Goal: Transaction & Acquisition: Obtain resource

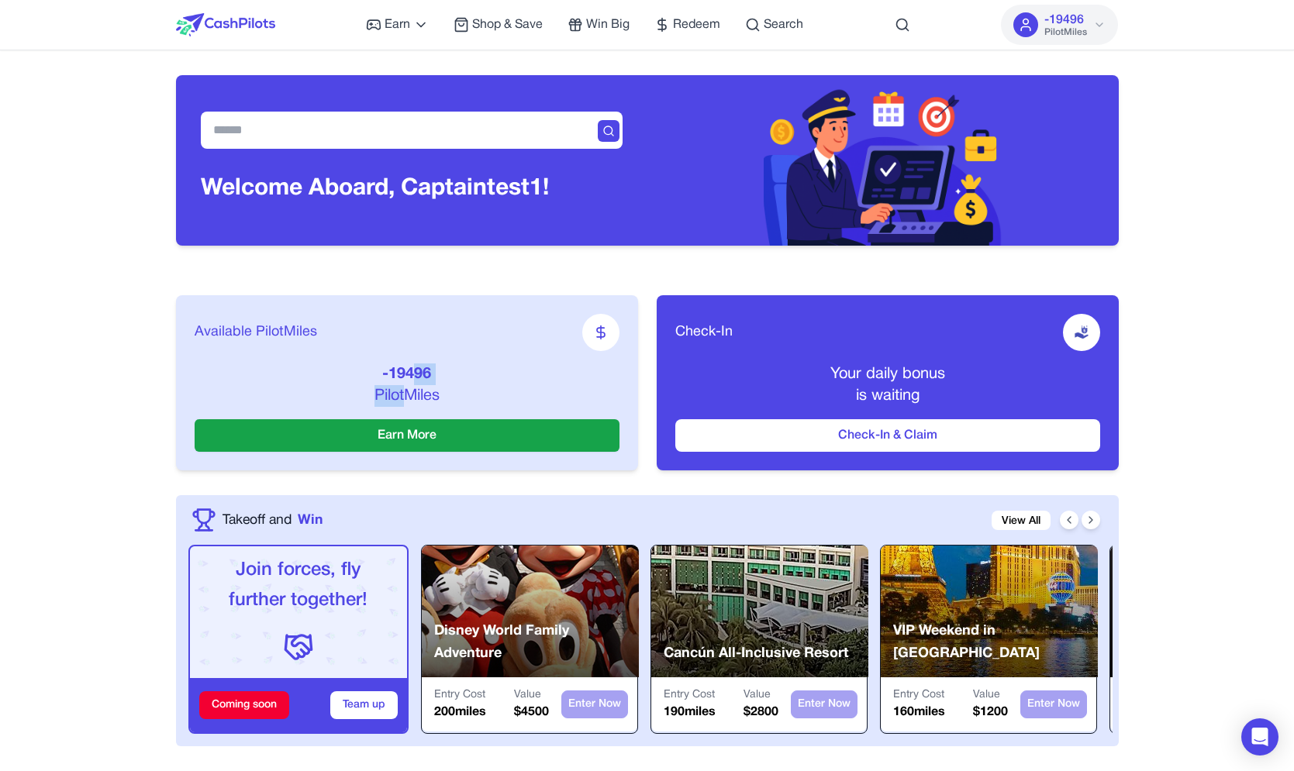
drag, startPoint x: 411, startPoint y: 398, endPoint x: 412, endPoint y: 381, distance: 16.3
click at [412, 381] on div "-19496 PilotMiles" at bounding box center [407, 385] width 425 height 43
click at [410, 377] on p "-19496" at bounding box center [407, 375] width 425 height 22
drag, startPoint x: 410, startPoint y: 377, endPoint x: 410, endPoint y: 392, distance: 15.5
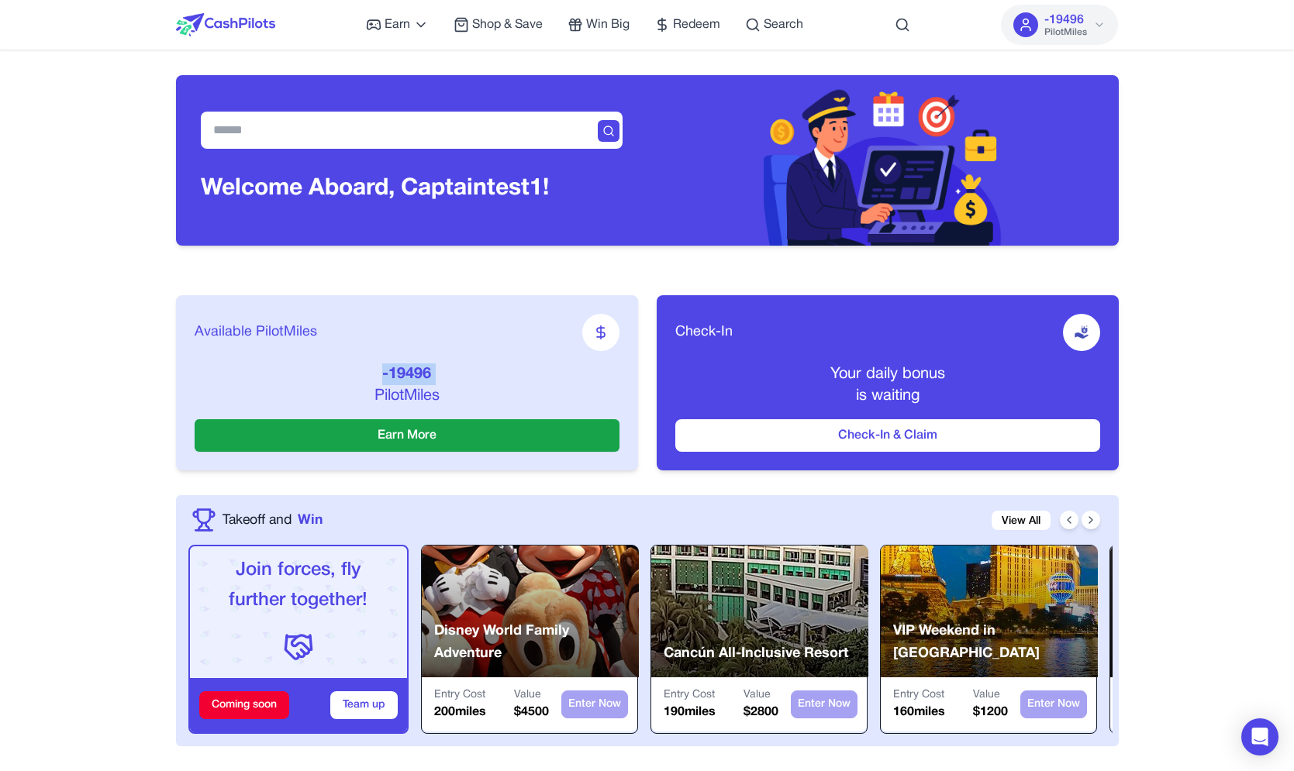
click at [410, 392] on div "-19496 PilotMiles" at bounding box center [407, 385] width 425 height 43
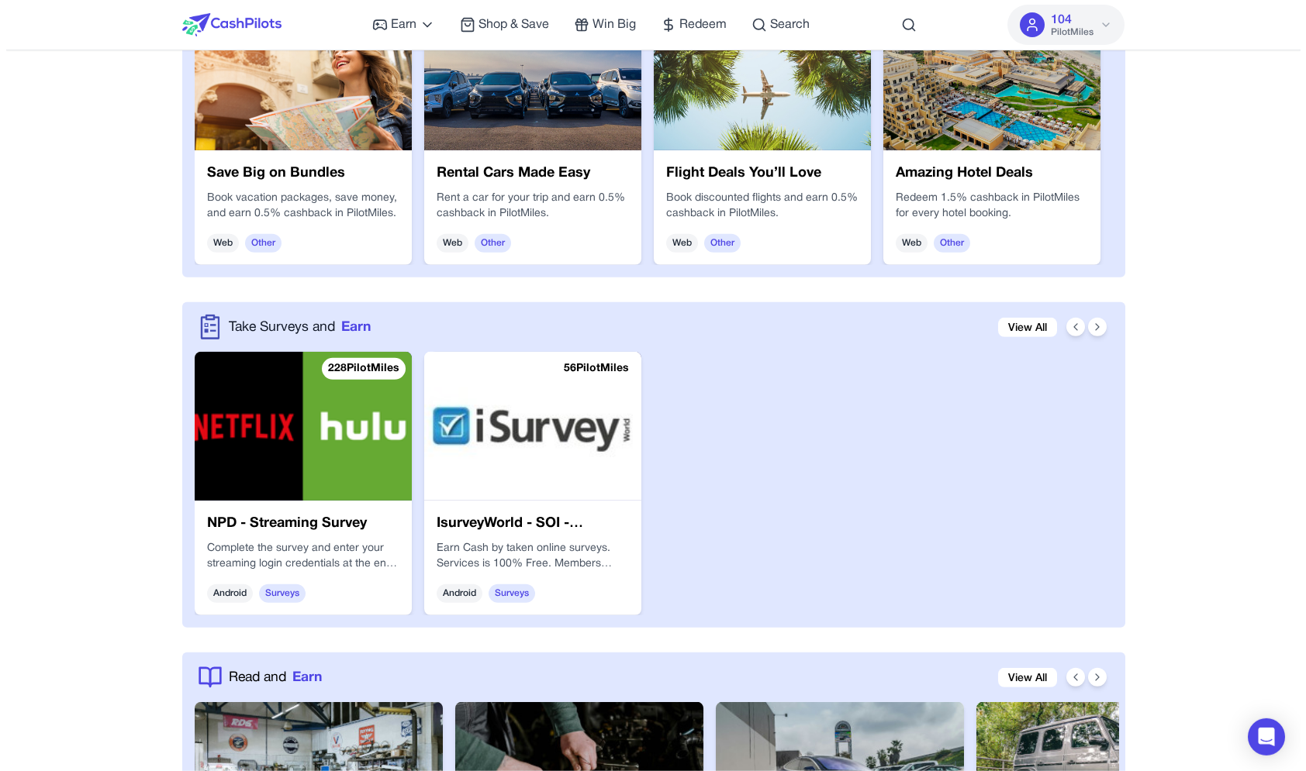
scroll to position [3513, 0]
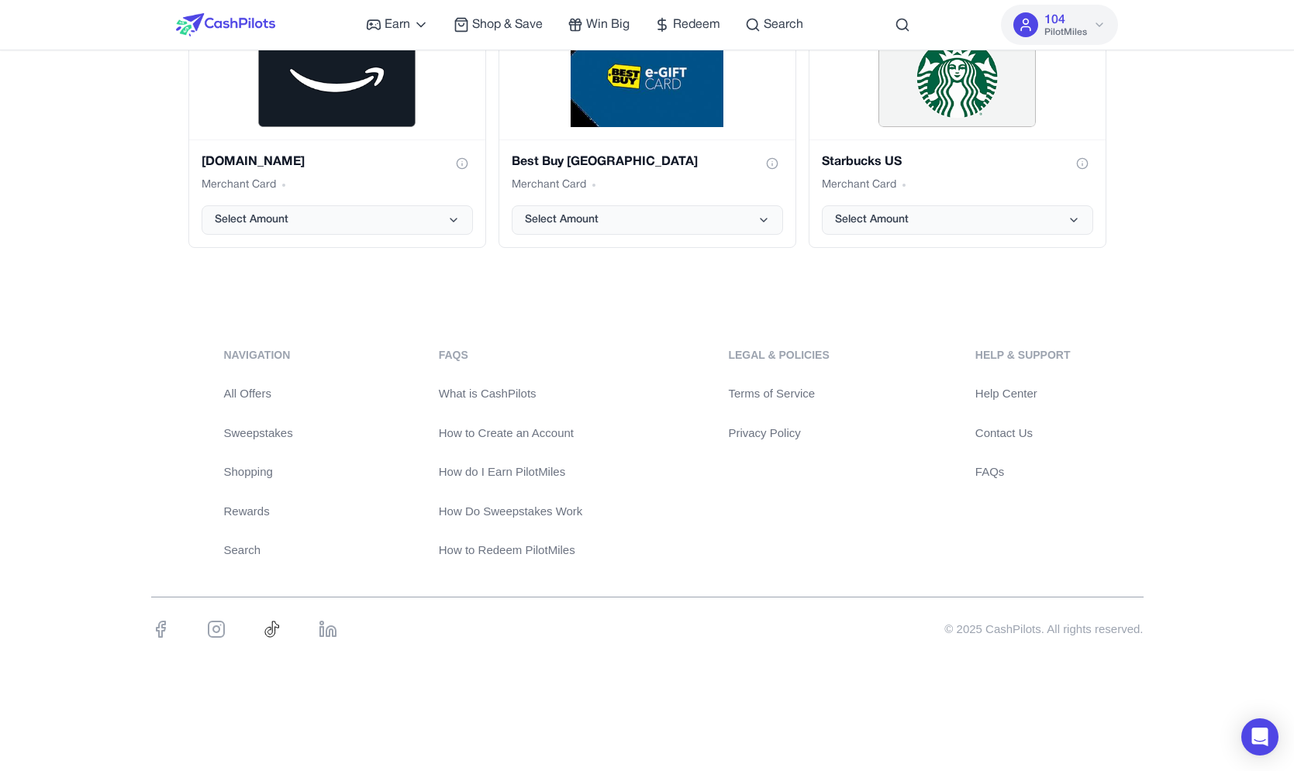
click at [512, 391] on link "What is CashPilots" at bounding box center [511, 394] width 144 height 18
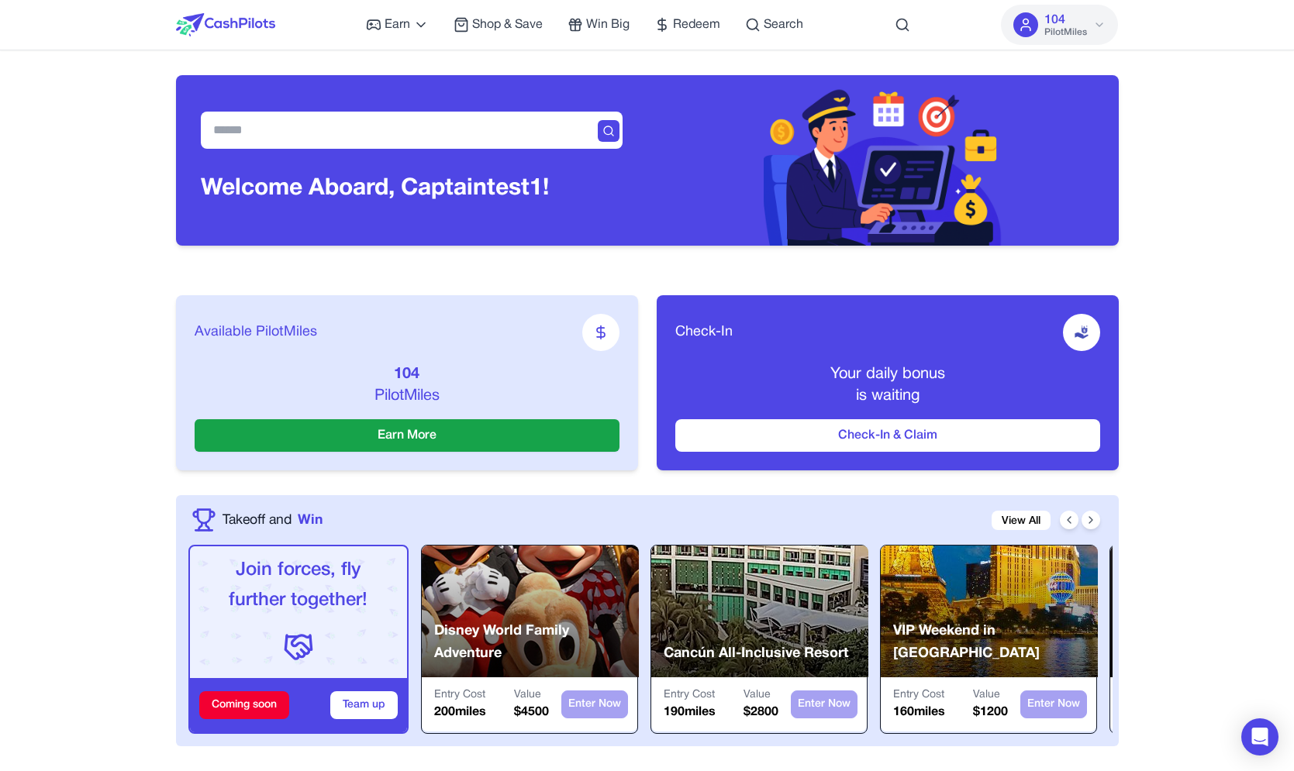
click at [1053, 35] on span "PilotMiles" at bounding box center [1065, 32] width 43 height 12
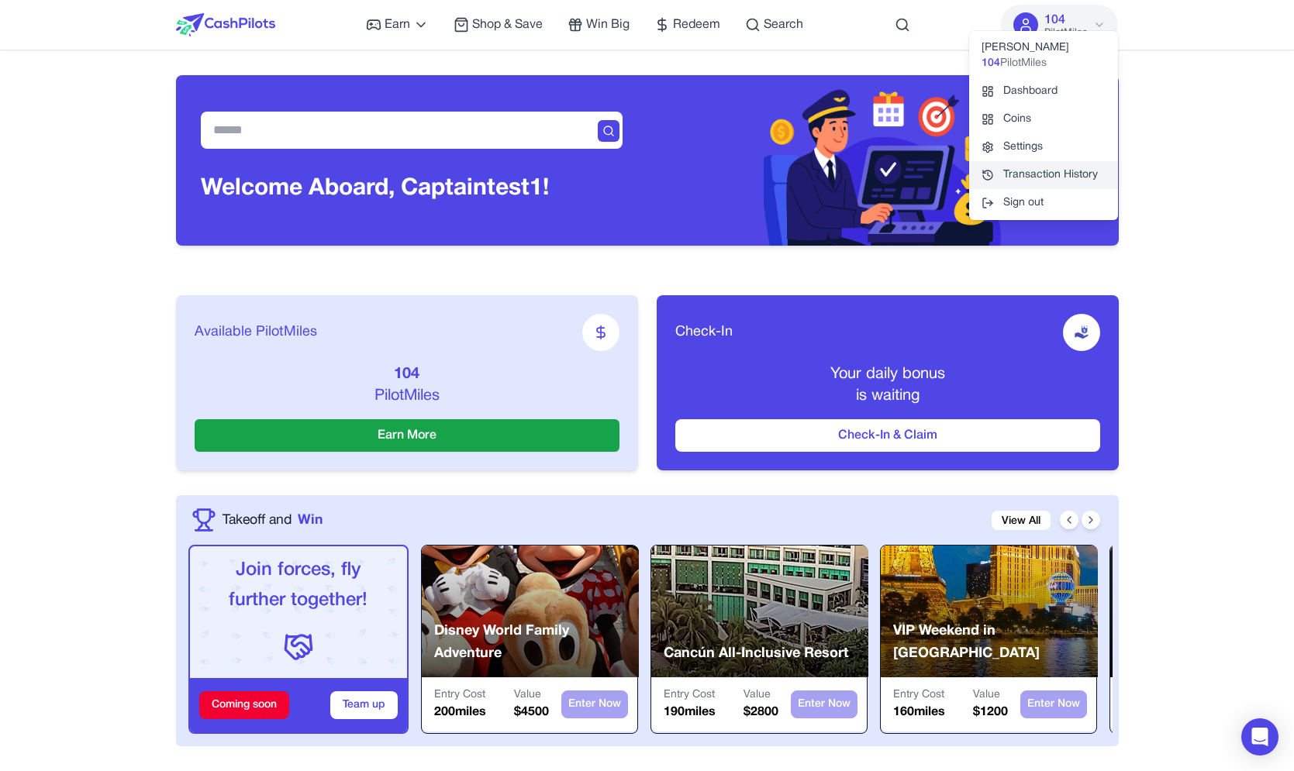
click at [1018, 178] on link "Transaction History" at bounding box center [1043, 175] width 149 height 28
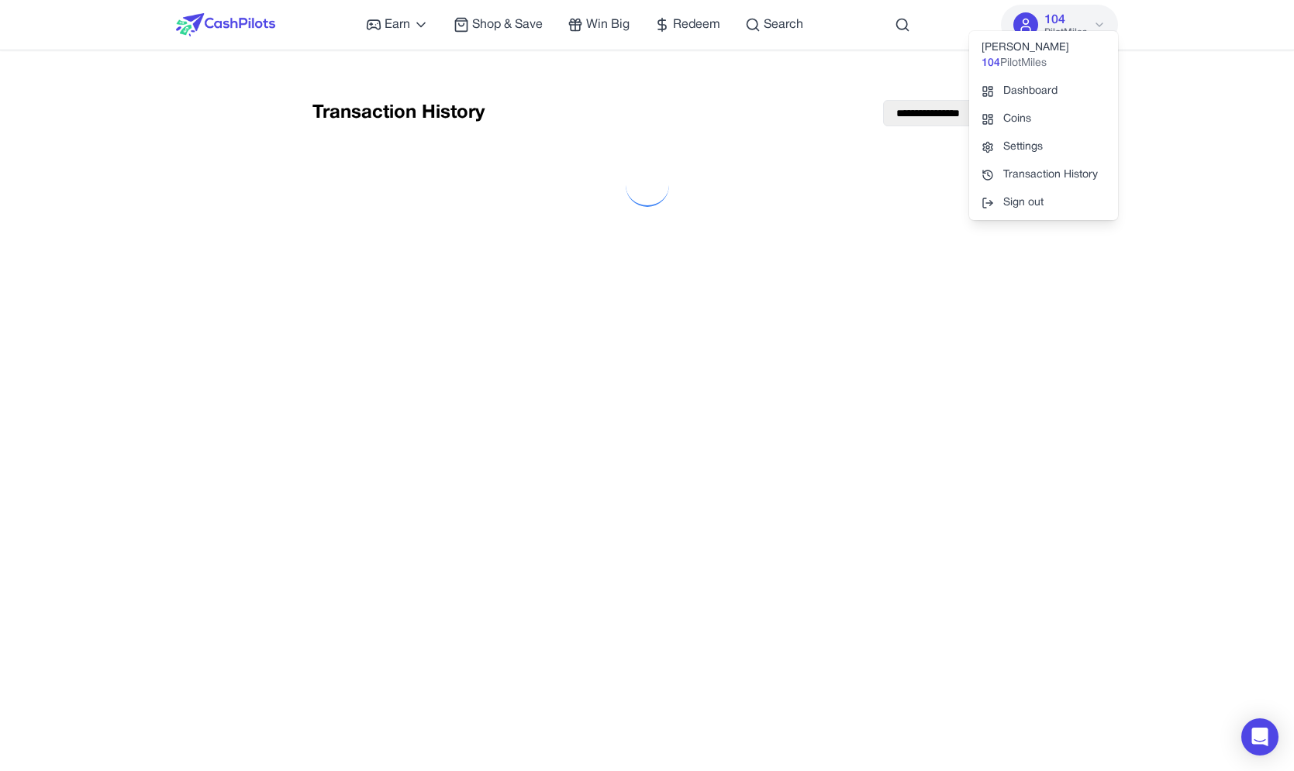
click at [634, 125] on div "**********" at bounding box center [647, 113] width 670 height 26
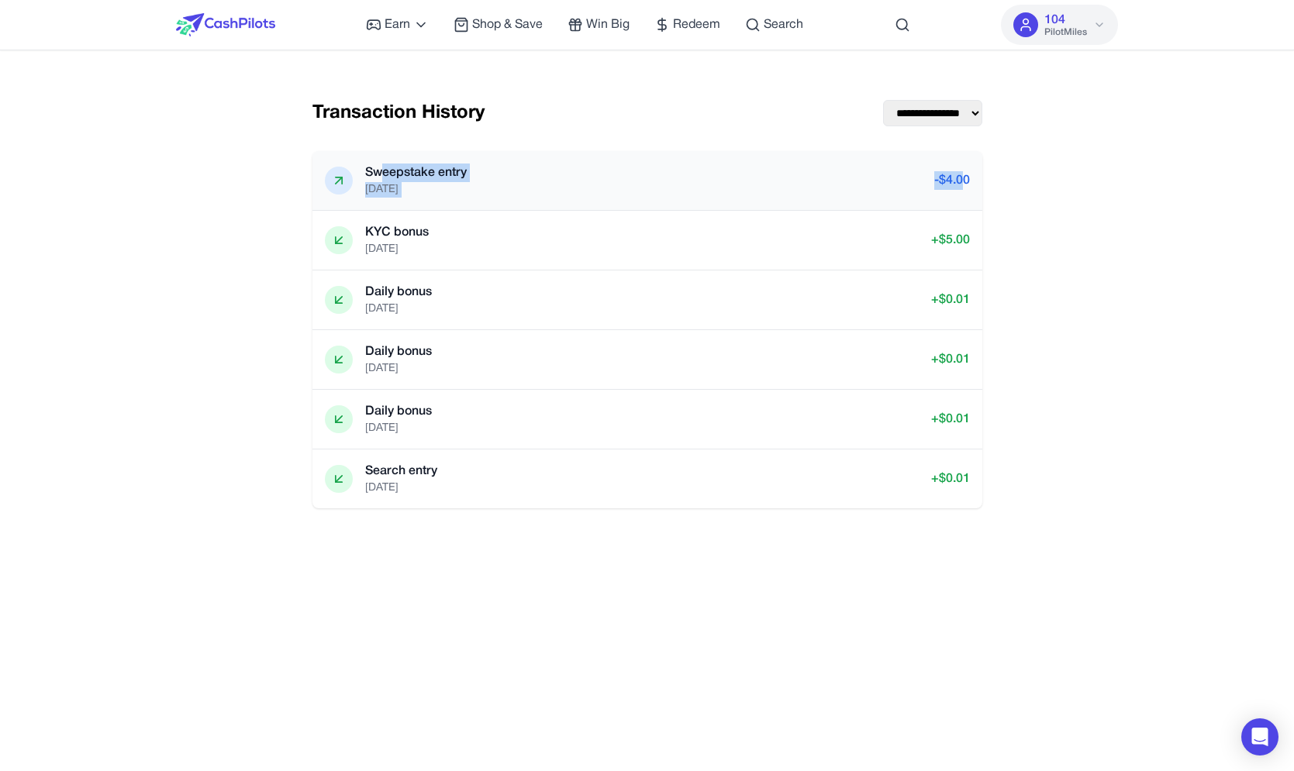
drag, startPoint x: 962, startPoint y: 176, endPoint x: 385, endPoint y: 176, distance: 576.8
click at [385, 176] on div "Sweepstake entry 11/08/2025 - $ 4.00" at bounding box center [647, 181] width 645 height 34
click at [449, 121] on p "Sweepstake entry" at bounding box center [499, 92] width 100 height 58
click at [395, 184] on div "Sweepstake entry 11/08/2025" at bounding box center [416, 181] width 102 height 34
click at [395, 183] on p "11/08/2025" at bounding box center [416, 190] width 102 height 16
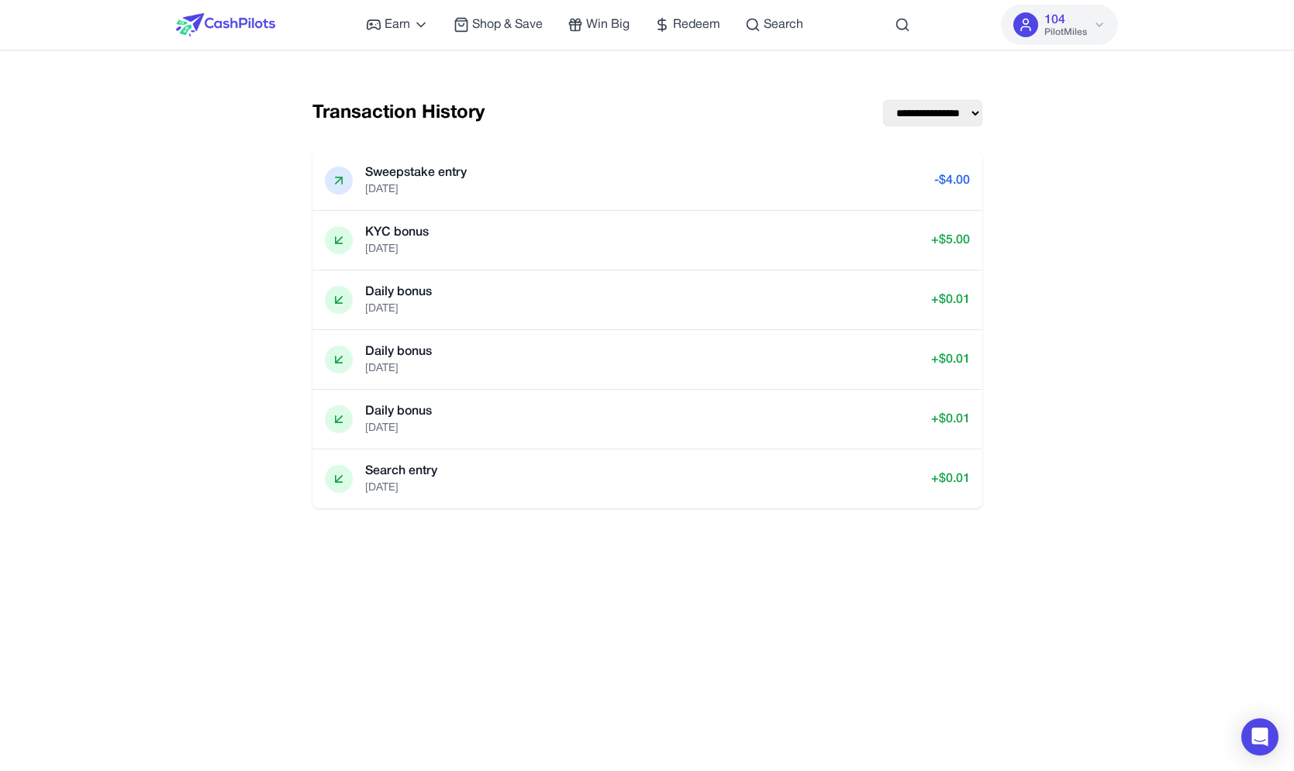
click at [241, 10] on div at bounding box center [225, 25] width 99 height 50
click at [240, 17] on img at bounding box center [225, 24] width 99 height 23
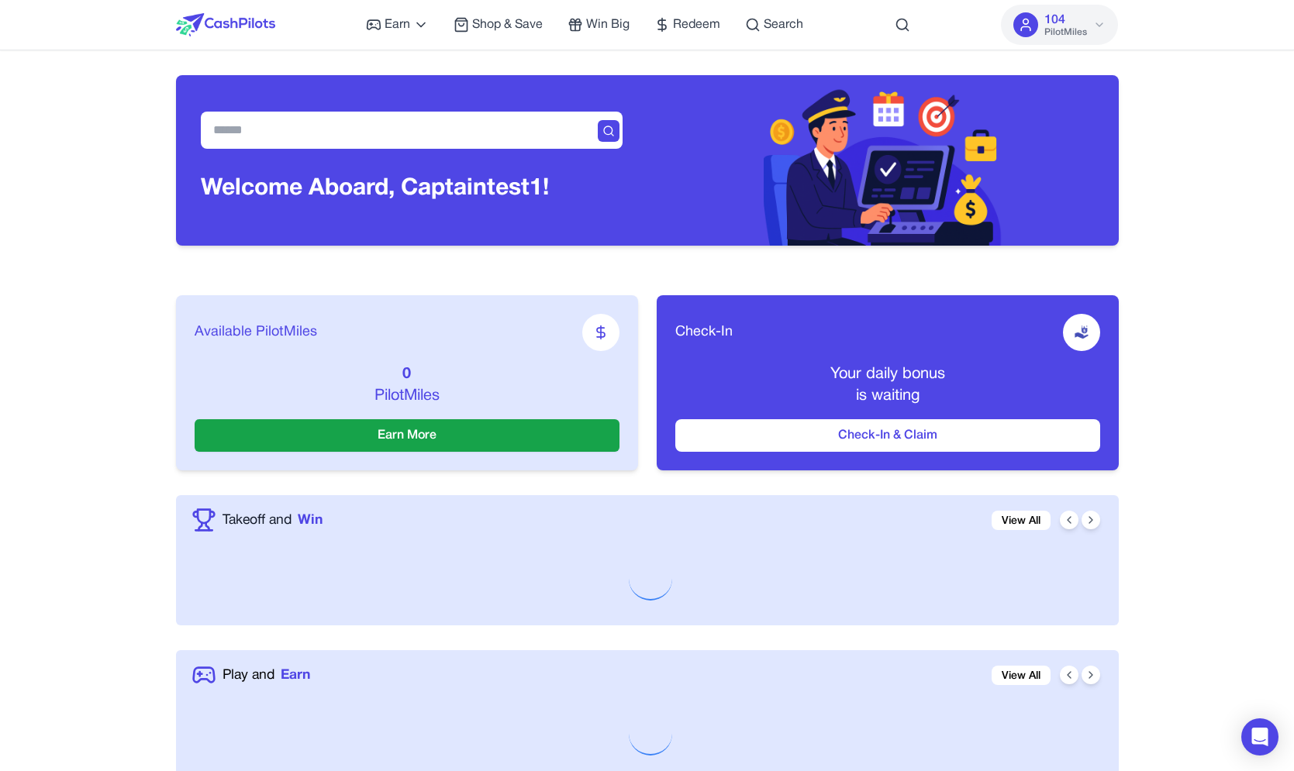
click at [781, 323] on div "Check-In" at bounding box center [887, 332] width 425 height 37
drag, startPoint x: 885, startPoint y: 370, endPoint x: 885, endPoint y: 400, distance: 30.2
click at [885, 400] on div "Your daily bonus is waiting" at bounding box center [887, 385] width 425 height 43
drag, startPoint x: 909, startPoint y: 395, endPoint x: 910, endPoint y: 378, distance: 16.3
click at [910, 378] on div "Your daily bonus is waiting" at bounding box center [887, 385] width 425 height 43
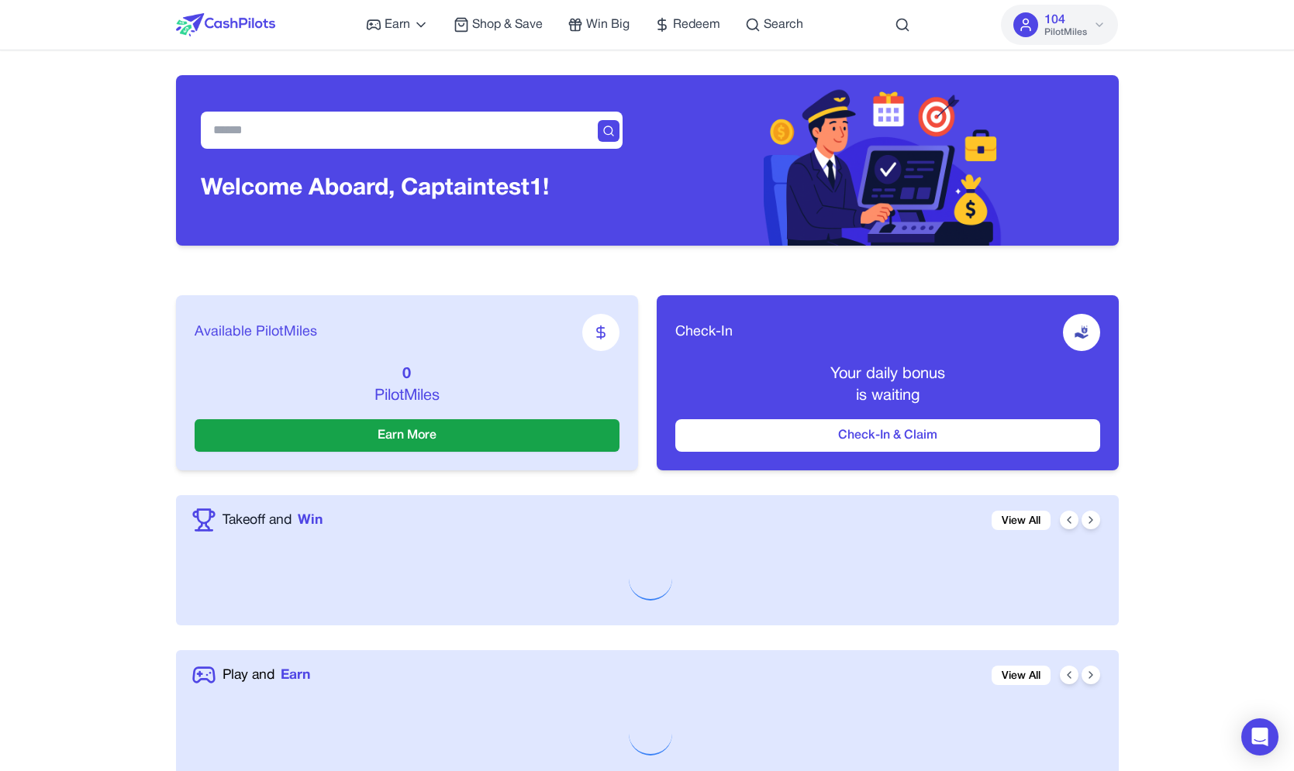
click at [874, 383] on p "Your daily bonus" at bounding box center [887, 375] width 425 height 22
click at [874, 382] on p "Your daily bonus" at bounding box center [887, 375] width 425 height 22
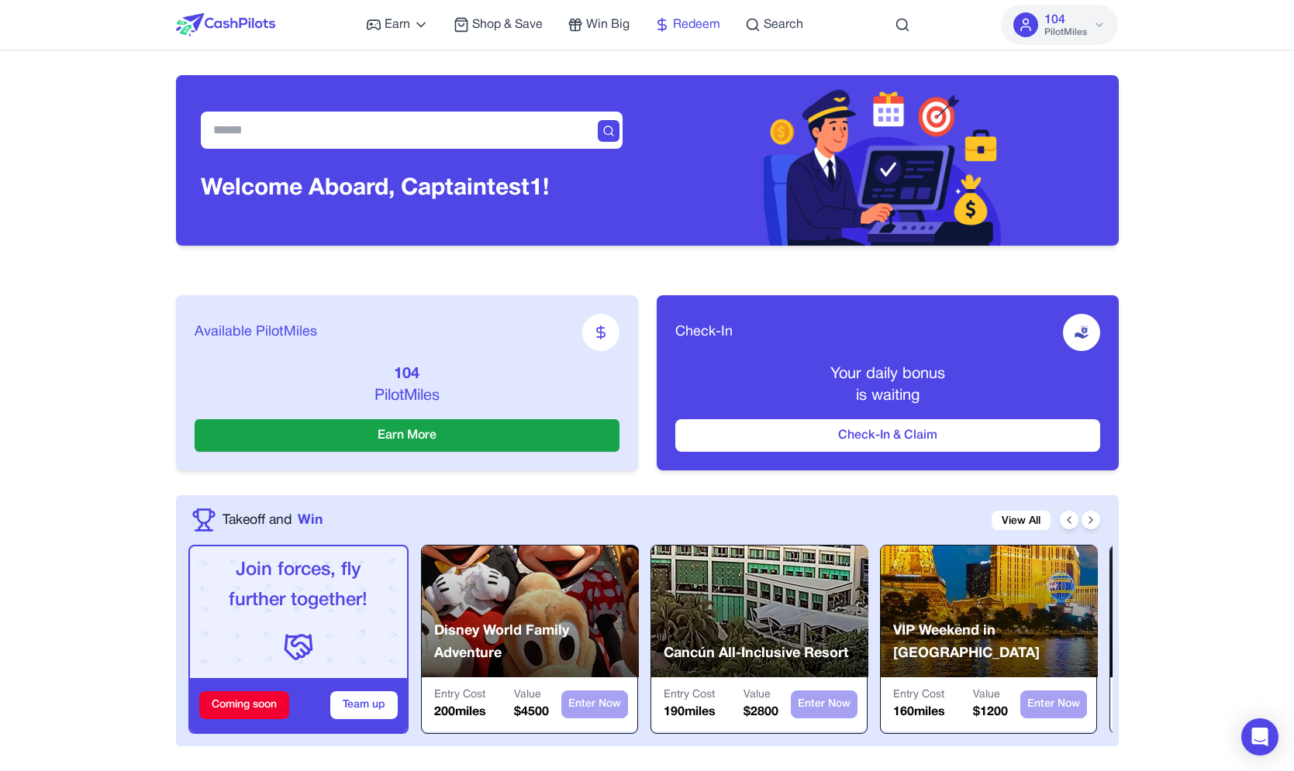
click at [697, 25] on span "Redeem" at bounding box center [696, 25] width 47 height 19
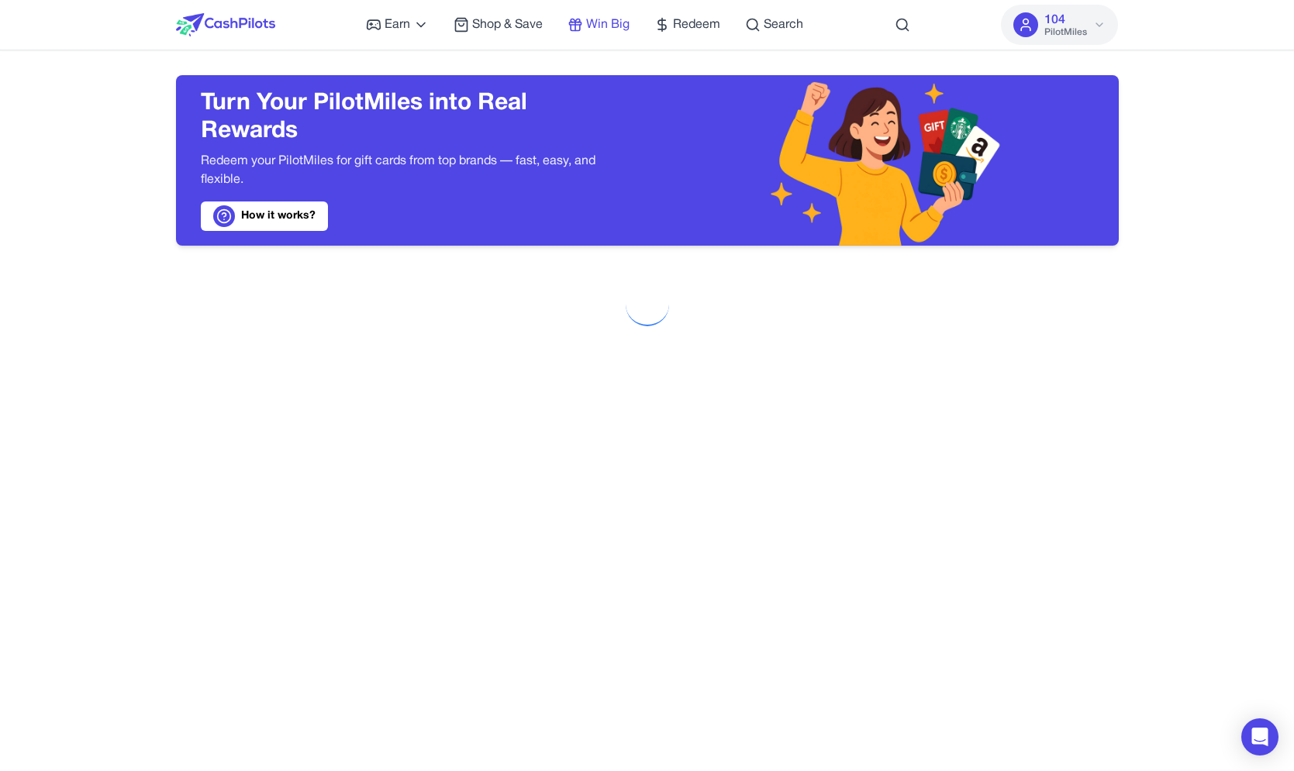
click at [594, 26] on span "Win Big" at bounding box center [607, 25] width 43 height 19
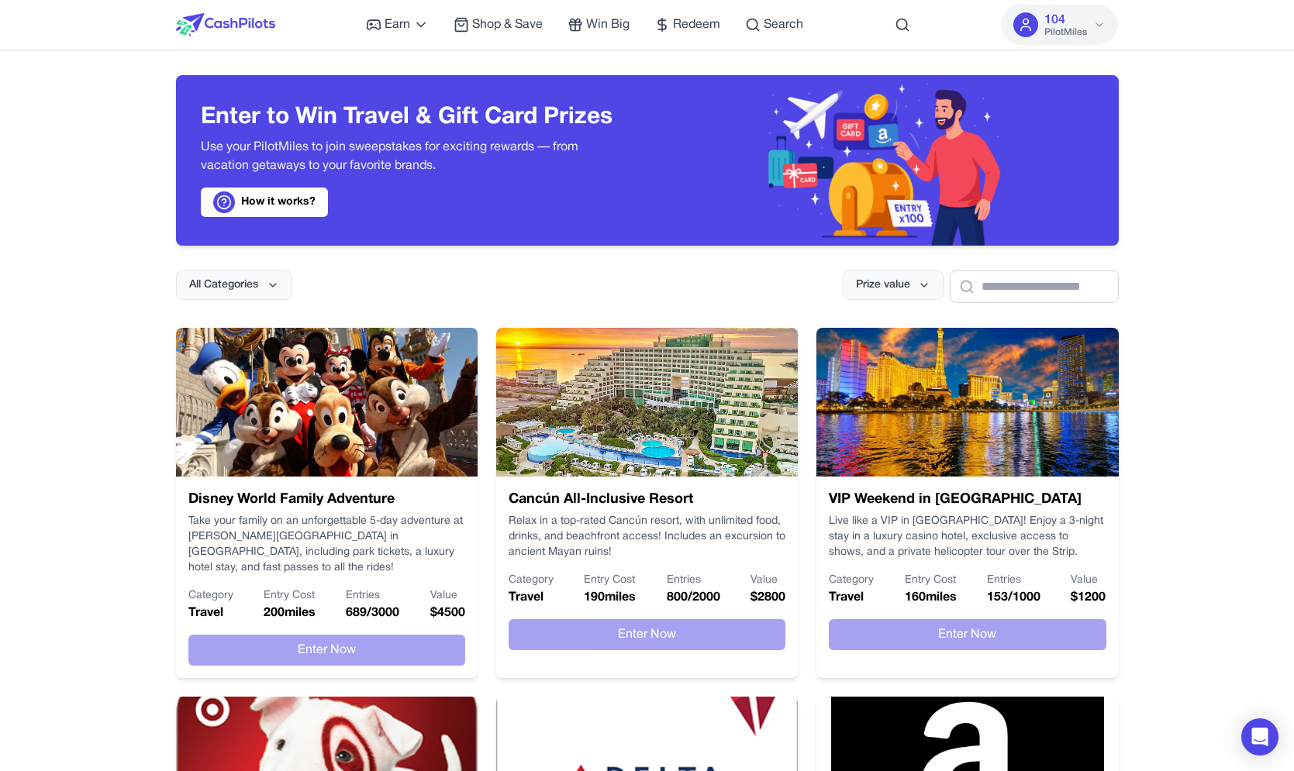
click at [754, 198] on div at bounding box center [882, 160] width 471 height 171
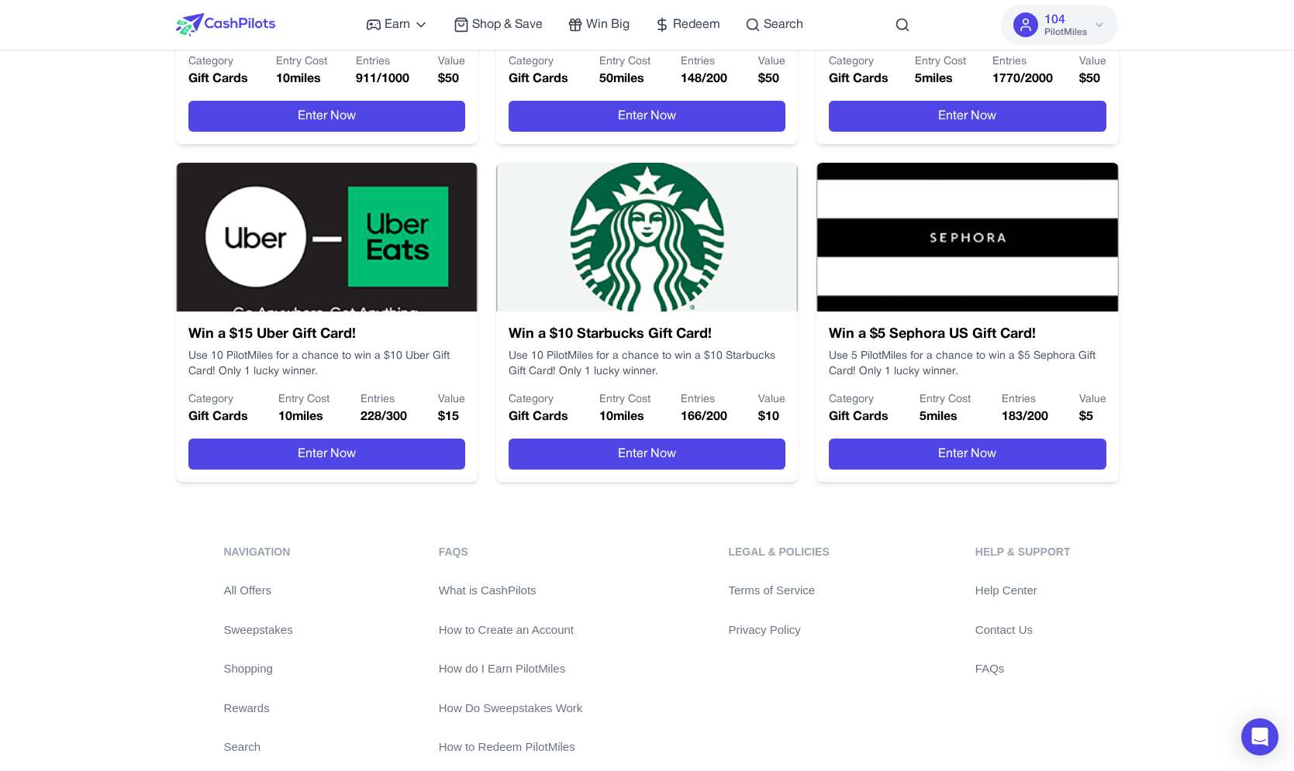
scroll to position [563, 0]
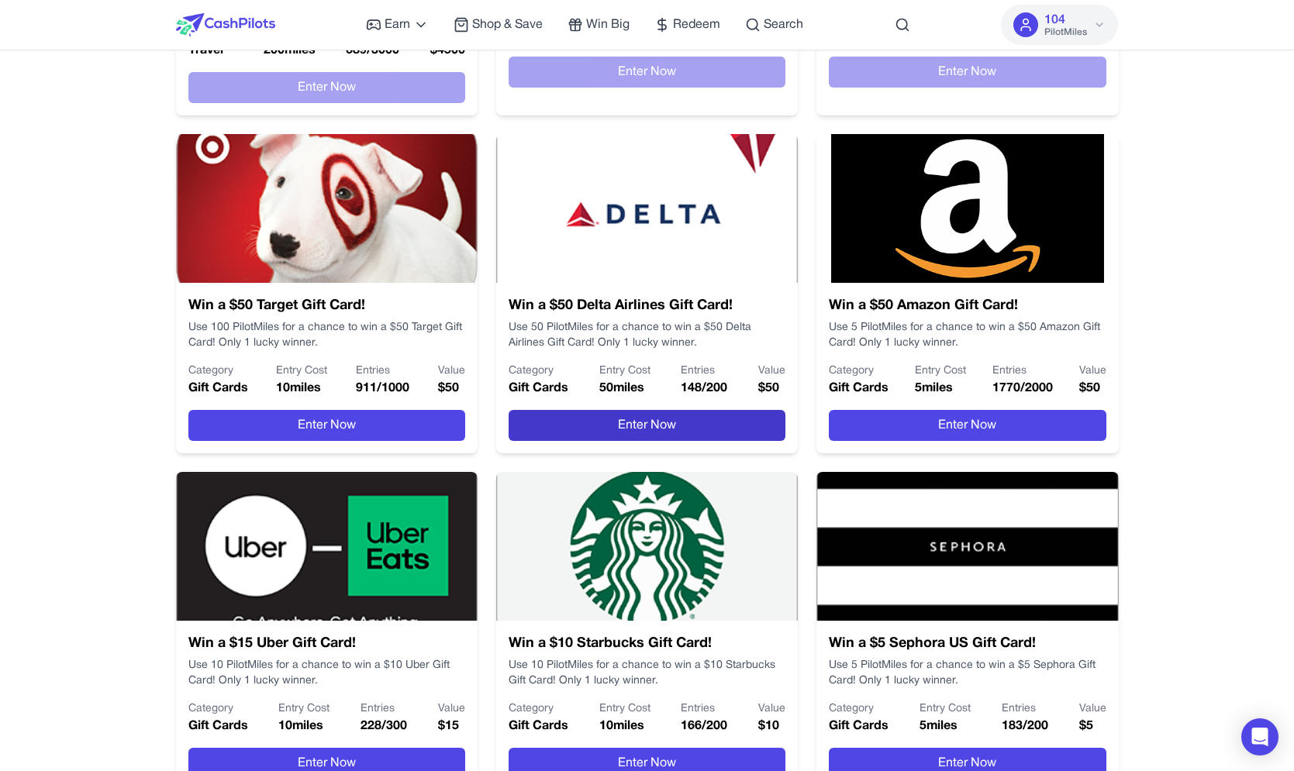
click at [656, 410] on button "Enter Now" at bounding box center [647, 425] width 277 height 31
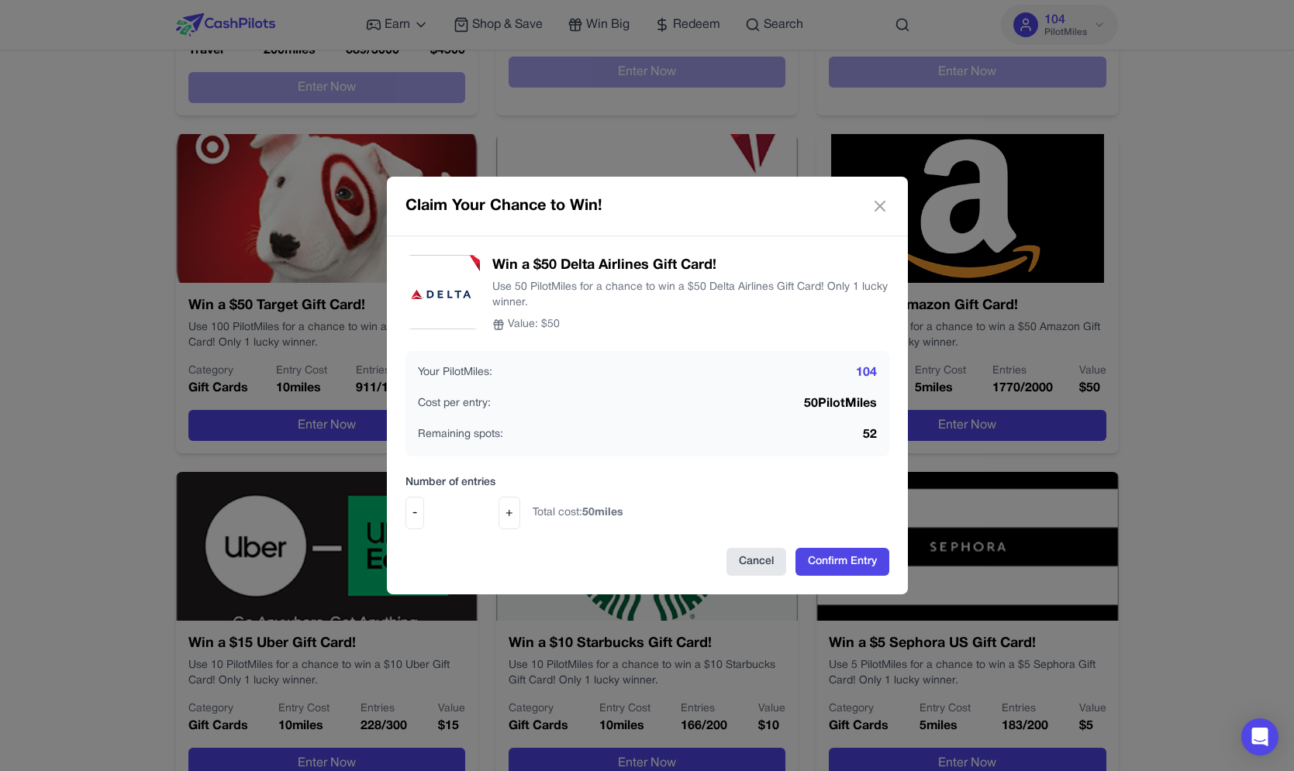
click at [744, 559] on button "Cancel" at bounding box center [756, 562] width 60 height 28
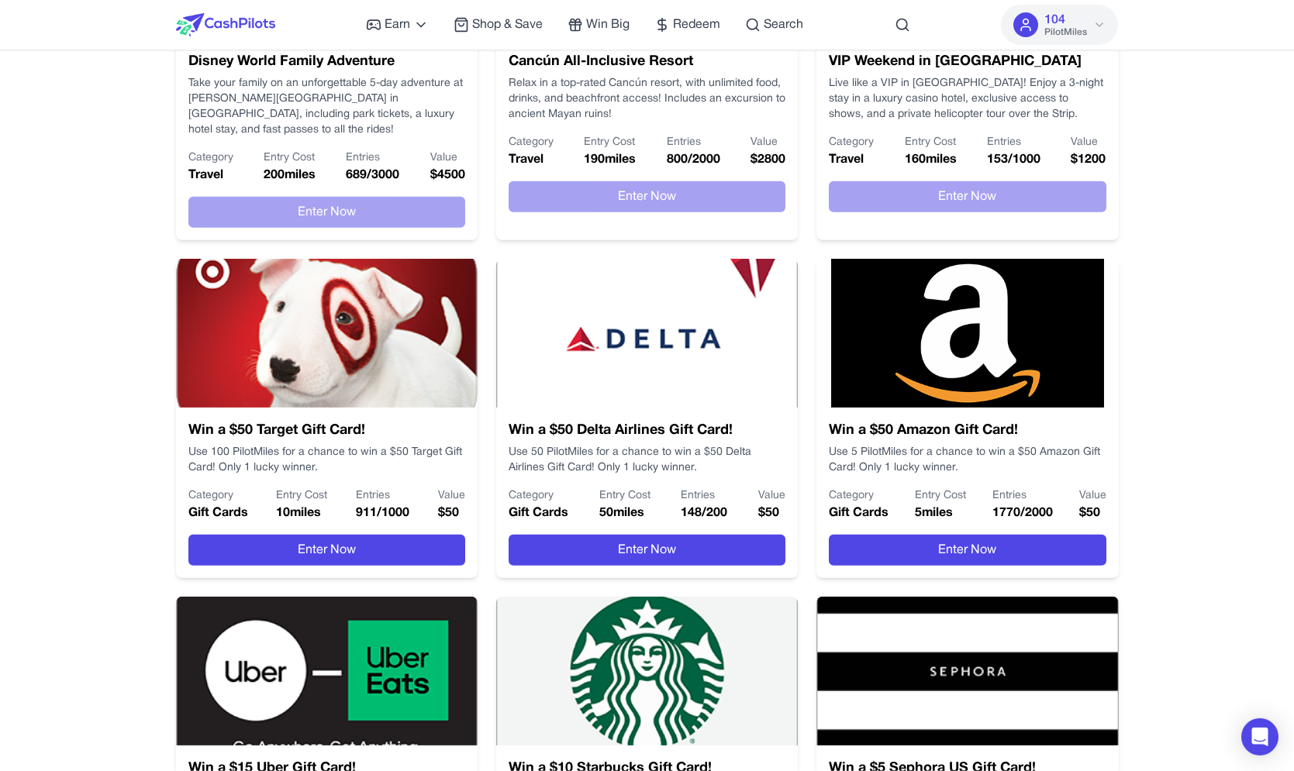
scroll to position [454, 0]
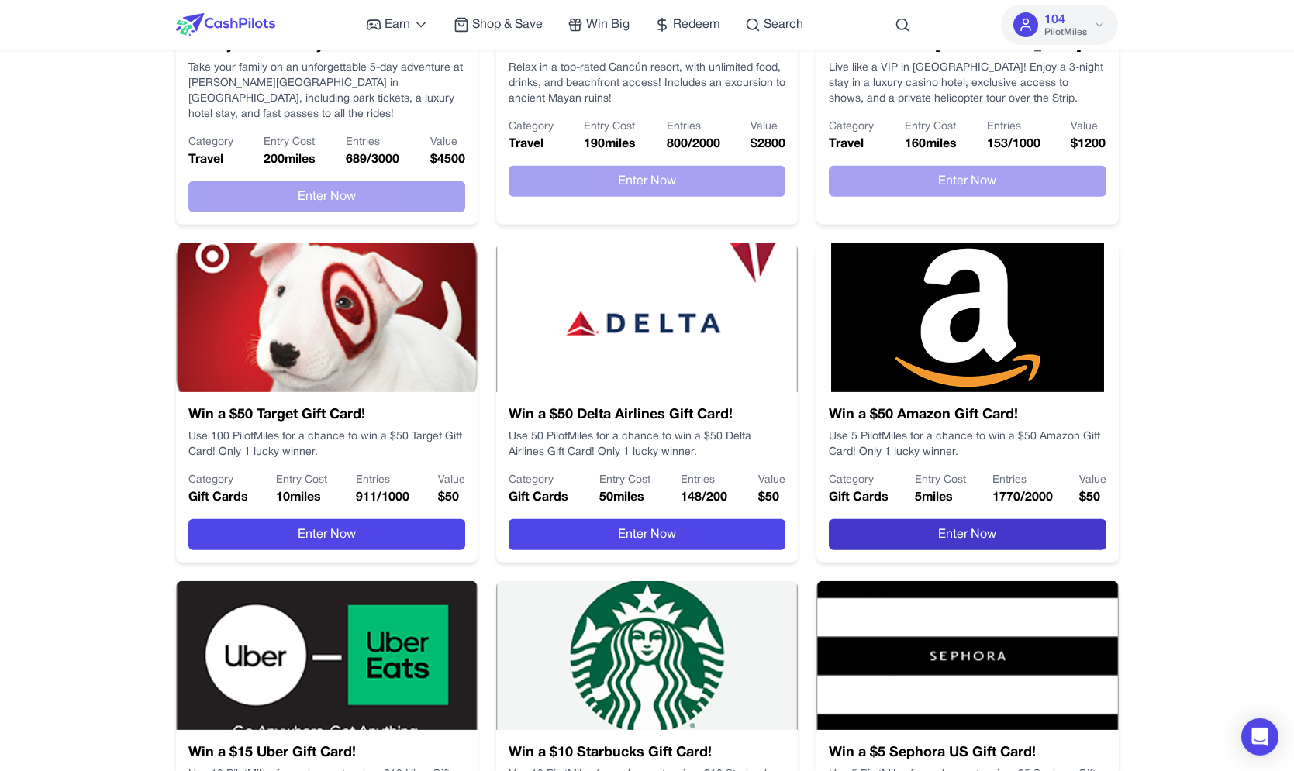
click at [895, 522] on button "Enter Now" at bounding box center [967, 534] width 277 height 31
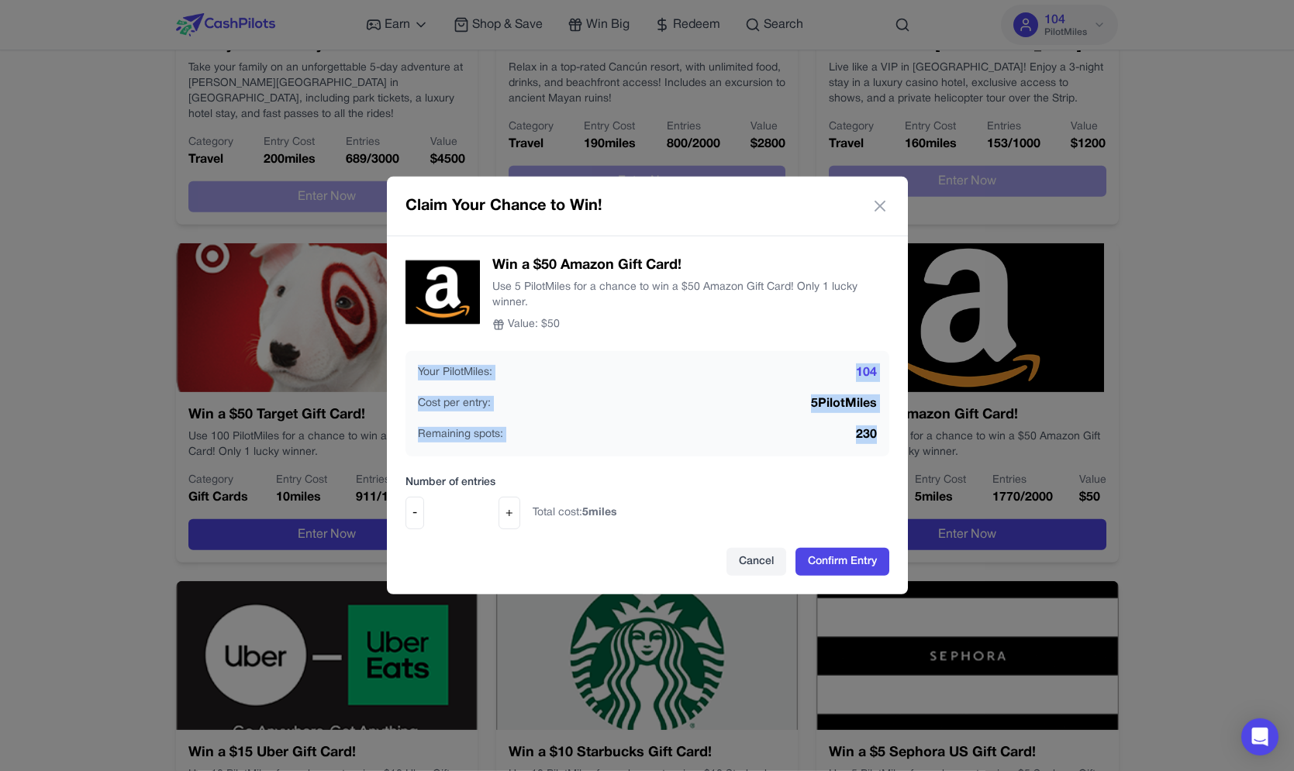
drag, startPoint x: 844, startPoint y: 354, endPoint x: 876, endPoint y: 431, distance: 83.8
click at [876, 432] on div "Your PilotMiles: 104 Cost per entry: 5 PilotMiles Remaining spots: 230" at bounding box center [647, 403] width 484 height 105
click at [853, 371] on div "Your PilotMiles: 104" at bounding box center [647, 373] width 459 height 19
click at [378, 623] on div "Claim Your Chance to Win! Win a $50 Amazon Gift Card! Use 5 PilotMiles for a ch…" at bounding box center [647, 385] width 1294 height 771
click at [760, 542] on div "Win a $50 Amazon Gift Card! Use 5 PilotMiles for a chance to win a $50 Amazon G…" at bounding box center [647, 415] width 521 height 358
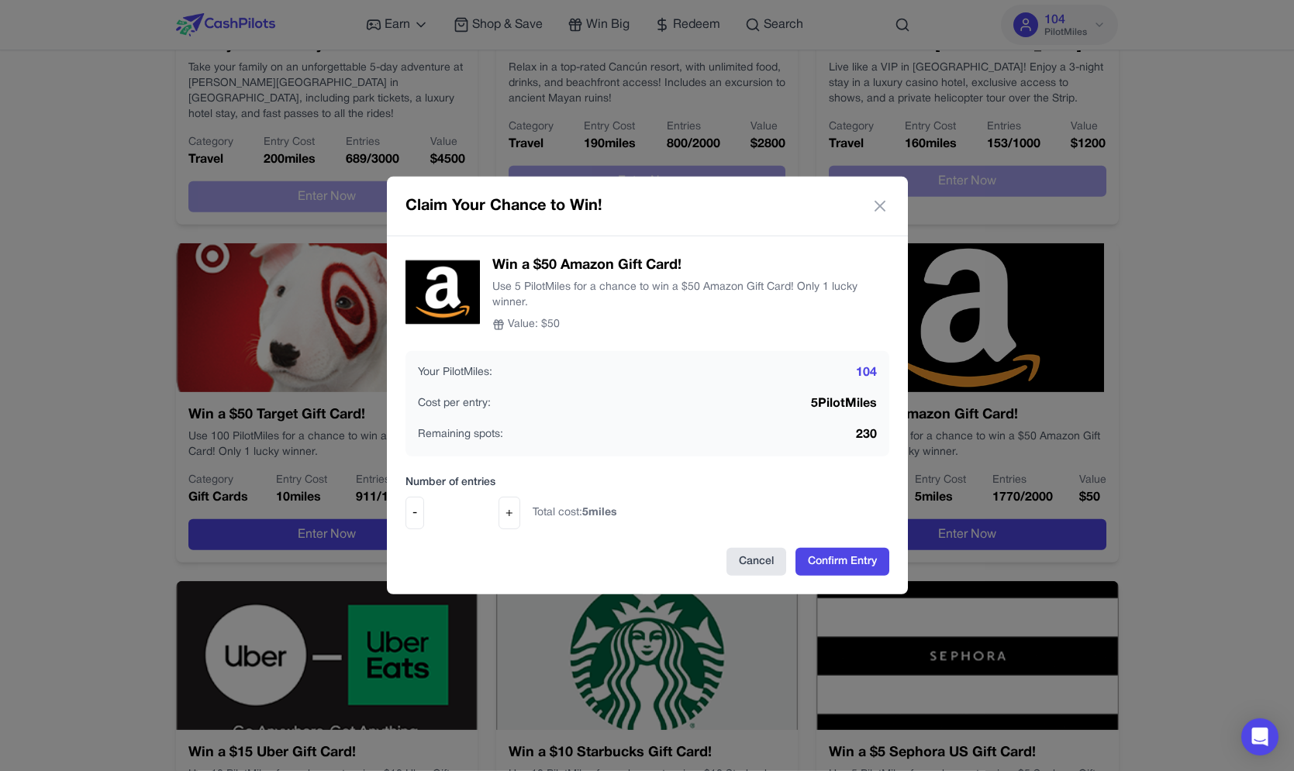
click at [761, 562] on button "Cancel" at bounding box center [756, 562] width 60 height 28
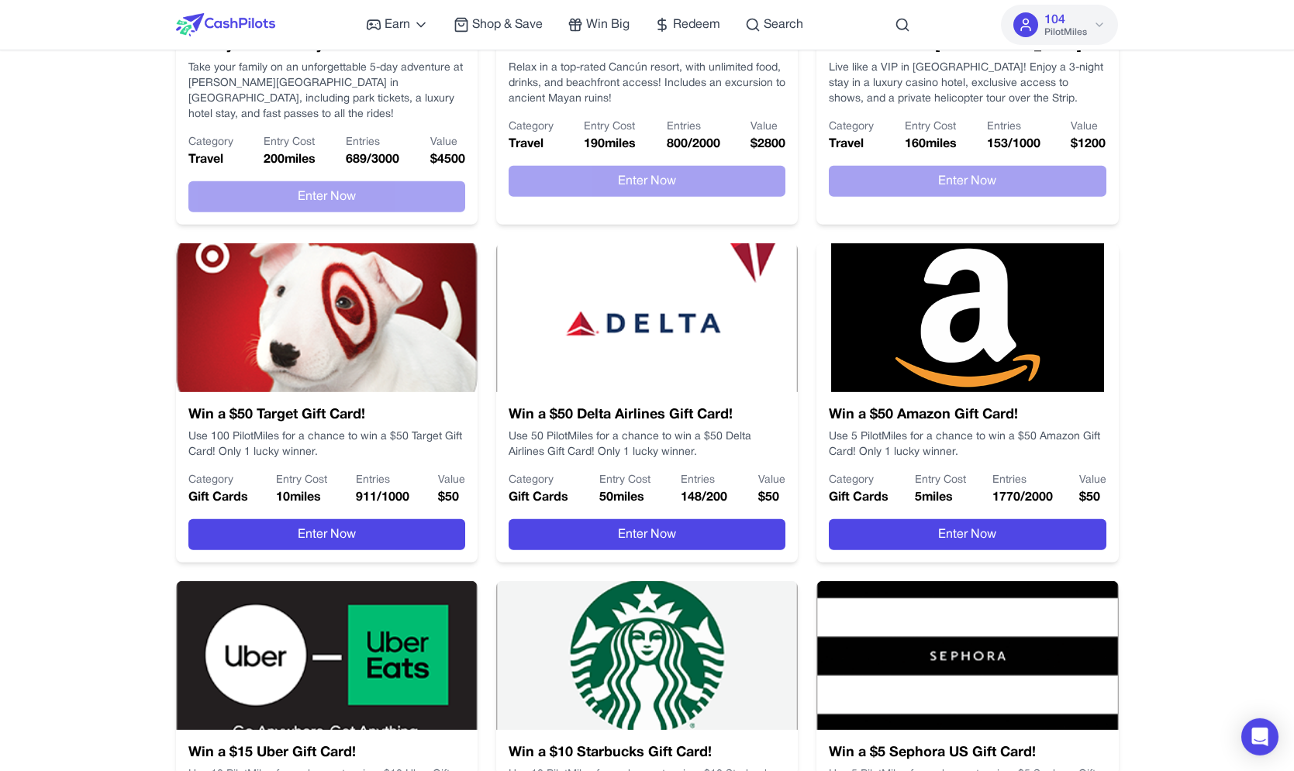
drag, startPoint x: 247, startPoint y: 394, endPoint x: 248, endPoint y: 408, distance: 14.0
click at [248, 408] on h3 "Win a $50 Target Gift Card!" at bounding box center [326, 416] width 277 height 22
drag, startPoint x: 281, startPoint y: 481, endPoint x: 288, endPoint y: 472, distance: 11.0
click at [288, 473] on div "Entry Cost 10 miles" at bounding box center [301, 490] width 51 height 34
click at [288, 473] on p "Entry Cost" at bounding box center [301, 481] width 51 height 16
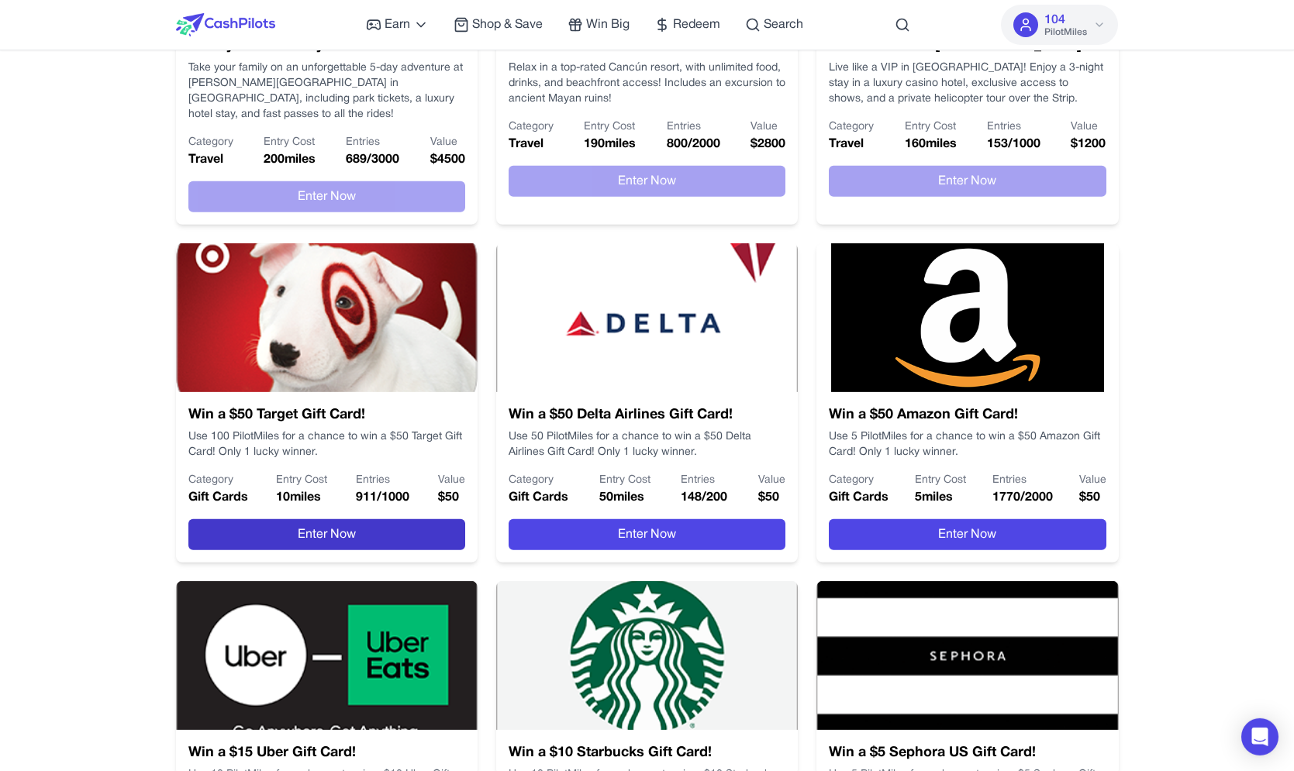
click at [289, 519] on button "Enter Now" at bounding box center [326, 534] width 277 height 31
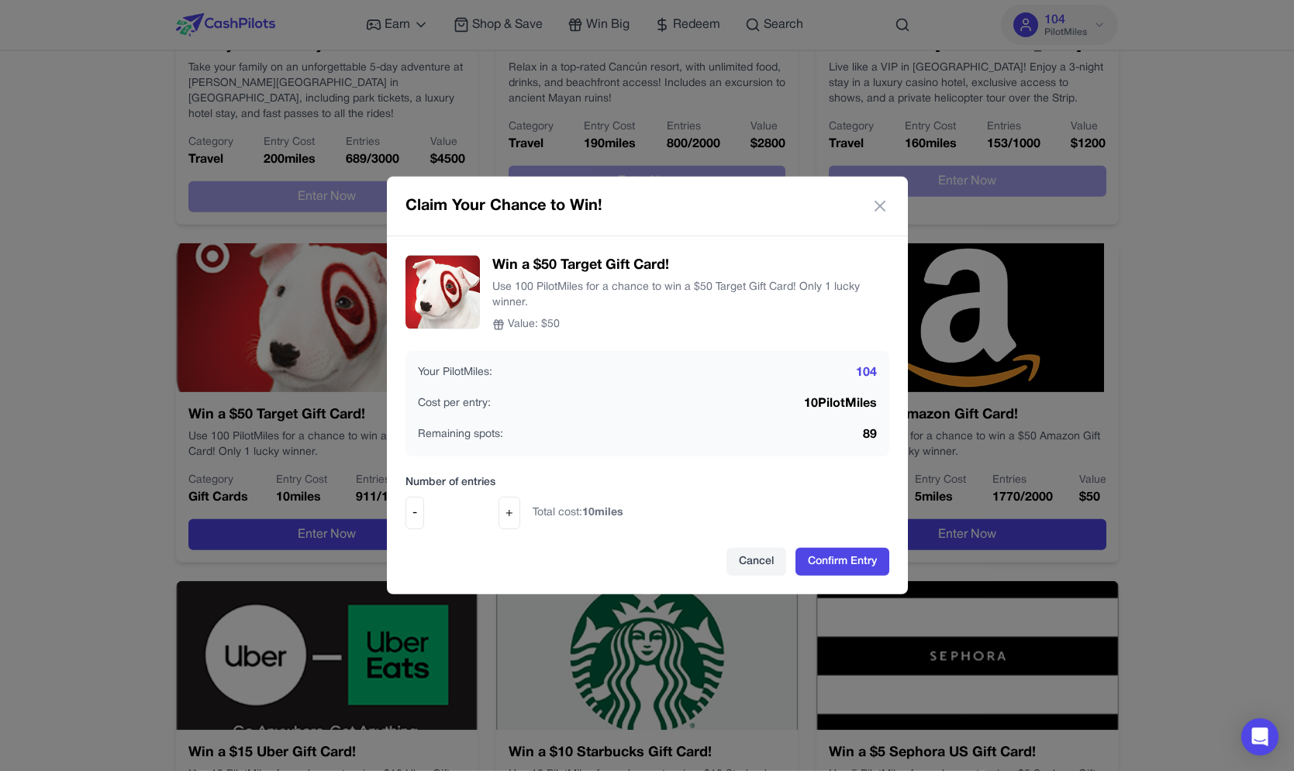
click at [778, 285] on p "Use 100 PilotMiles for a chance to win a $50 Target Gift Card! Only 1 lucky win…" at bounding box center [690, 295] width 397 height 31
drag, startPoint x: 871, startPoint y: 372, endPoint x: 875, endPoint y: 402, distance: 29.7
click at [875, 402] on div "Your PilotMiles: 104 Cost per entry: 10 PilotMiles Remaining spots: 89" at bounding box center [647, 403] width 484 height 105
click at [875, 402] on span "10 PilotMiles" at bounding box center [840, 404] width 73 height 19
drag, startPoint x: 868, startPoint y: 404, endPoint x: 867, endPoint y: 374, distance: 29.5
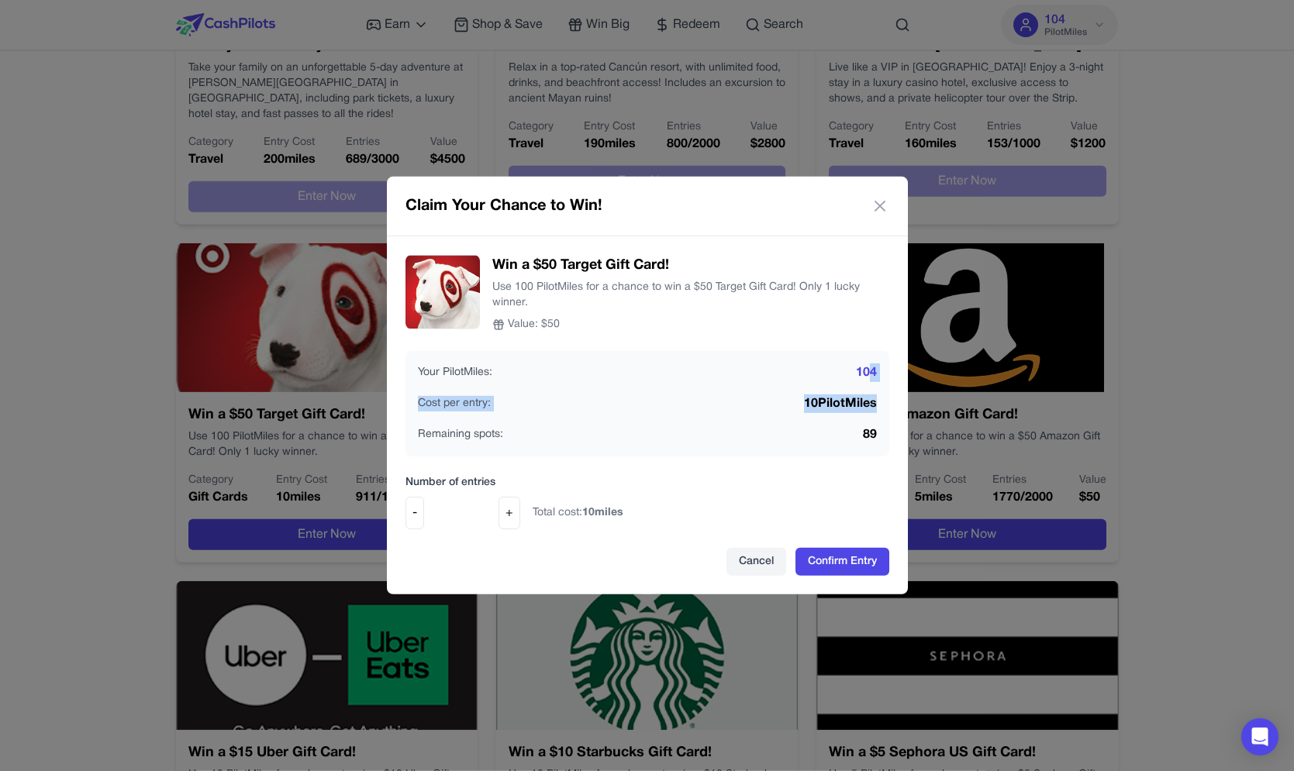
click at [867, 374] on div "Your PilotMiles: 104 Cost per entry: 10 PilotMiles Remaining spots: 89" at bounding box center [647, 403] width 484 height 105
click at [867, 374] on span "104" at bounding box center [866, 373] width 21 height 19
click at [983, 317] on div "Claim Your Chance to Win! Win a $50 Target Gift Card! Use 100 PilotMiles for a …" at bounding box center [647, 385] width 1294 height 771
click at [1023, 230] on div "Claim Your Chance to Win! Win a $50 Target Gift Card! Use 100 PilotMiles for a …" at bounding box center [647, 385] width 1294 height 771
click at [892, 202] on div "Claim Your Chance to Win!" at bounding box center [647, 207] width 521 height 60
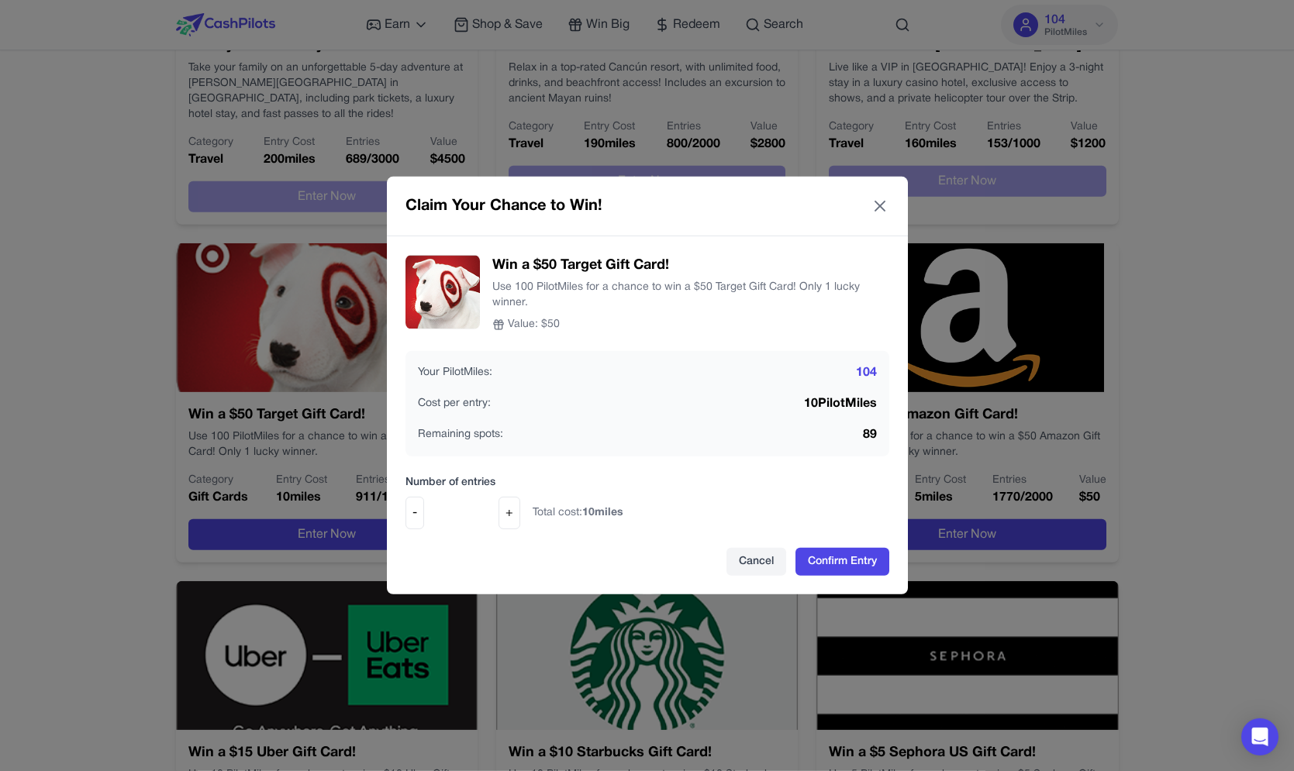
click at [885, 205] on icon at bounding box center [880, 206] width 19 height 19
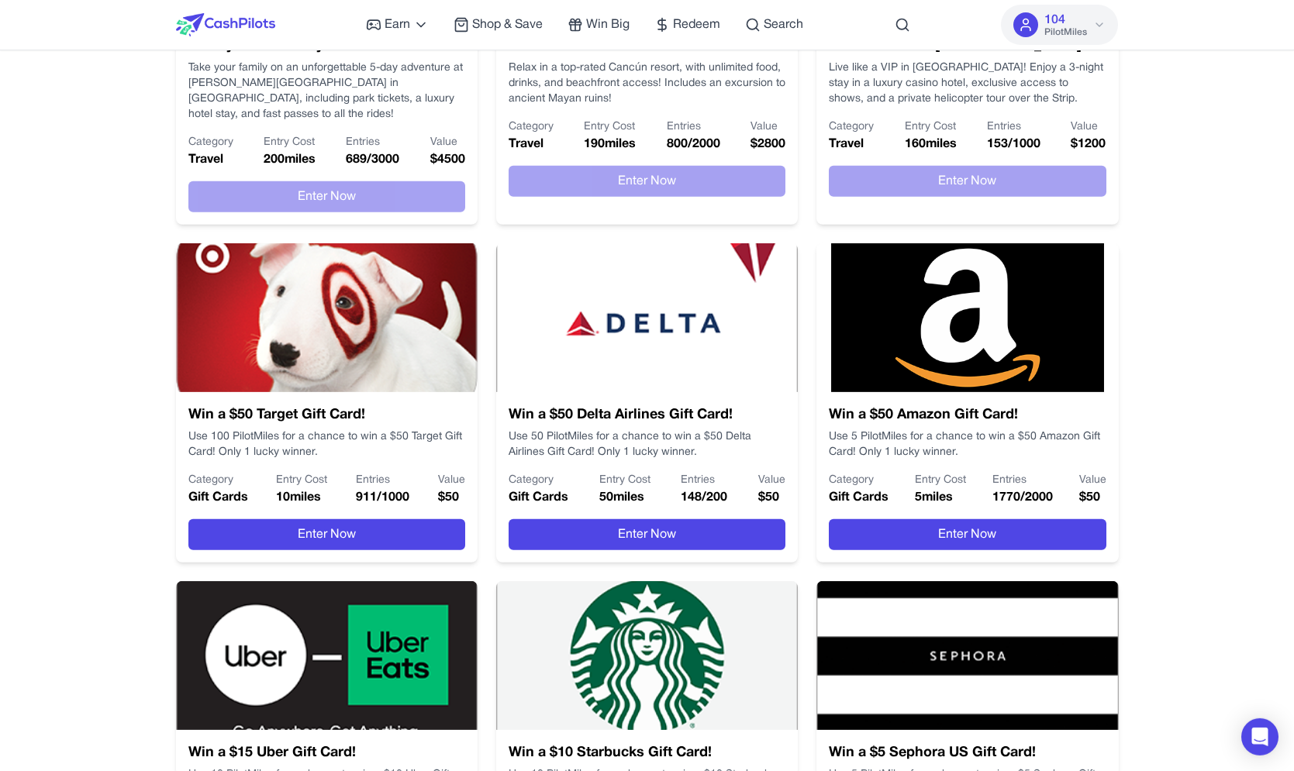
scroll to position [0, 0]
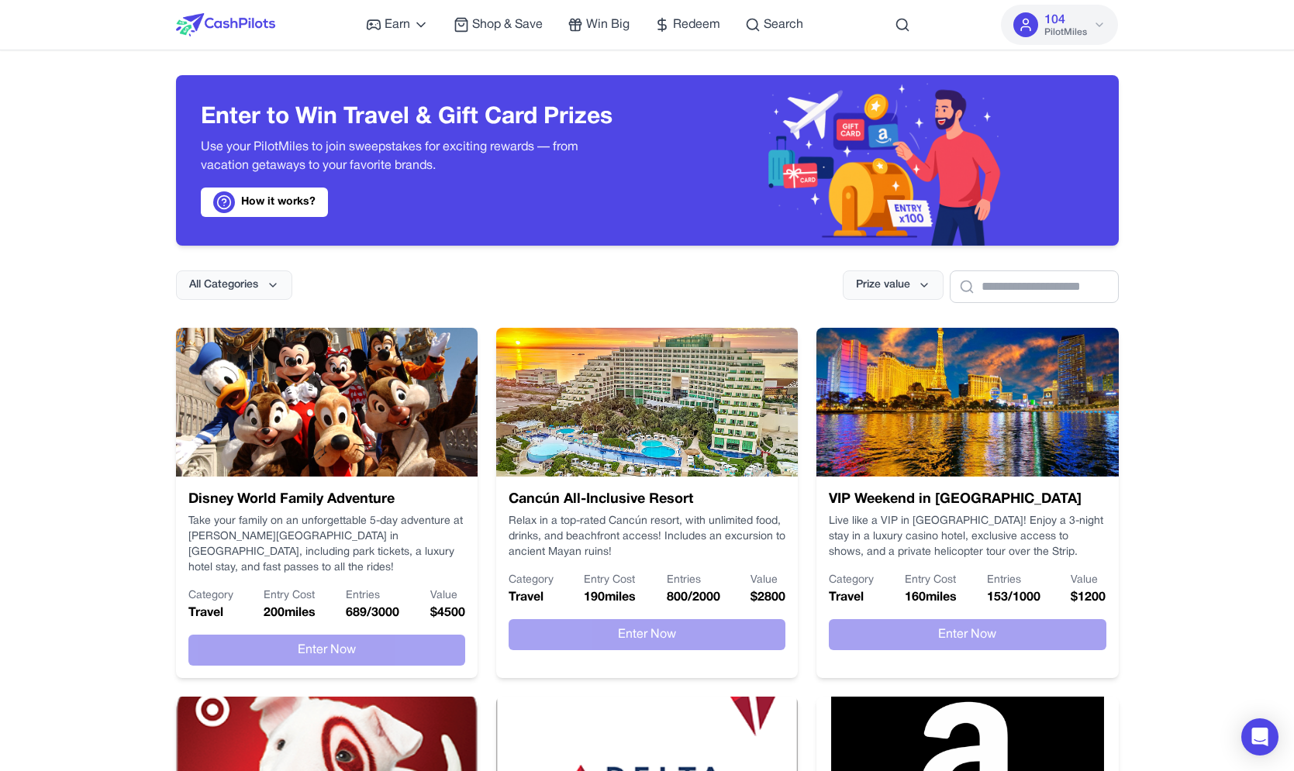
click at [909, 220] on img at bounding box center [883, 160] width 239 height 171
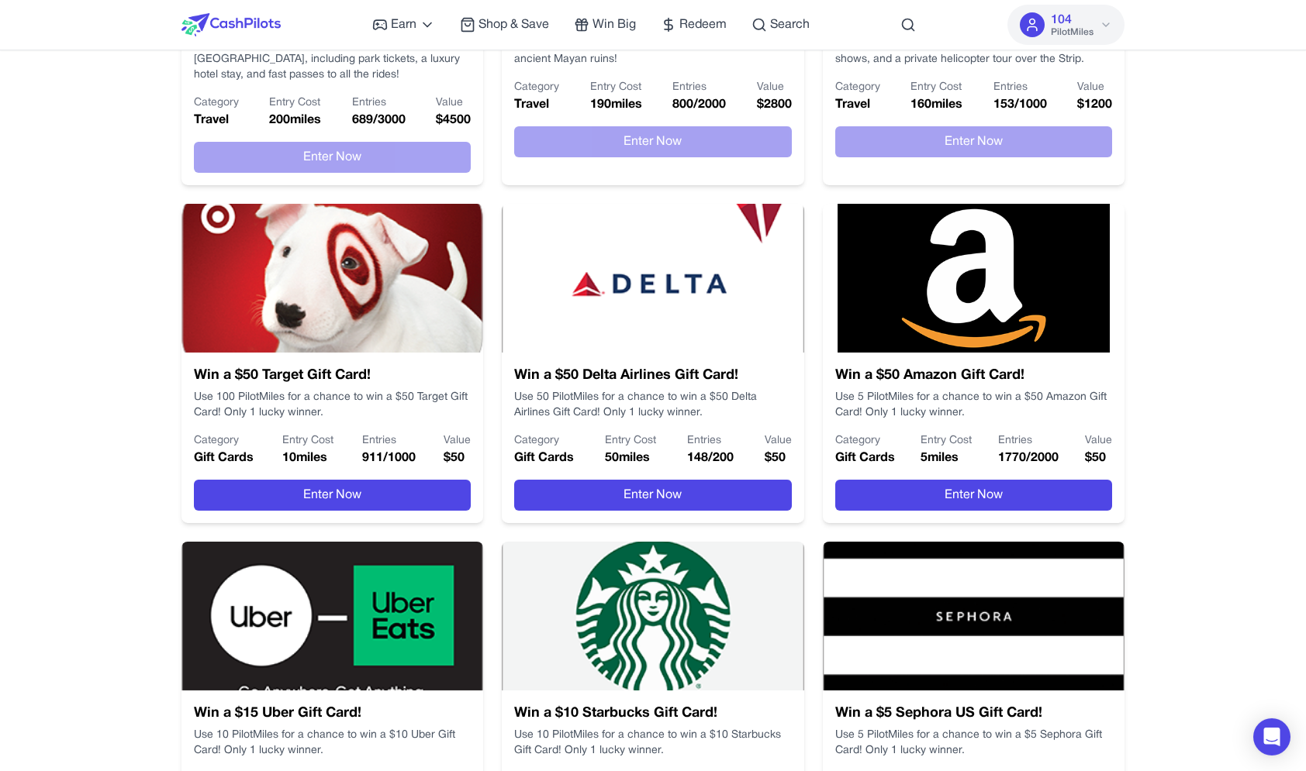
scroll to position [798, 0]
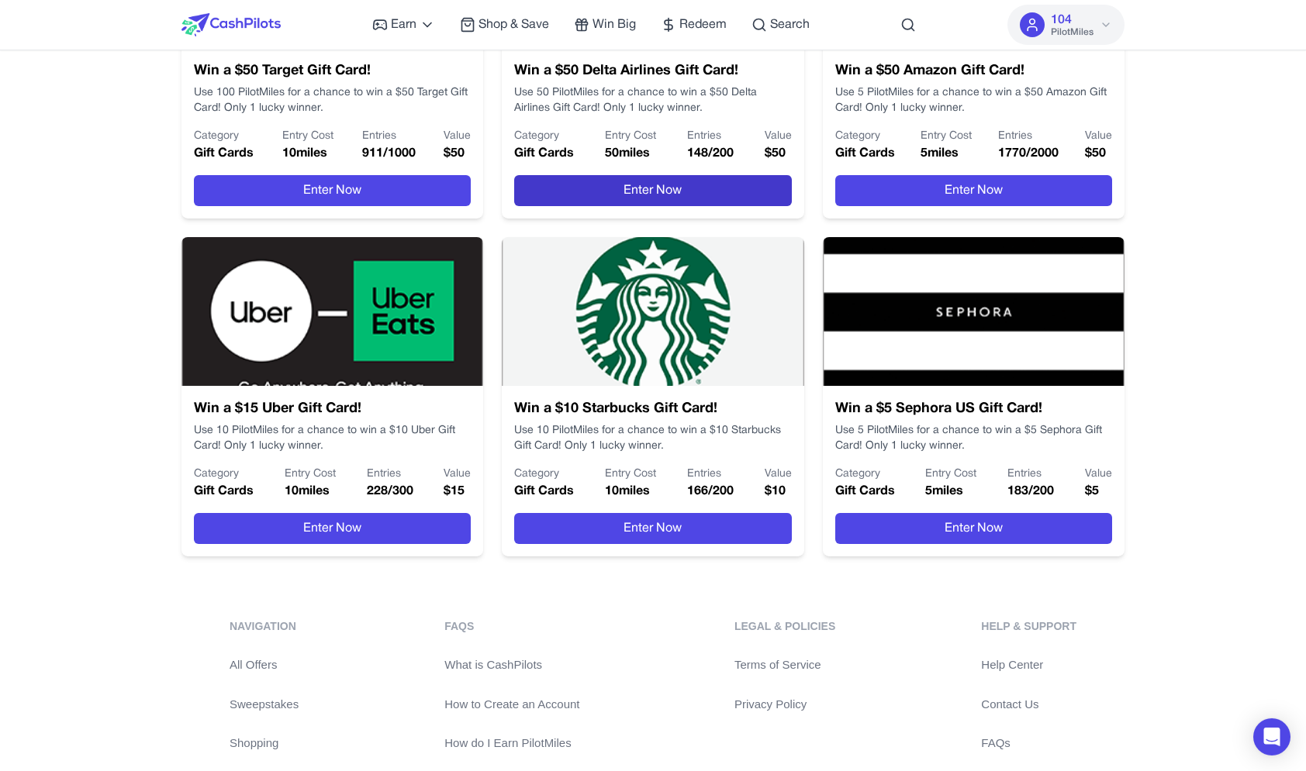
click at [676, 182] on button "Enter Now" at bounding box center [652, 190] width 277 height 31
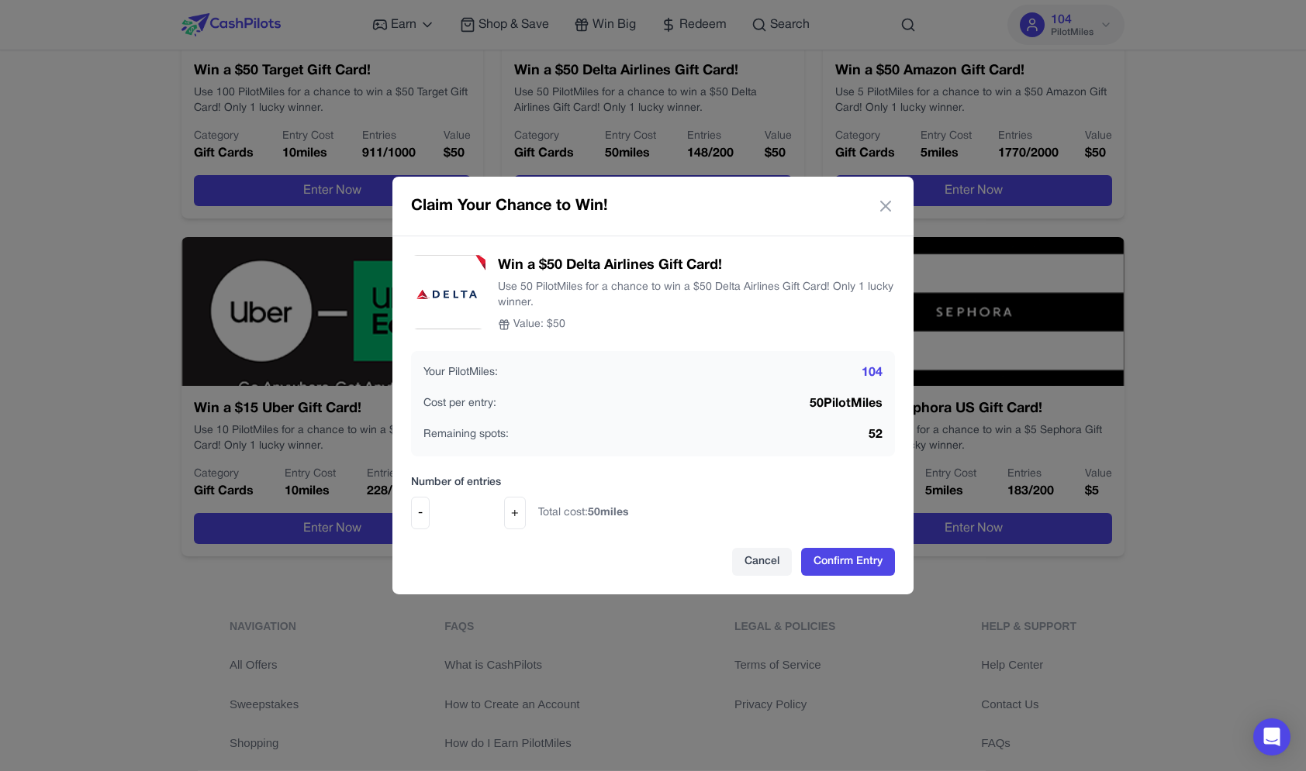
drag, startPoint x: 535, startPoint y: 318, endPoint x: 528, endPoint y: 290, distance: 28.8
click at [531, 310] on div "Win a $50 Delta Airlines Gift Card! Use 50 PilotMiles for a chance to win a $50…" at bounding box center [696, 294] width 397 height 78
drag, startPoint x: 525, startPoint y: 290, endPoint x: 525, endPoint y: 300, distance: 10.1
click at [525, 300] on p "Use 50 PilotMiles for a chance to win a $50 Delta Airlines Gift Card! Only 1 lu…" at bounding box center [696, 295] width 397 height 31
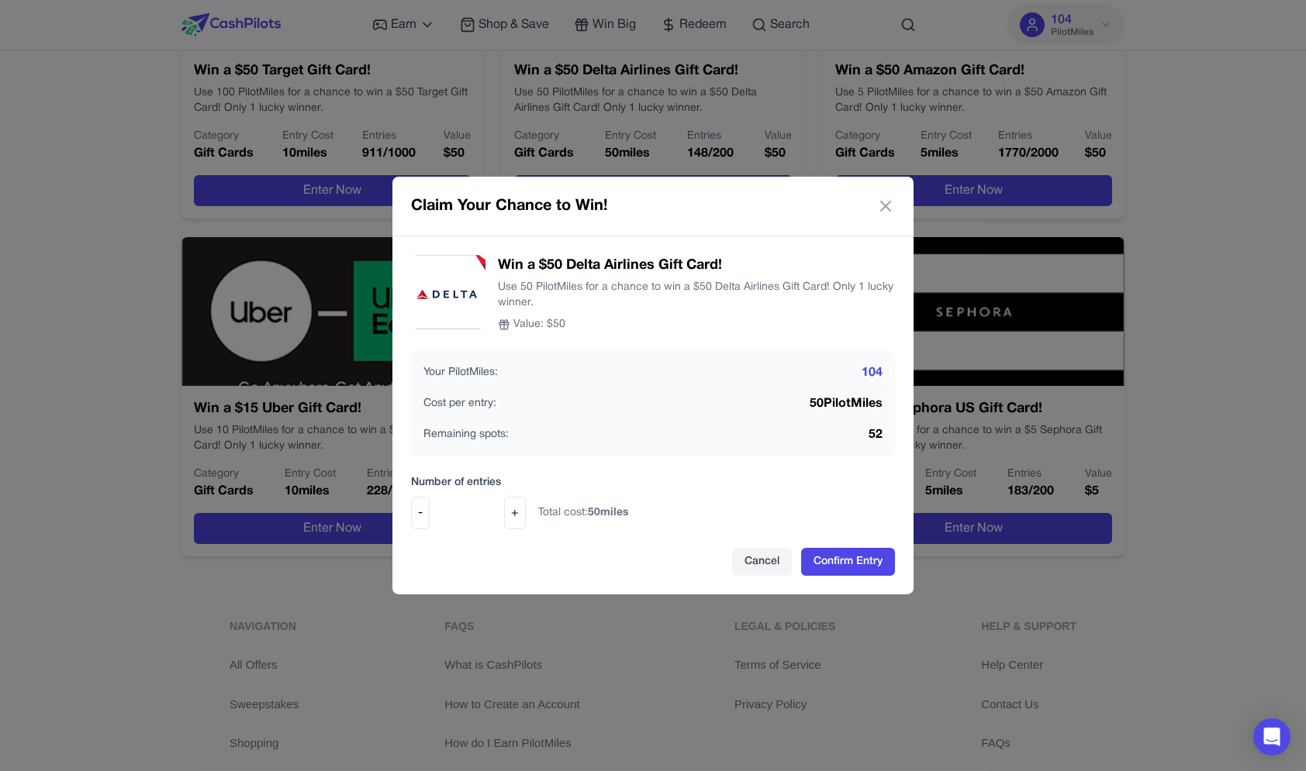
click at [519, 508] on button "+" at bounding box center [515, 513] width 22 height 33
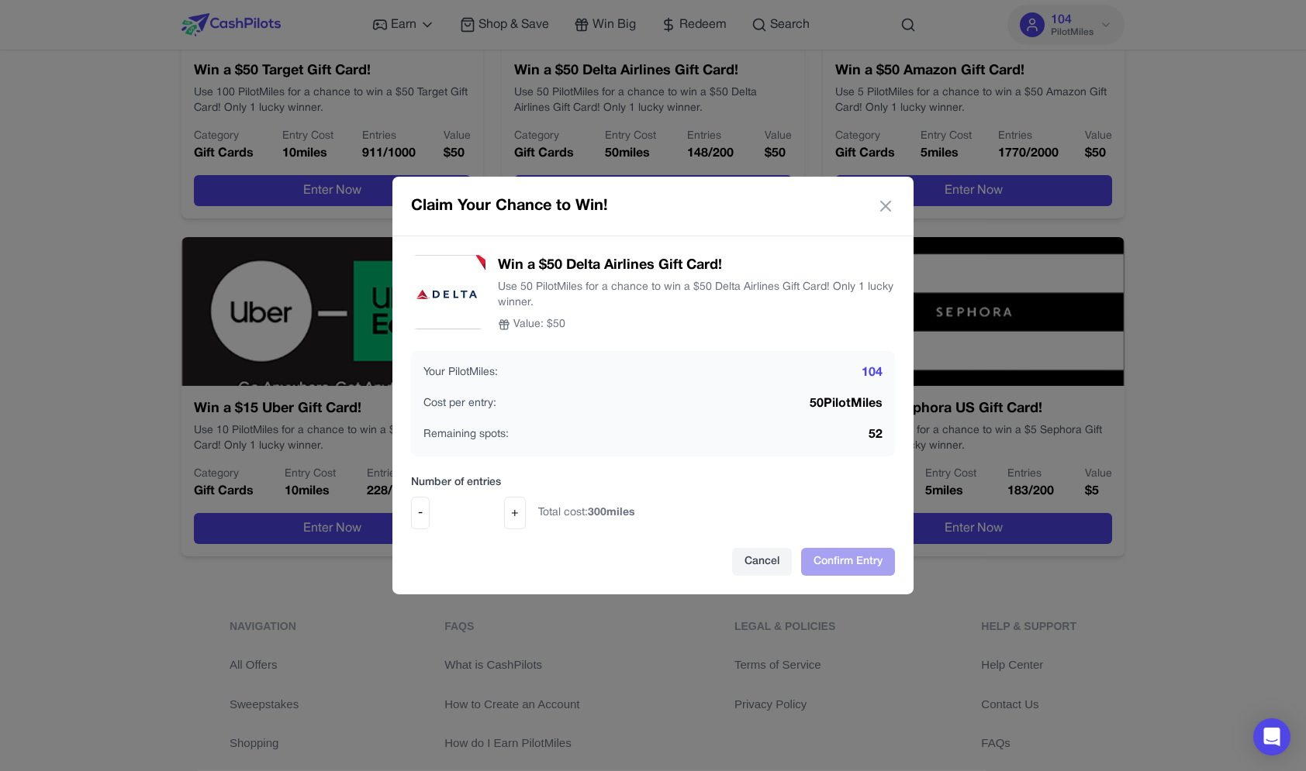
click at [519, 508] on button "+" at bounding box center [515, 513] width 22 height 33
click at [414, 509] on button "-" at bounding box center [420, 513] width 19 height 33
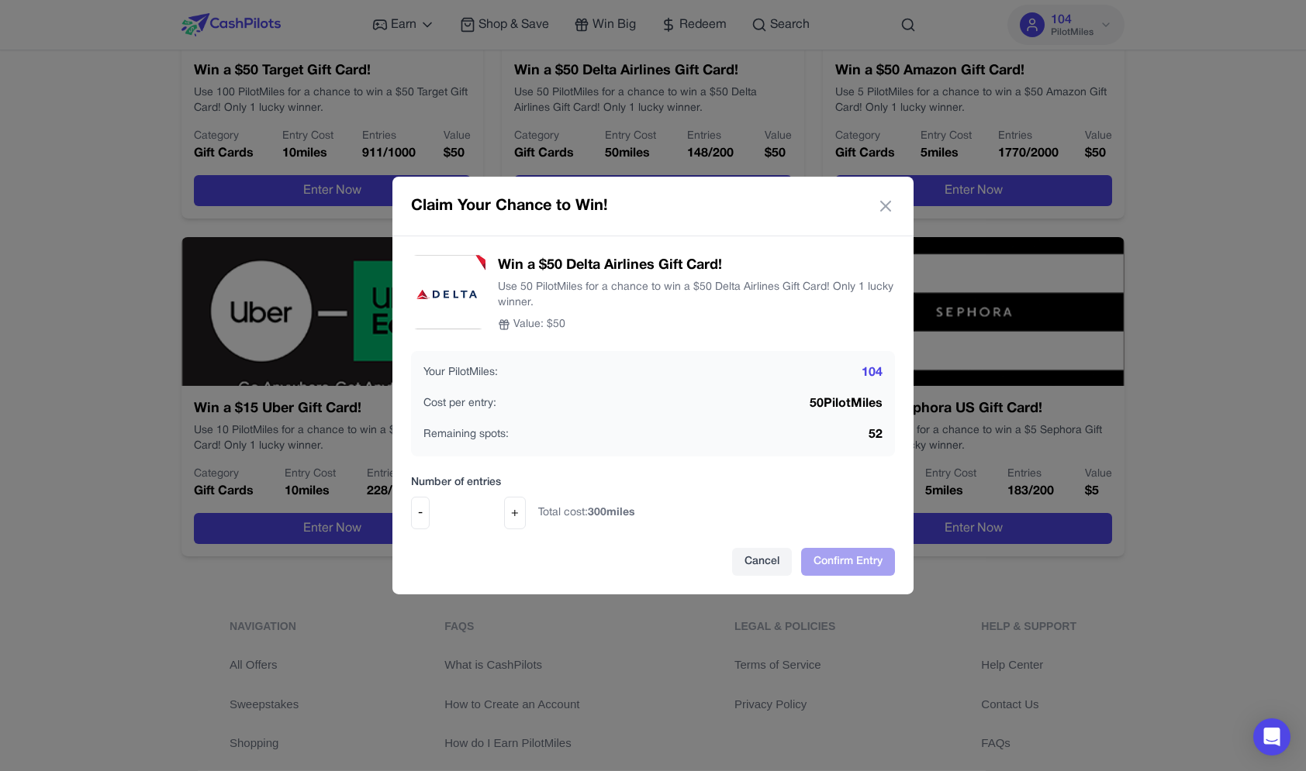
click at [414, 509] on button "-" at bounding box center [420, 513] width 19 height 33
type input "*"
click at [881, 194] on div "Claim Your Chance to Win!" at bounding box center [652, 207] width 521 height 60
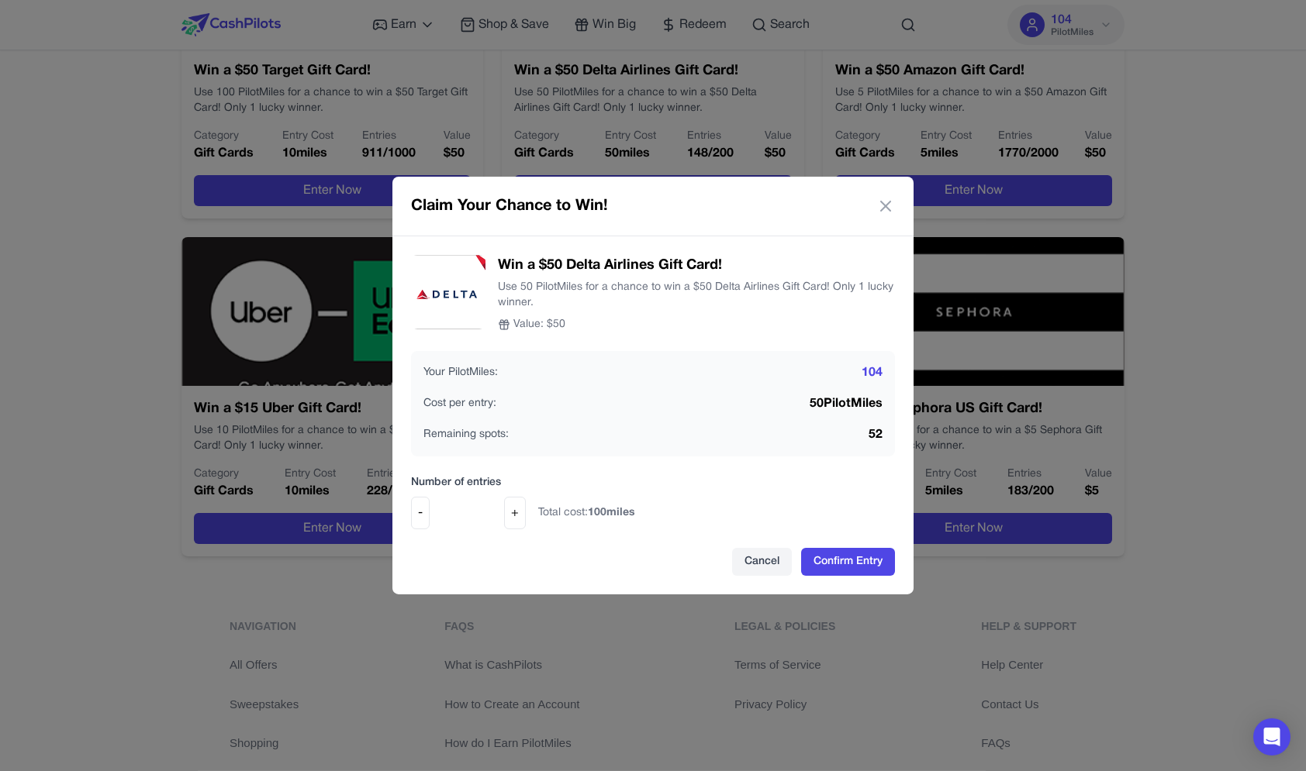
click at [881, 197] on div "Claim Your Chance to Win!" at bounding box center [652, 207] width 521 height 60
click at [882, 201] on icon at bounding box center [885, 206] width 19 height 19
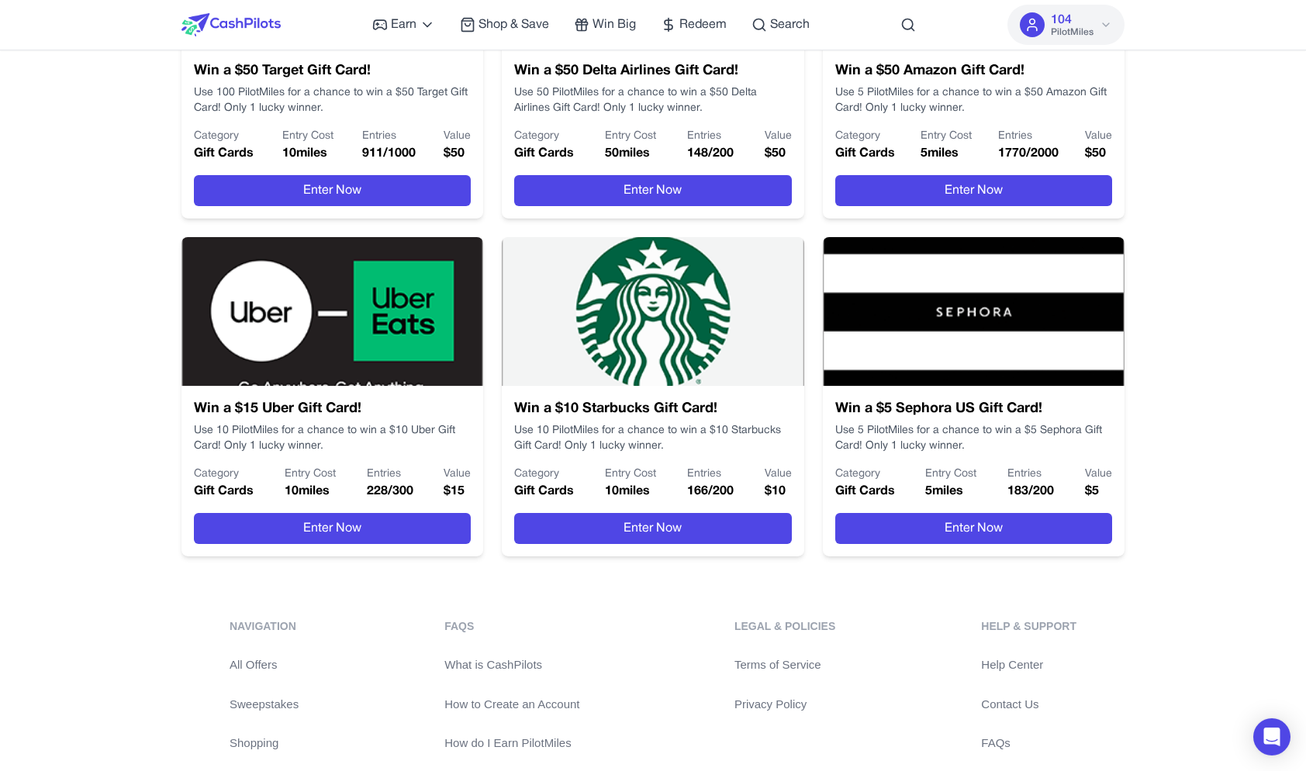
click at [213, 36] on img at bounding box center [230, 24] width 99 height 23
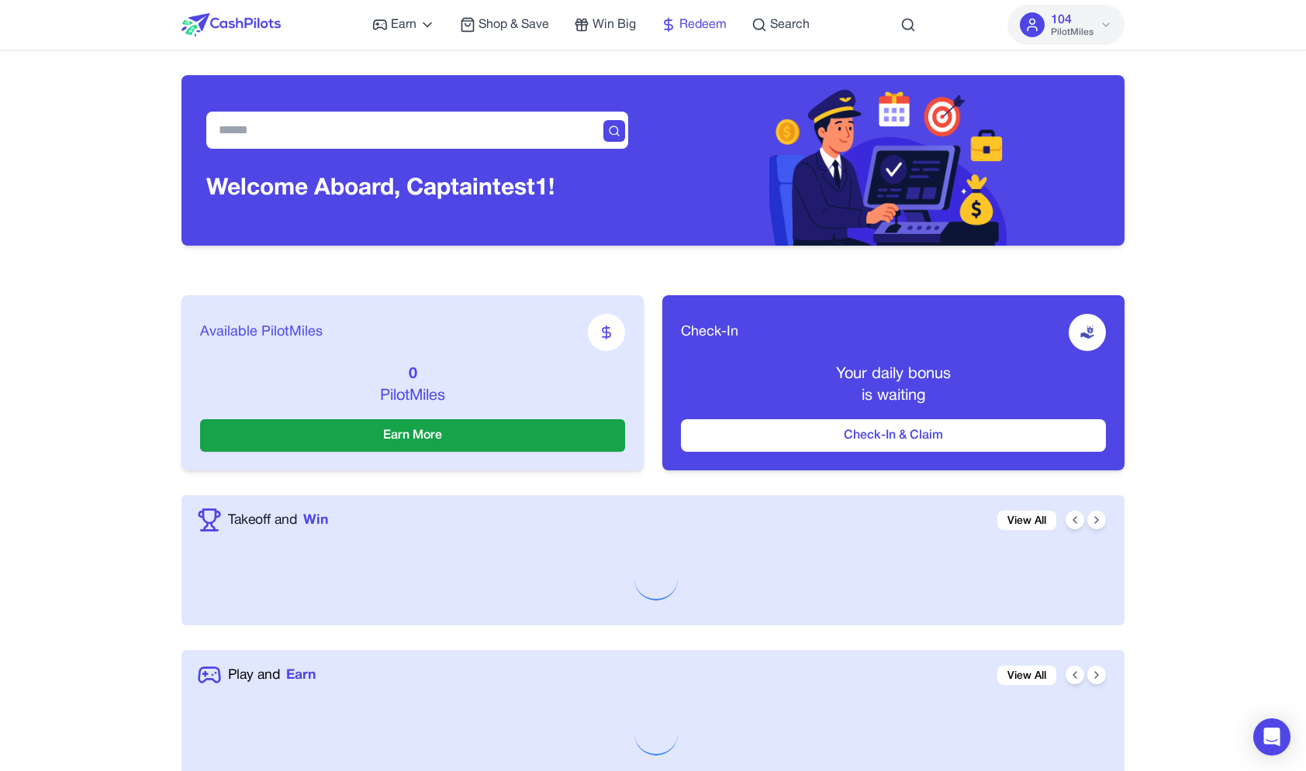
click at [720, 26] on span "Redeem" at bounding box center [702, 25] width 47 height 19
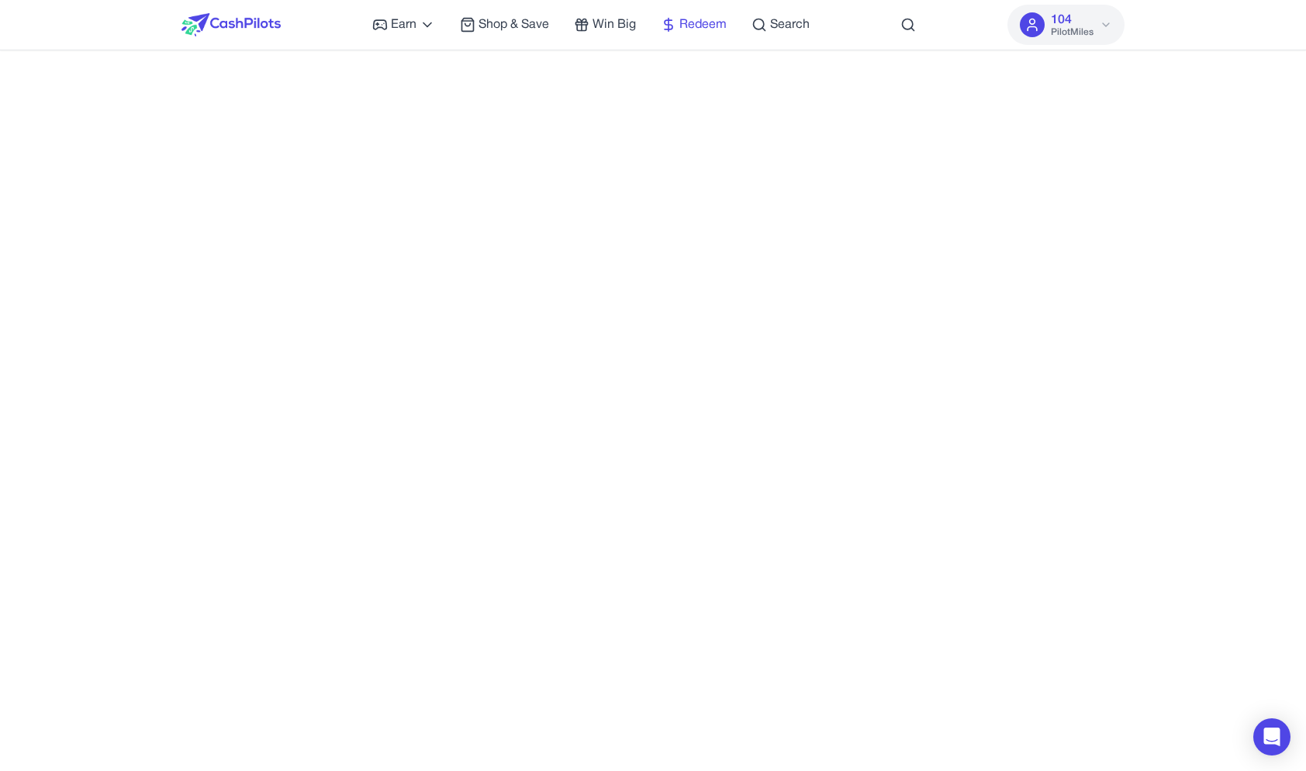
scroll to position [330, 0]
click at [623, 26] on span "Win Big" at bounding box center [613, 25] width 43 height 19
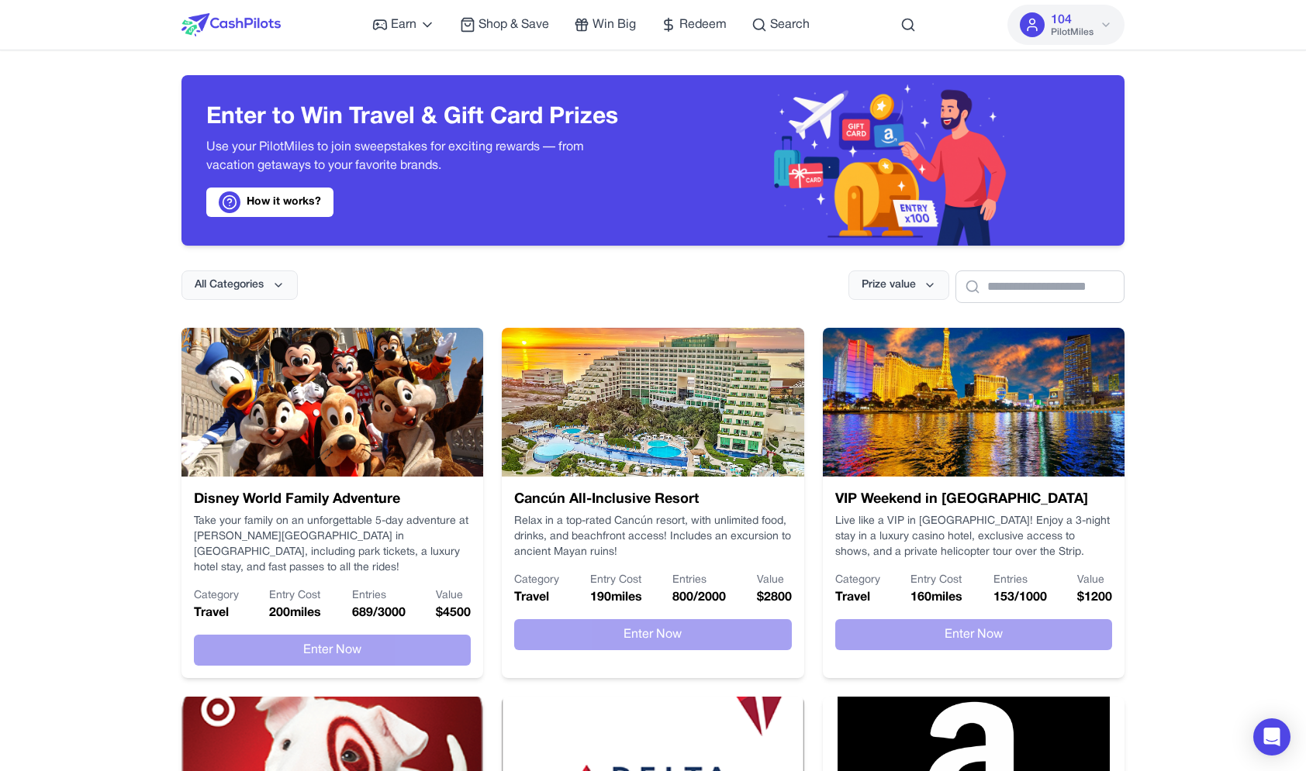
click at [240, 1] on div at bounding box center [230, 25] width 99 height 50
click at [240, 7] on div at bounding box center [230, 25] width 99 height 50
click at [245, 24] on img at bounding box center [230, 24] width 99 height 23
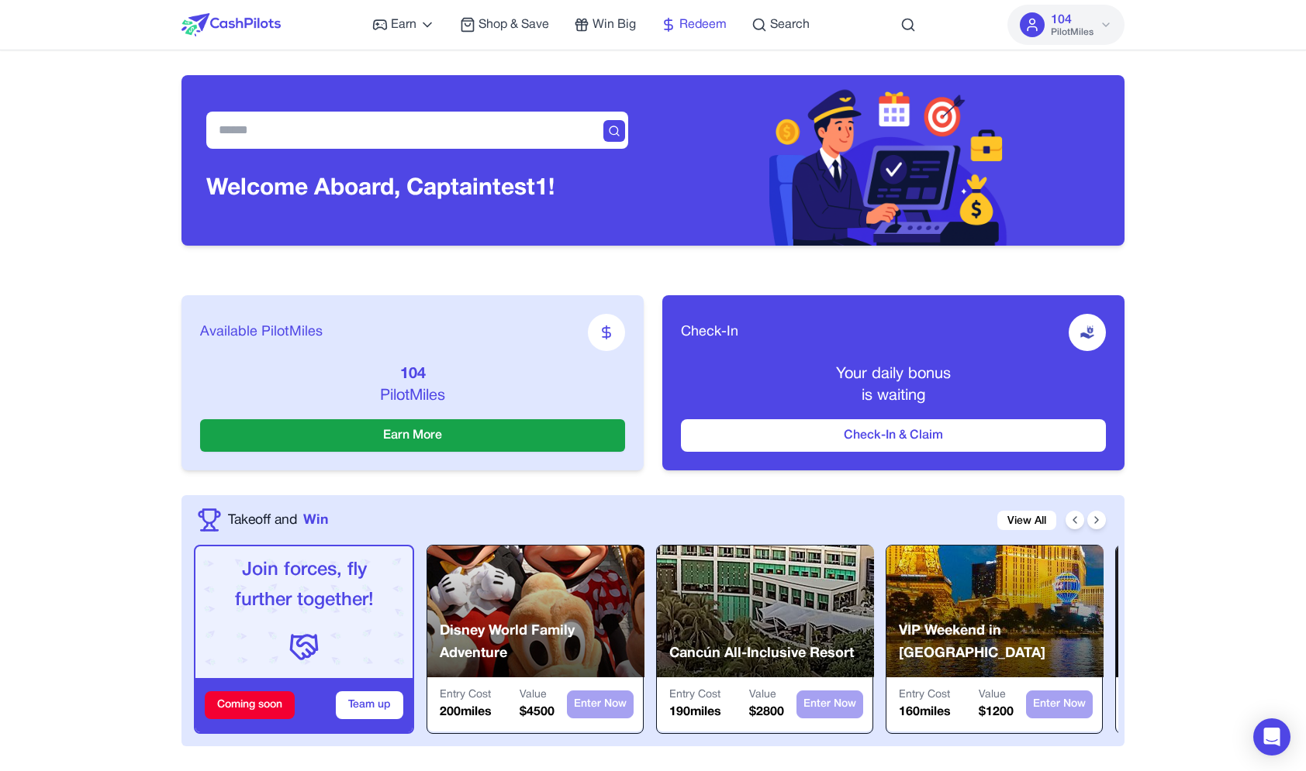
click at [702, 20] on span "Redeem" at bounding box center [702, 25] width 47 height 19
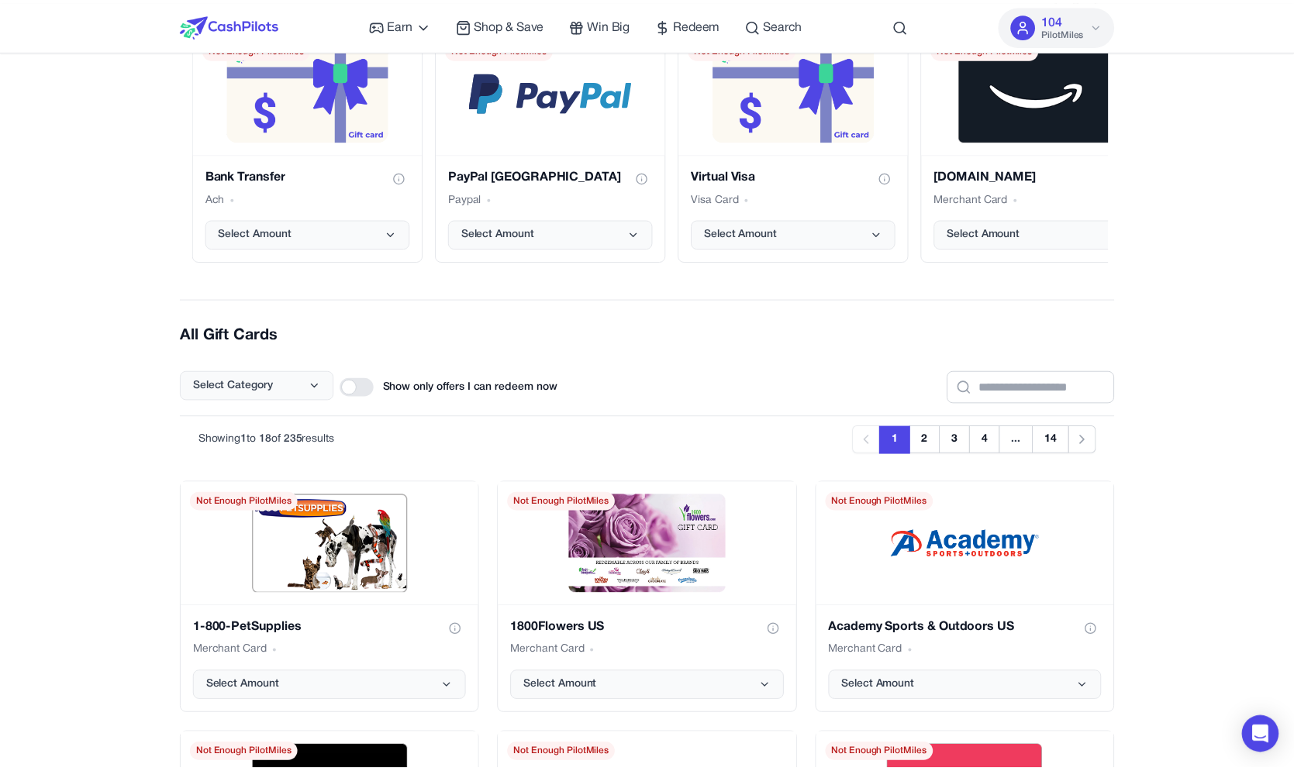
scroll to position [277, 0]
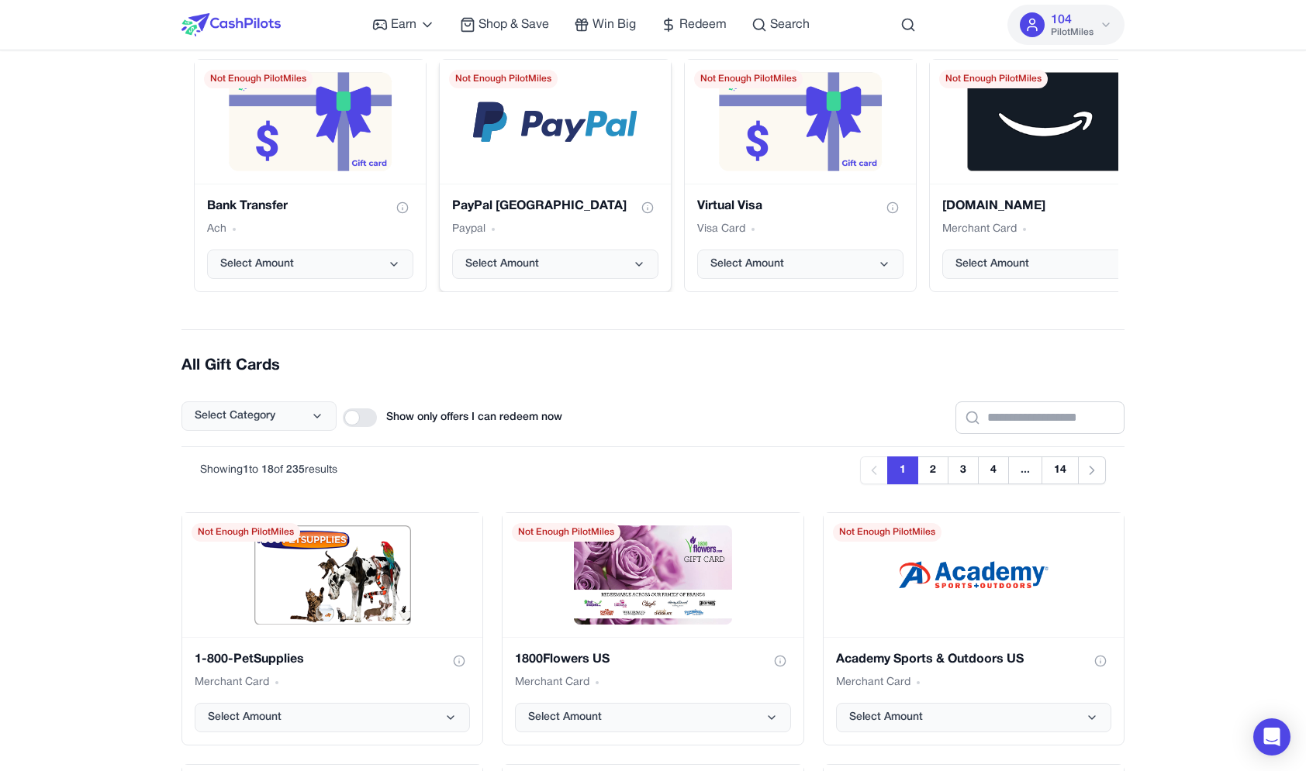
click at [641, 283] on div "PayPal USA Paypal Select Amount" at bounding box center [555, 238] width 231 height 108
click at [382, 418] on label "Show only offers I can redeem now" at bounding box center [452, 418] width 219 height 19
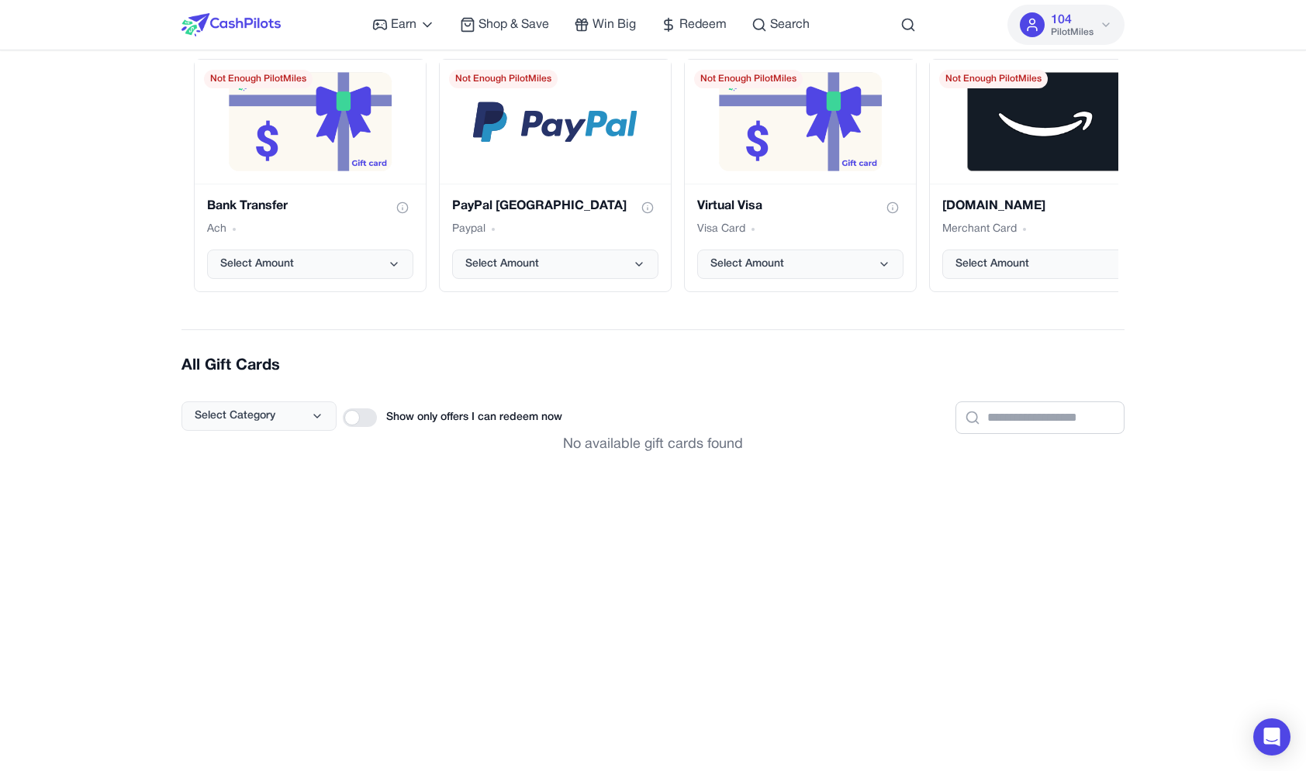
click at [350, 424] on div at bounding box center [360, 418] width 34 height 19
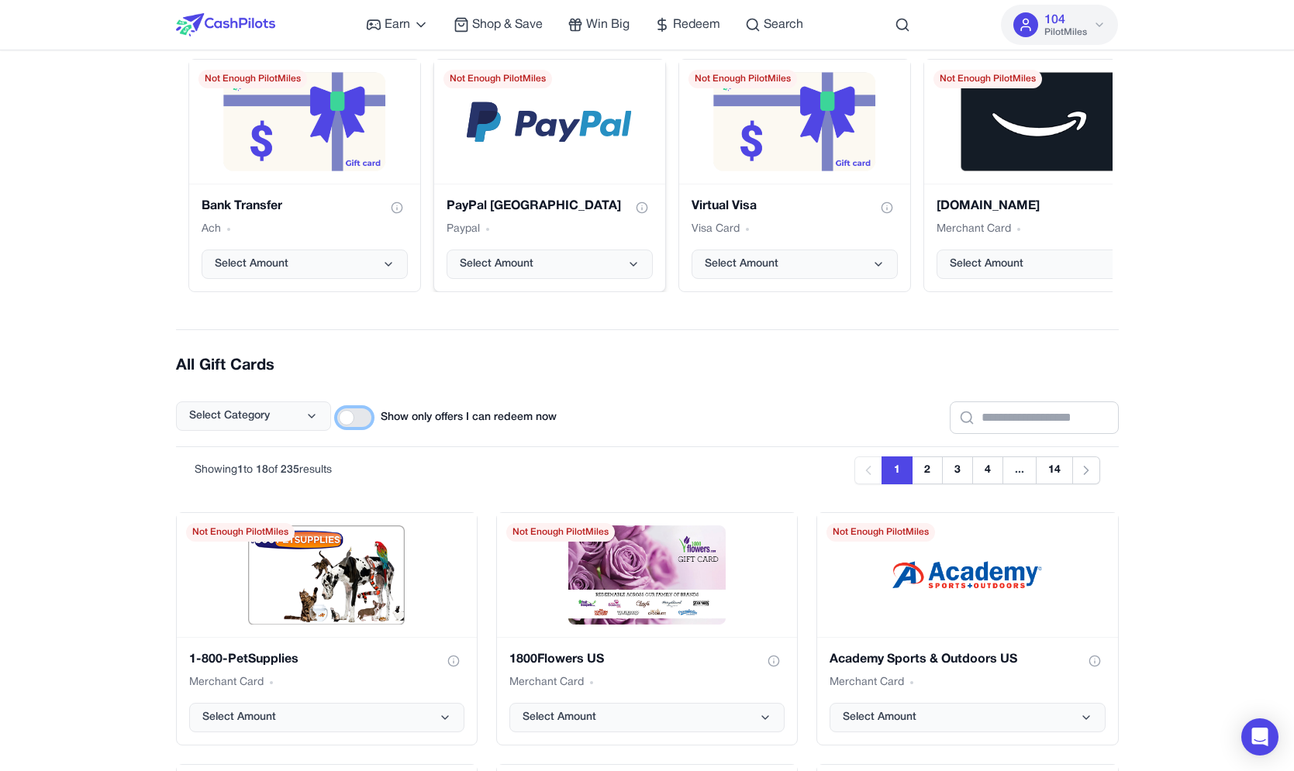
scroll to position [435, 0]
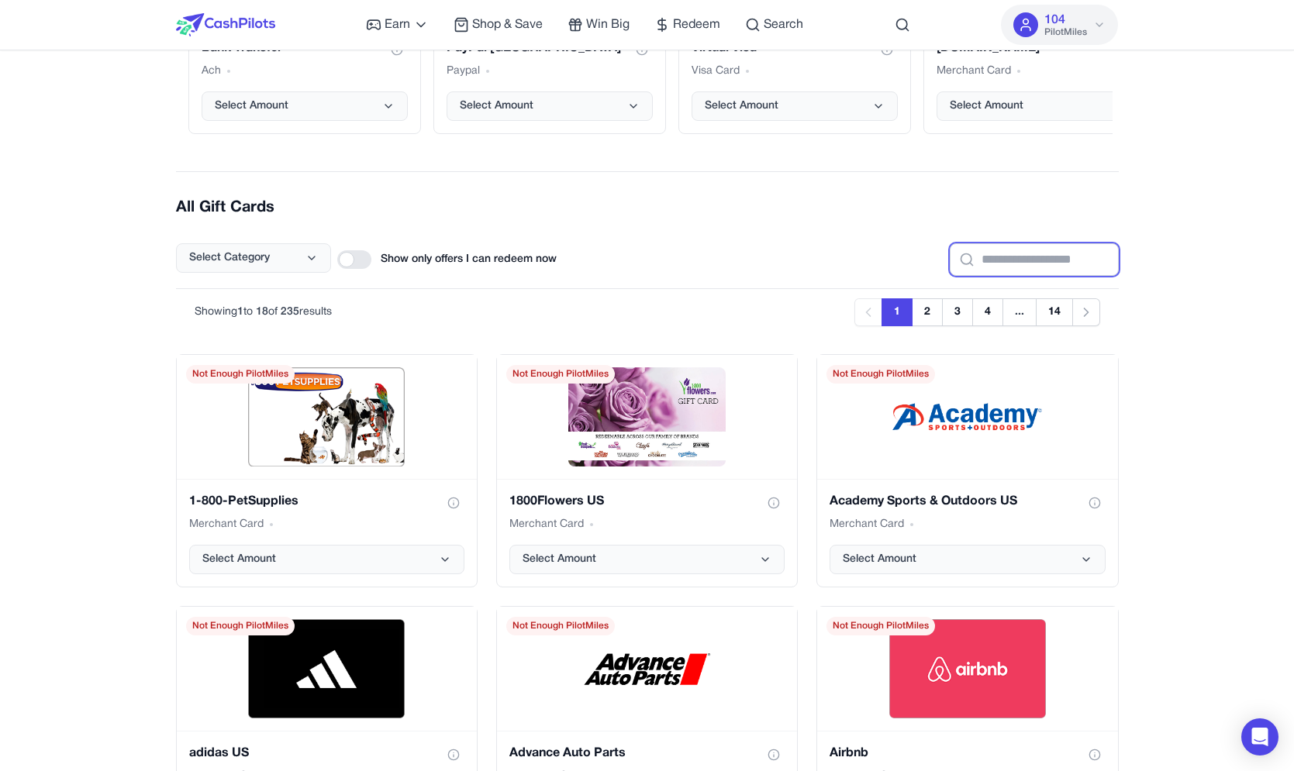
click at [972, 268] on input "text" at bounding box center [1034, 259] width 169 height 33
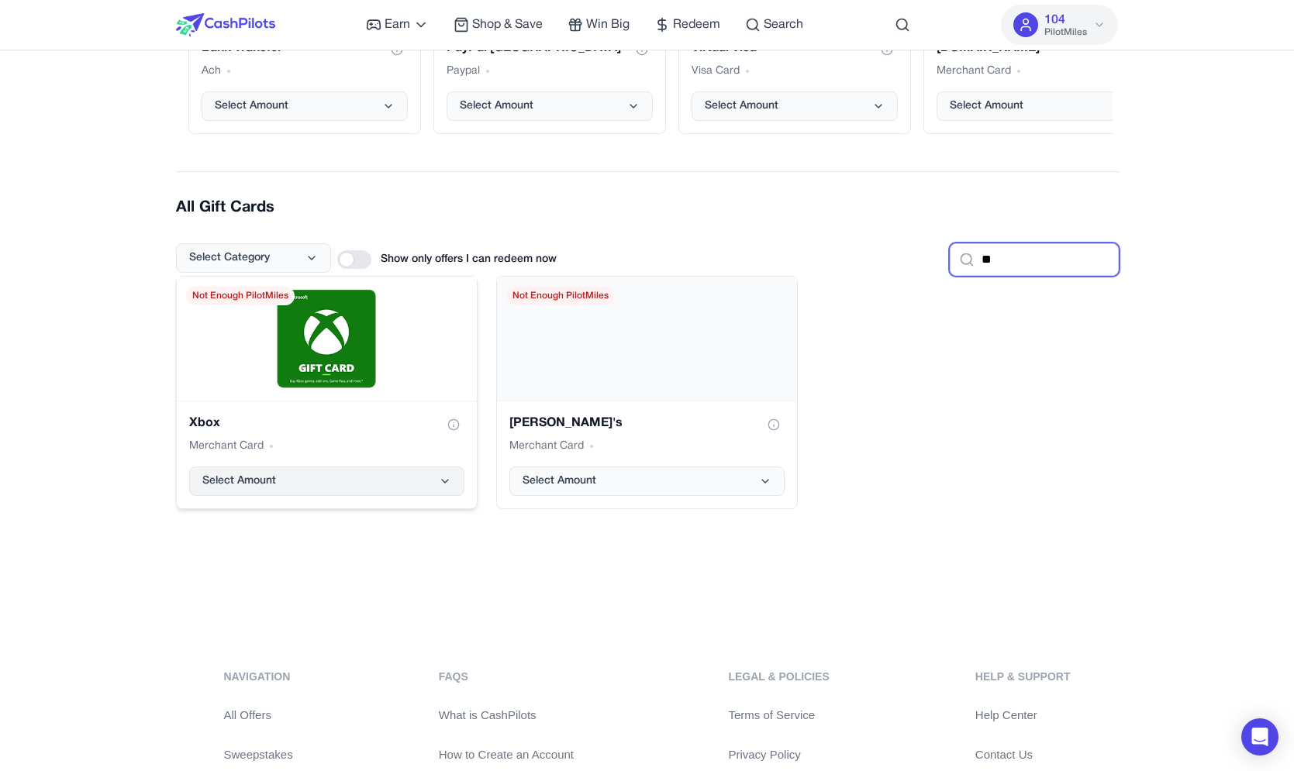
type input "**"
click at [408, 467] on button "Select Amount" at bounding box center [326, 481] width 275 height 29
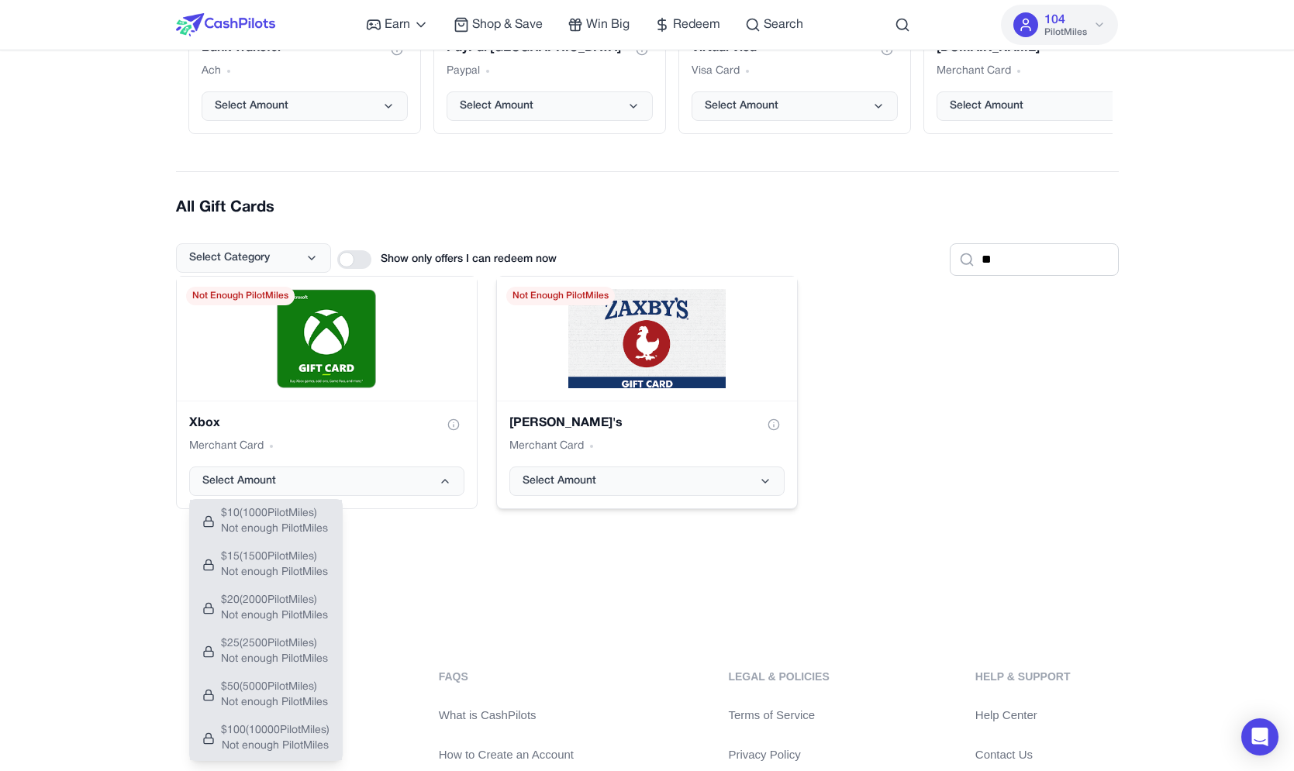
click at [540, 497] on div "Zaxby's Merchant Card Select Amount" at bounding box center [647, 455] width 300 height 108
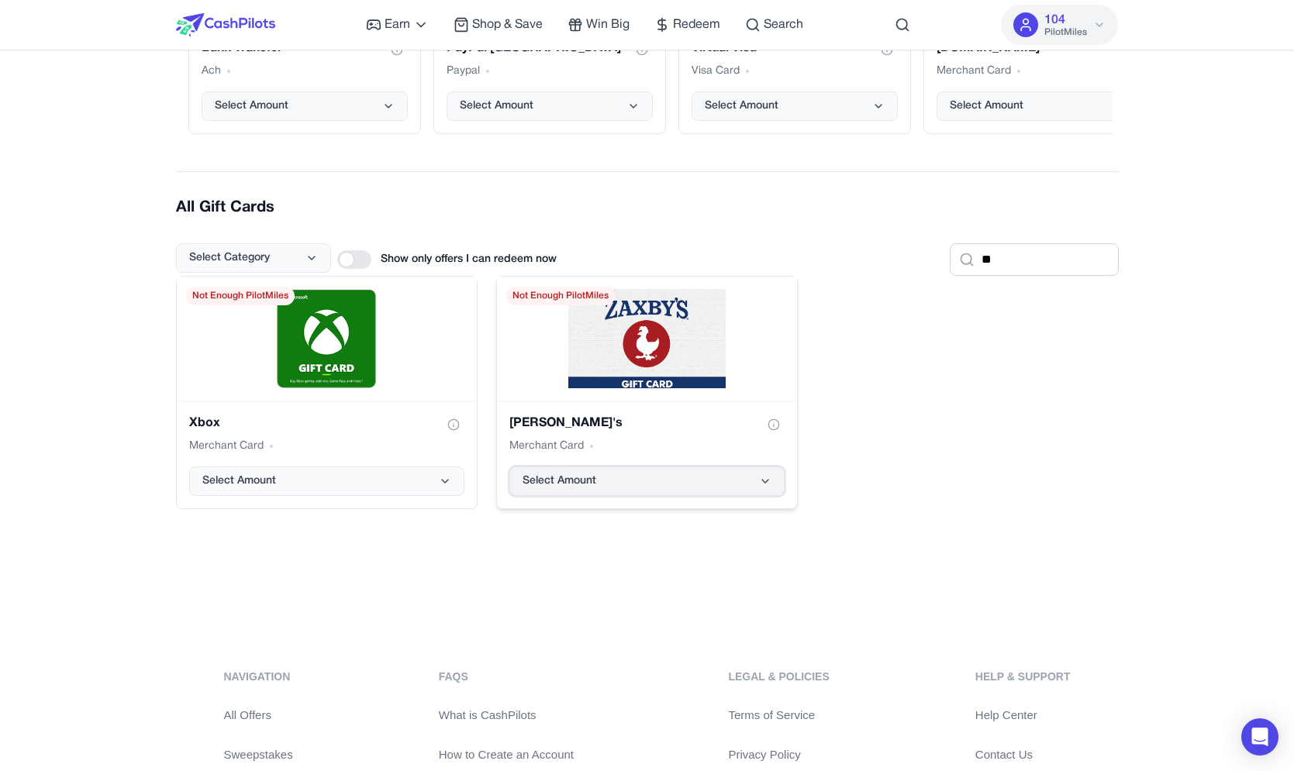
click at [540, 495] on button "Select Amount" at bounding box center [646, 481] width 275 height 29
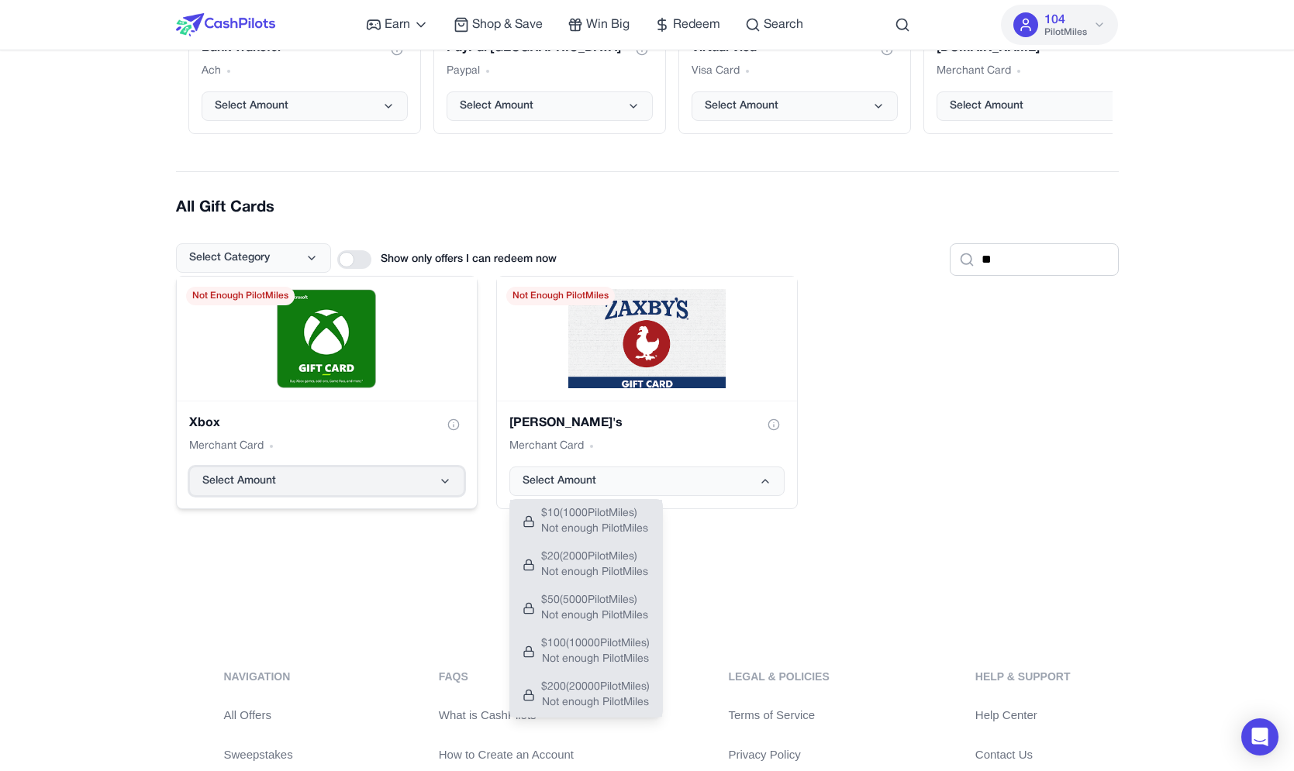
click at [450, 481] on icon "Xbox gift card" at bounding box center [445, 481] width 12 height 12
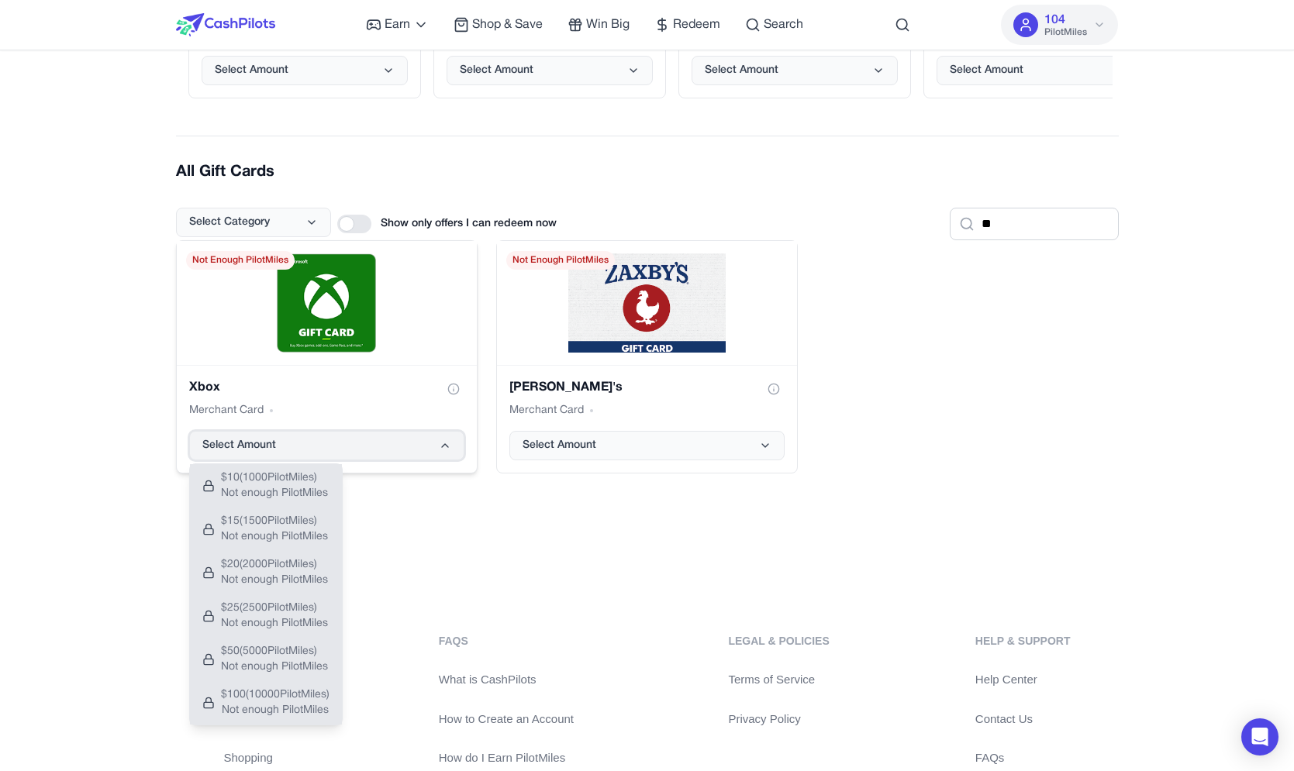
scroll to position [464, 0]
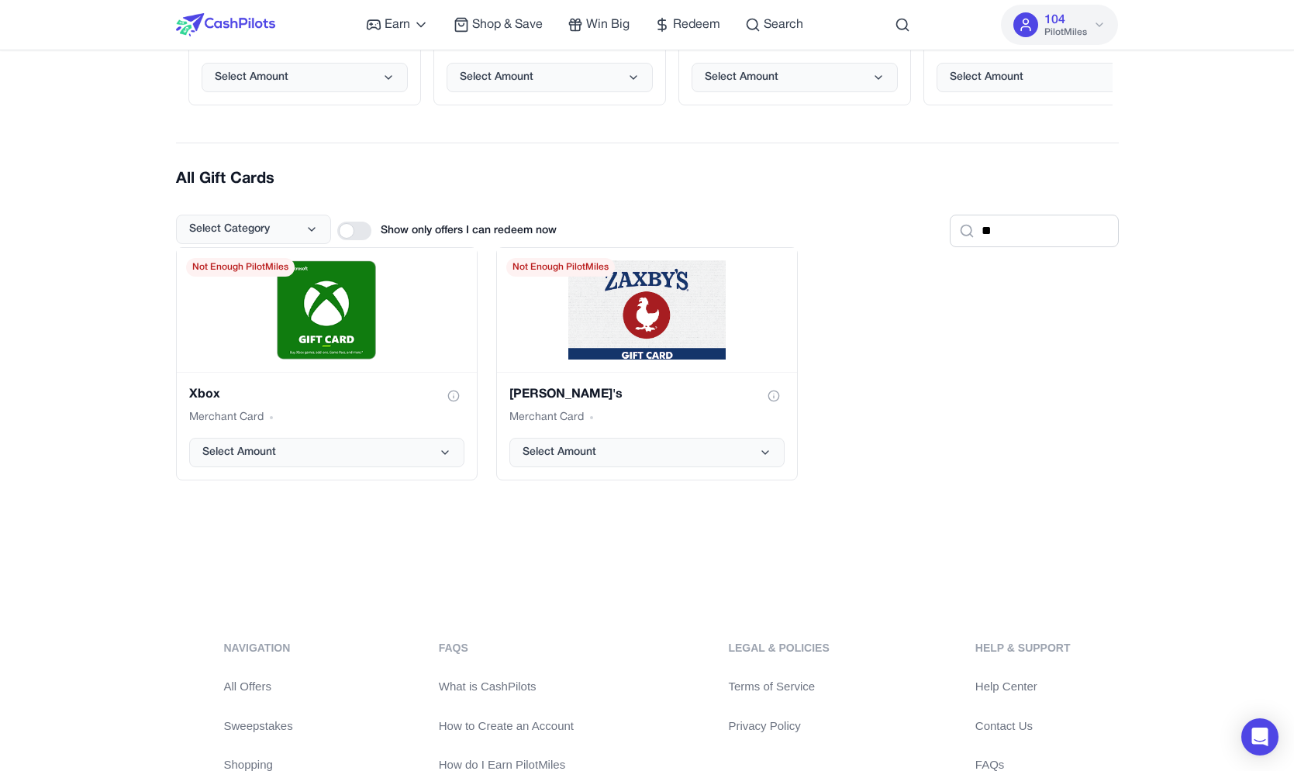
click at [413, 525] on div "Popular Gift Cards Bank Transfer Ach Select Amount Not Enough PilotMiles PayPal…" at bounding box center [647, 192] width 943 height 771
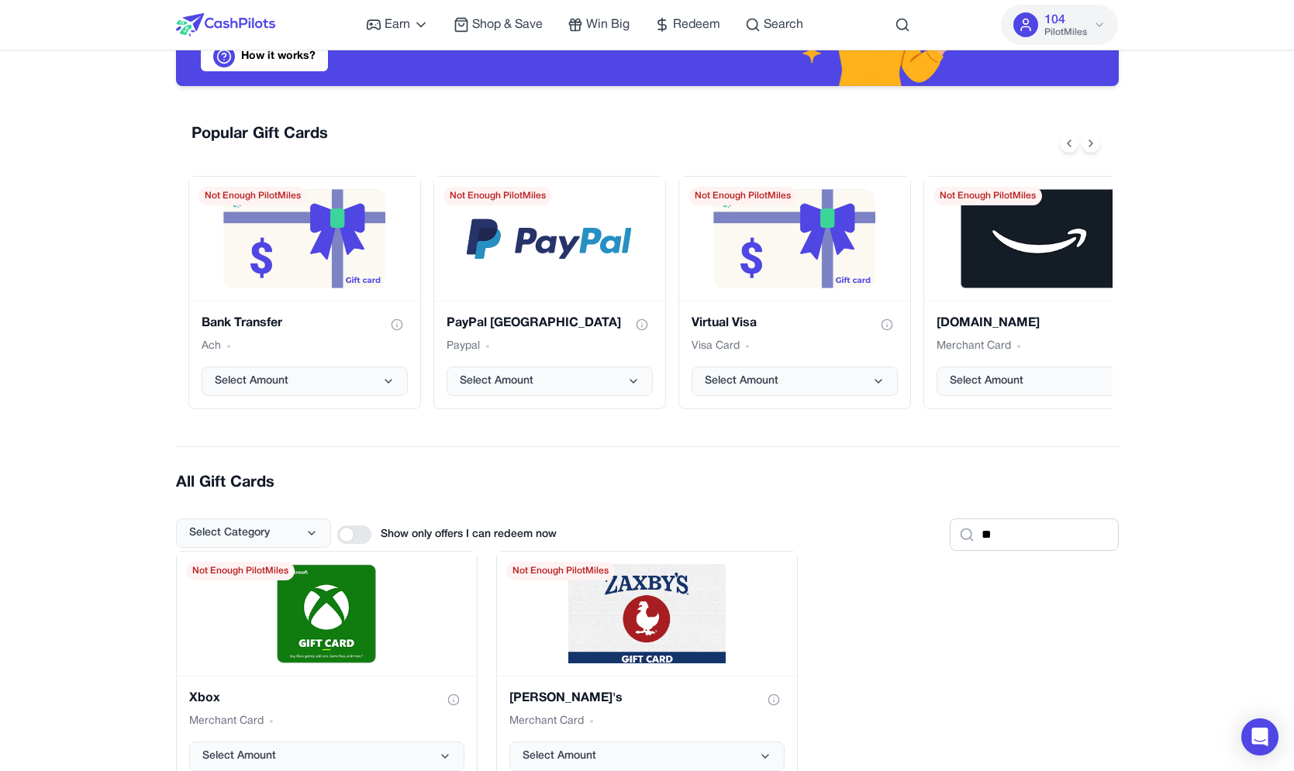
scroll to position [0, 0]
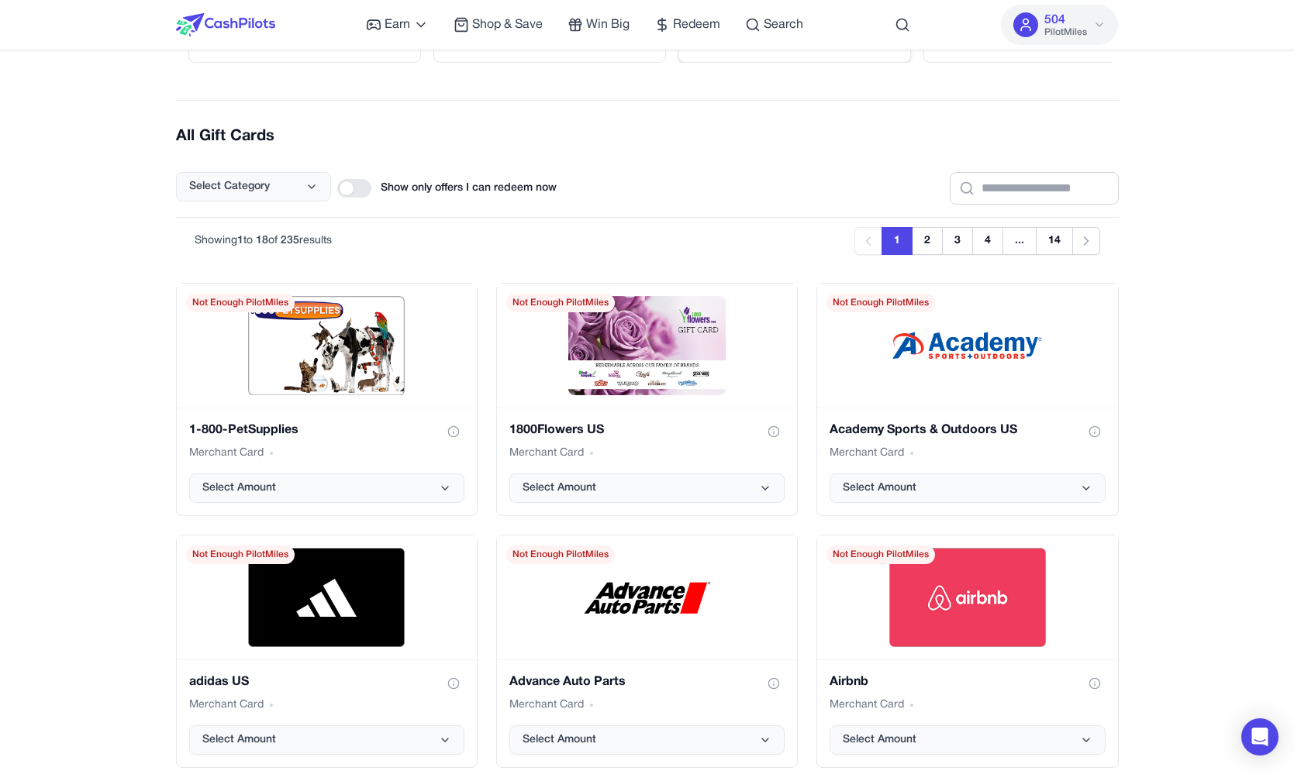
scroll to position [583, 0]
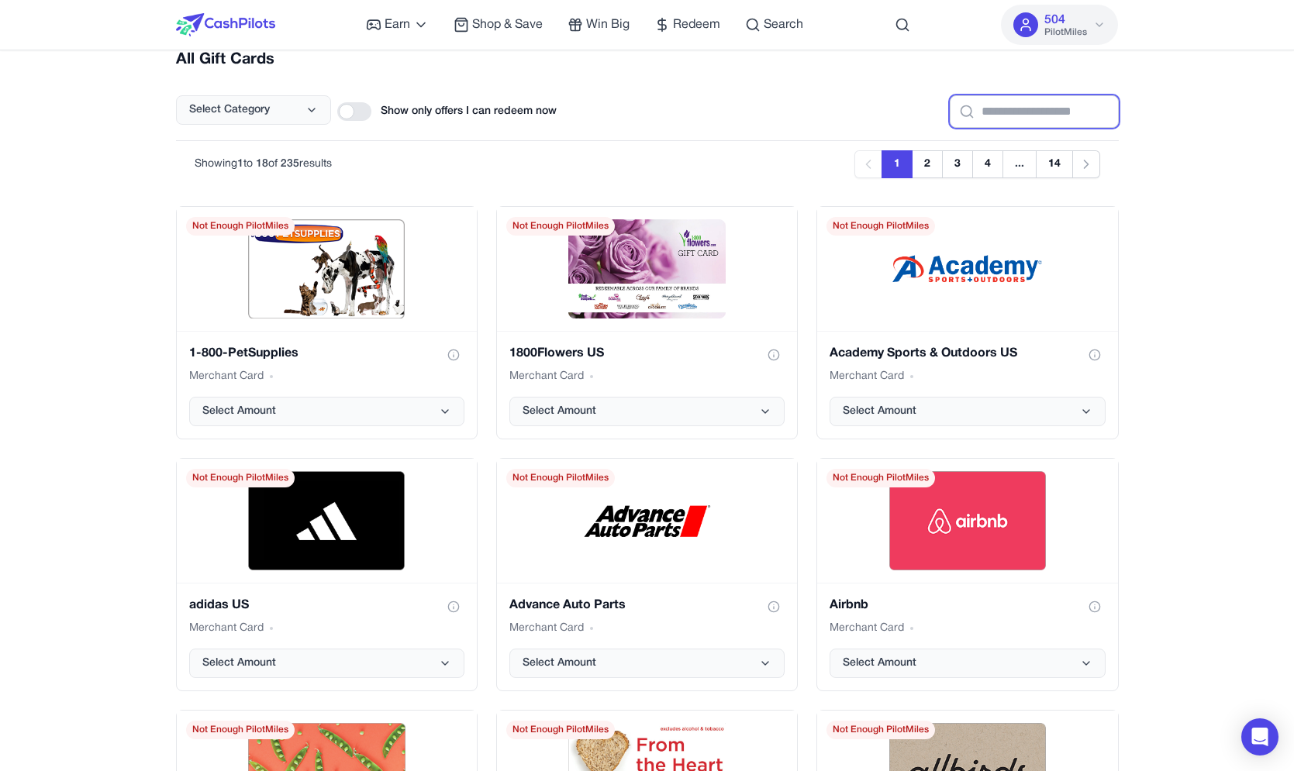
click at [985, 121] on input "text" at bounding box center [1034, 111] width 169 height 33
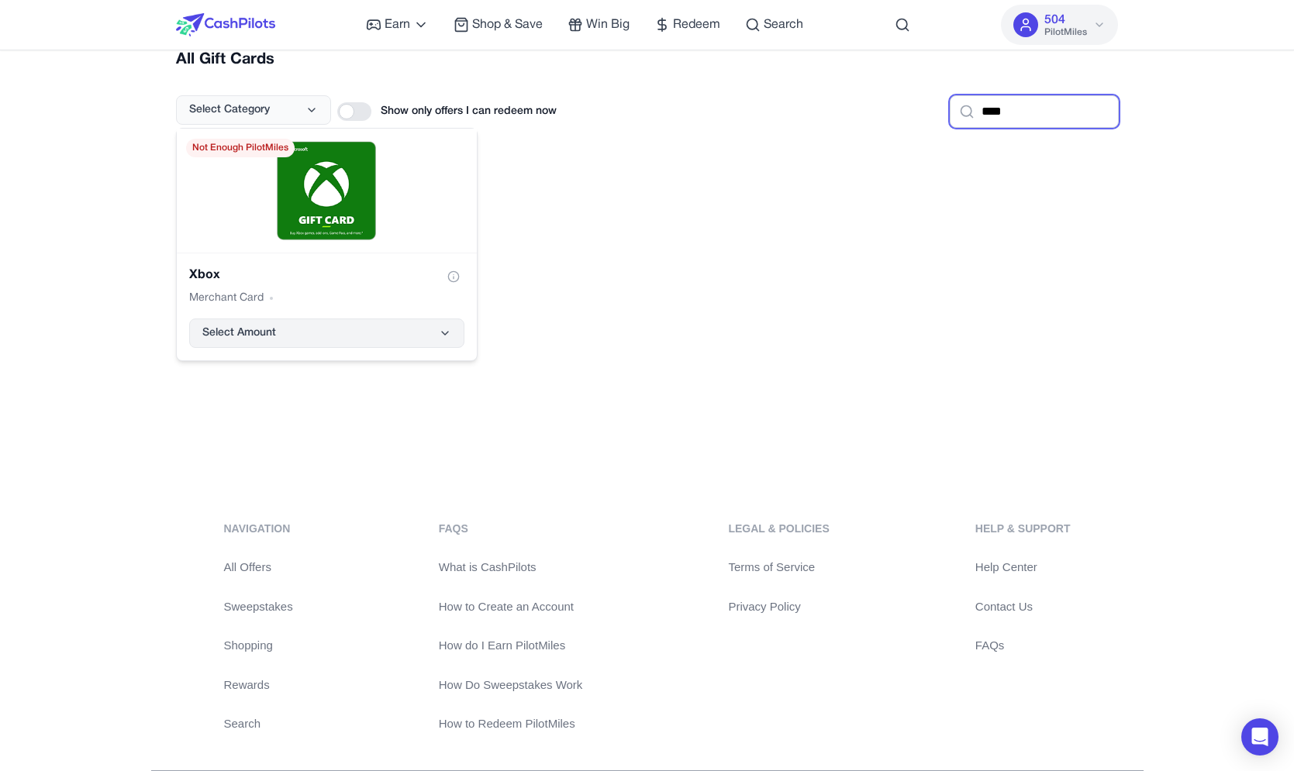
type input "****"
click at [388, 331] on button "Select Amount" at bounding box center [326, 333] width 275 height 29
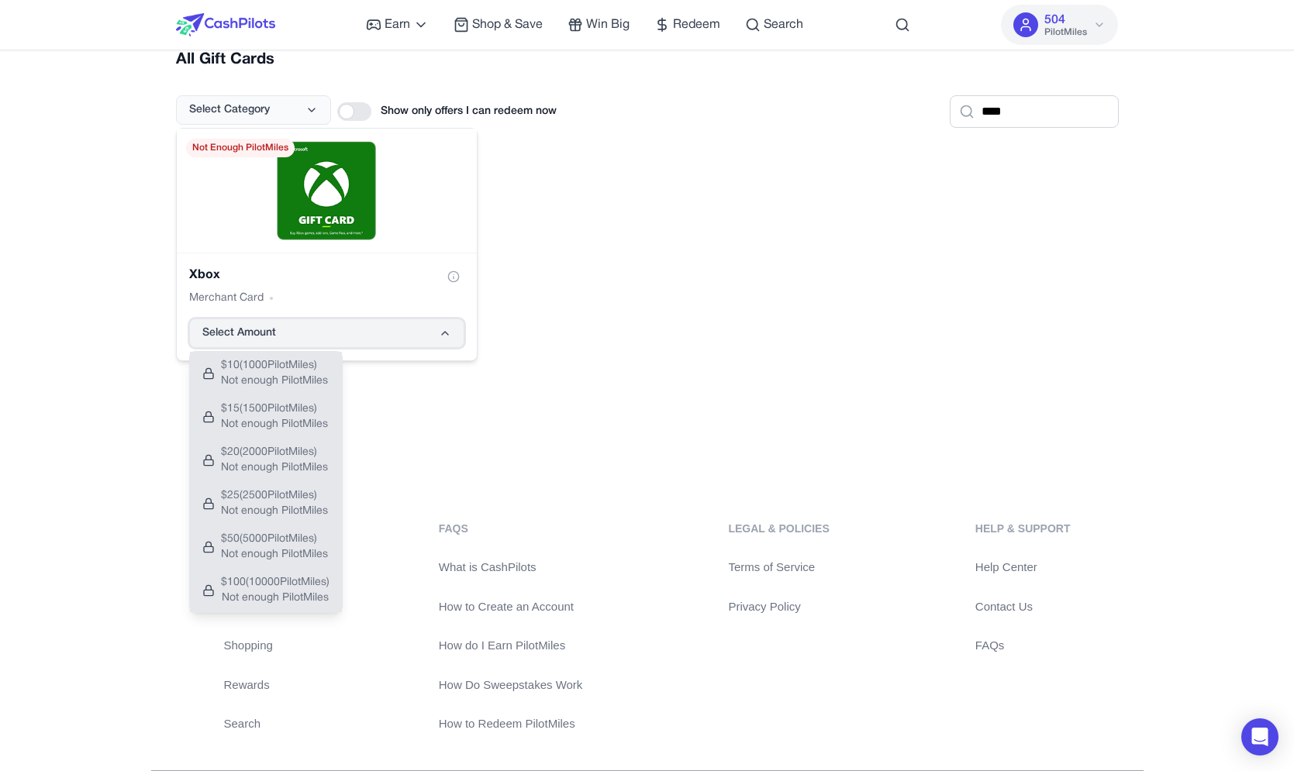
click at [388, 331] on button "Select Amount" at bounding box center [326, 333] width 275 height 29
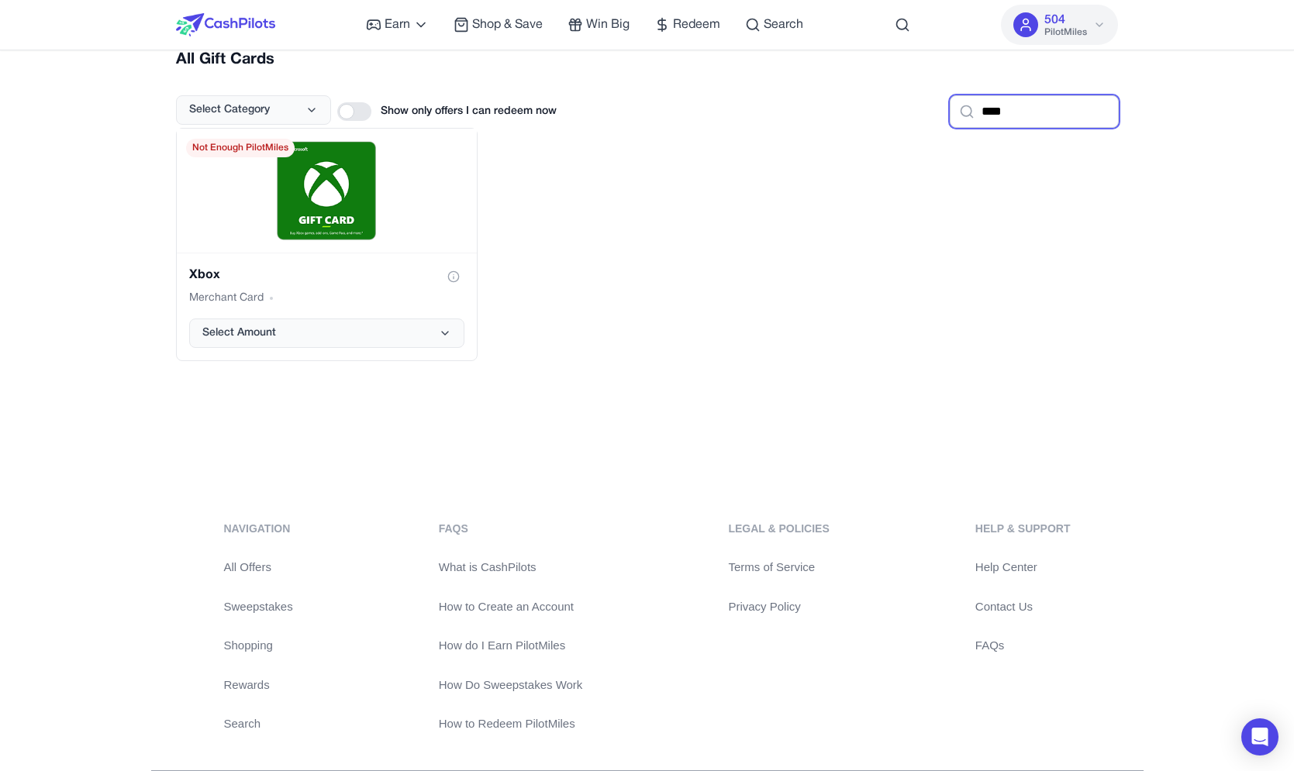
click at [1057, 98] on input "****" at bounding box center [1034, 111] width 169 height 33
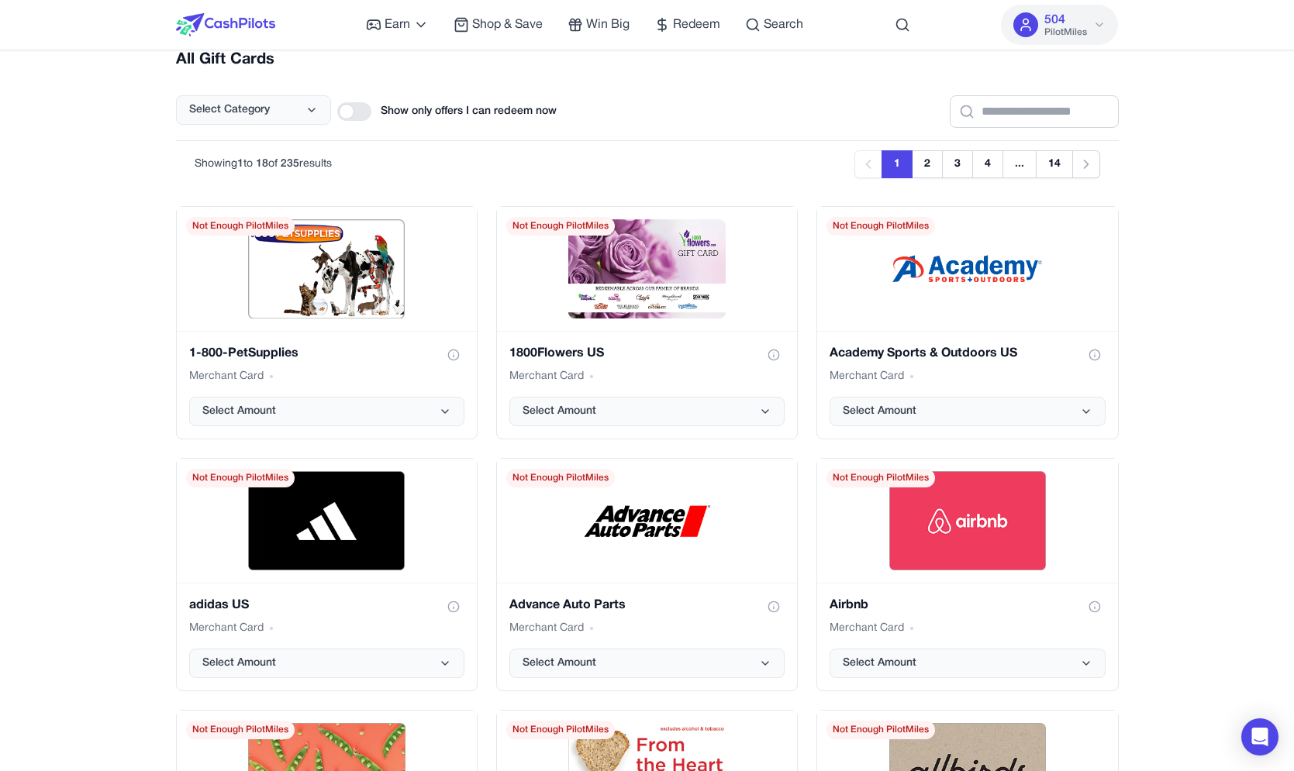
click at [349, 105] on div at bounding box center [354, 111] width 34 height 19
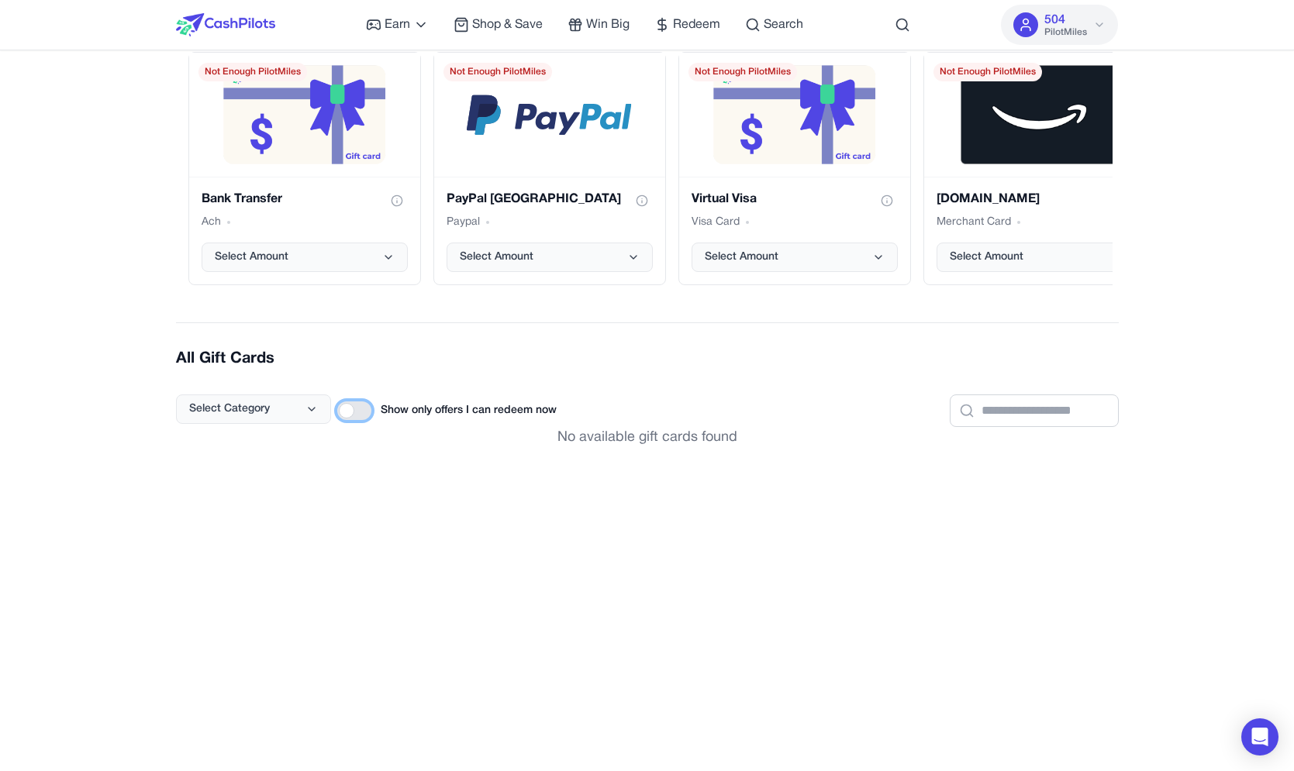
scroll to position [0, 0]
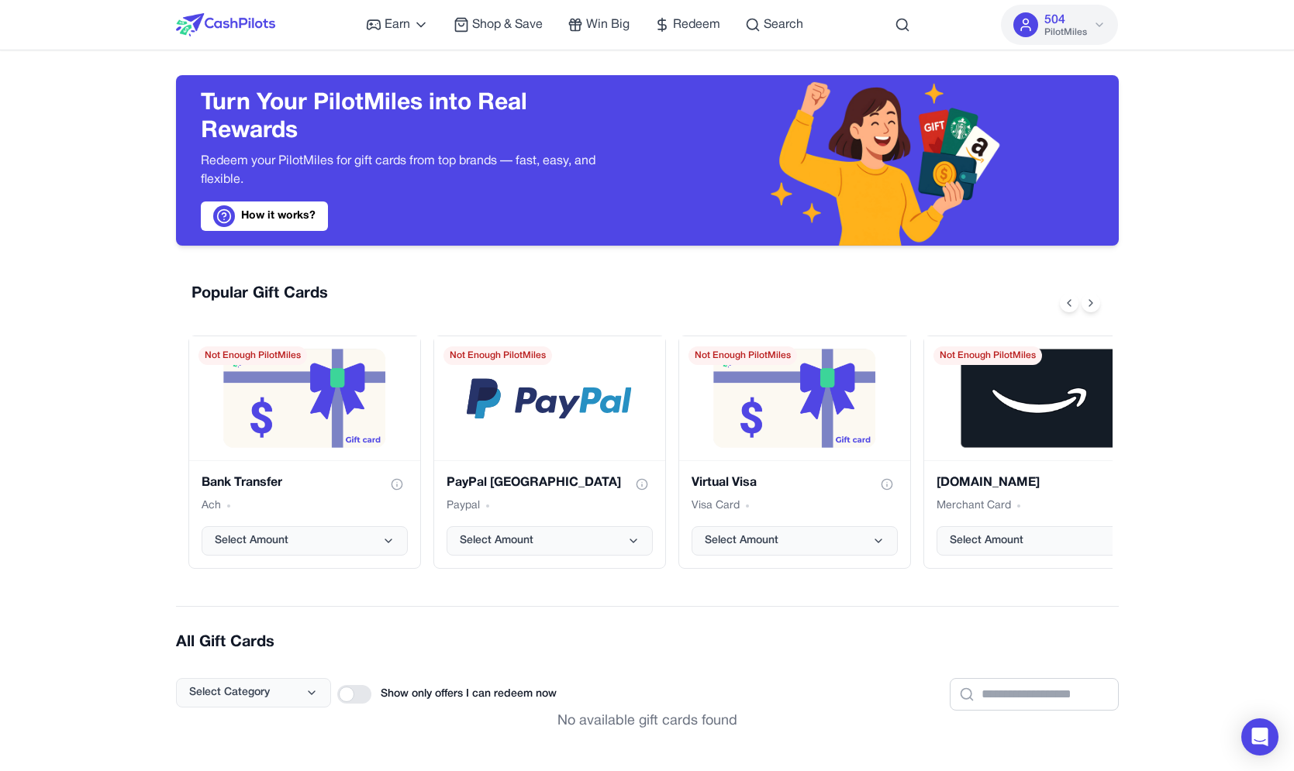
click at [162, 302] on div "Turn Your PilotMiles into Real Rewards Redeem your PilotMiles for gift cards fr…" at bounding box center [647, 558] width 992 height 1016
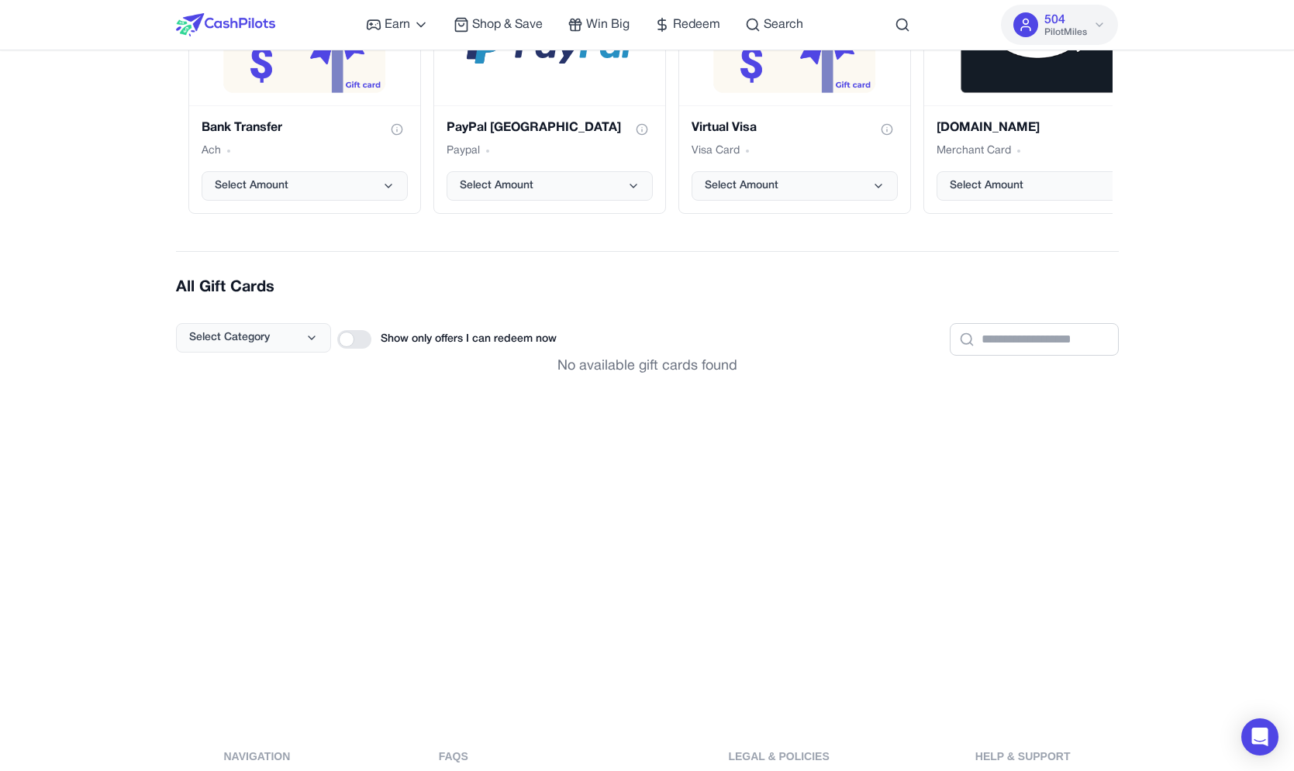
scroll to position [357, 0]
click at [358, 343] on div at bounding box center [354, 338] width 34 height 19
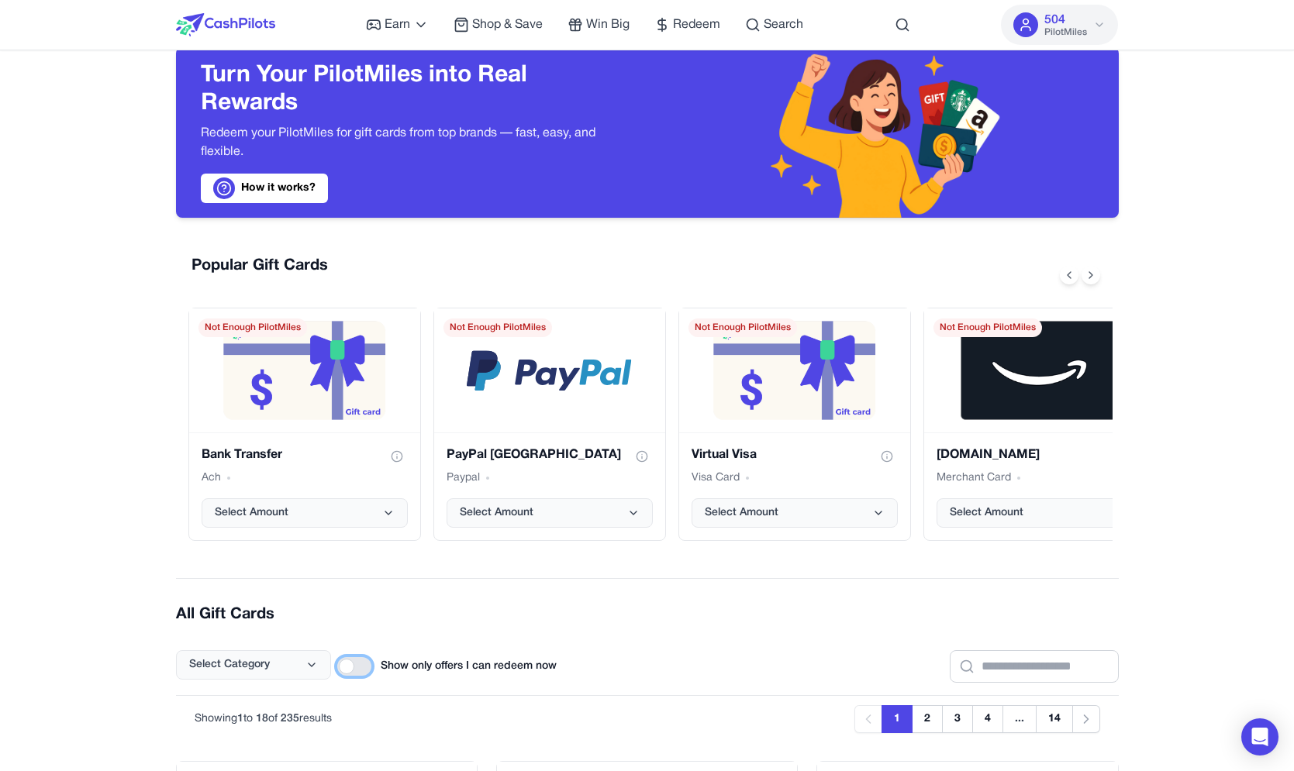
scroll to position [262, 0]
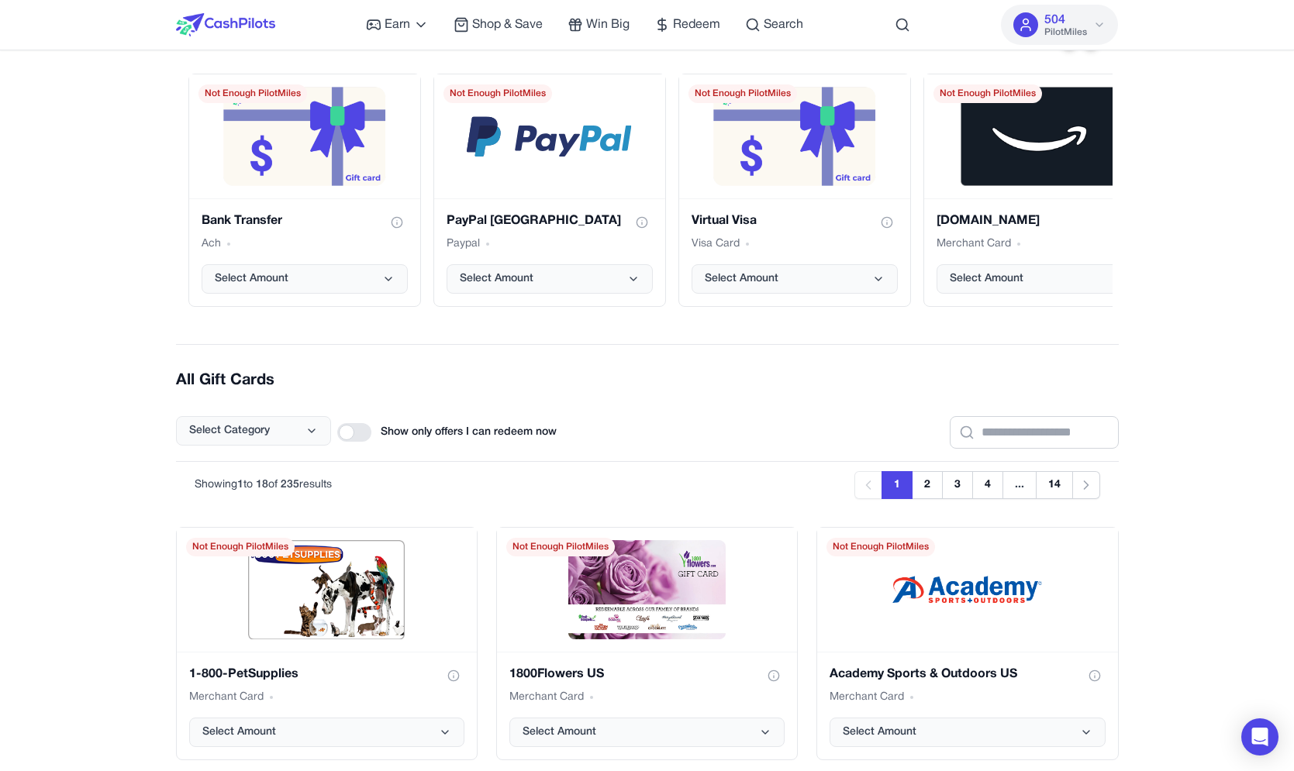
click at [358, 443] on div "Show only offers I can redeem now" at bounding box center [446, 432] width 219 height 33
click at [365, 424] on div at bounding box center [354, 432] width 34 height 19
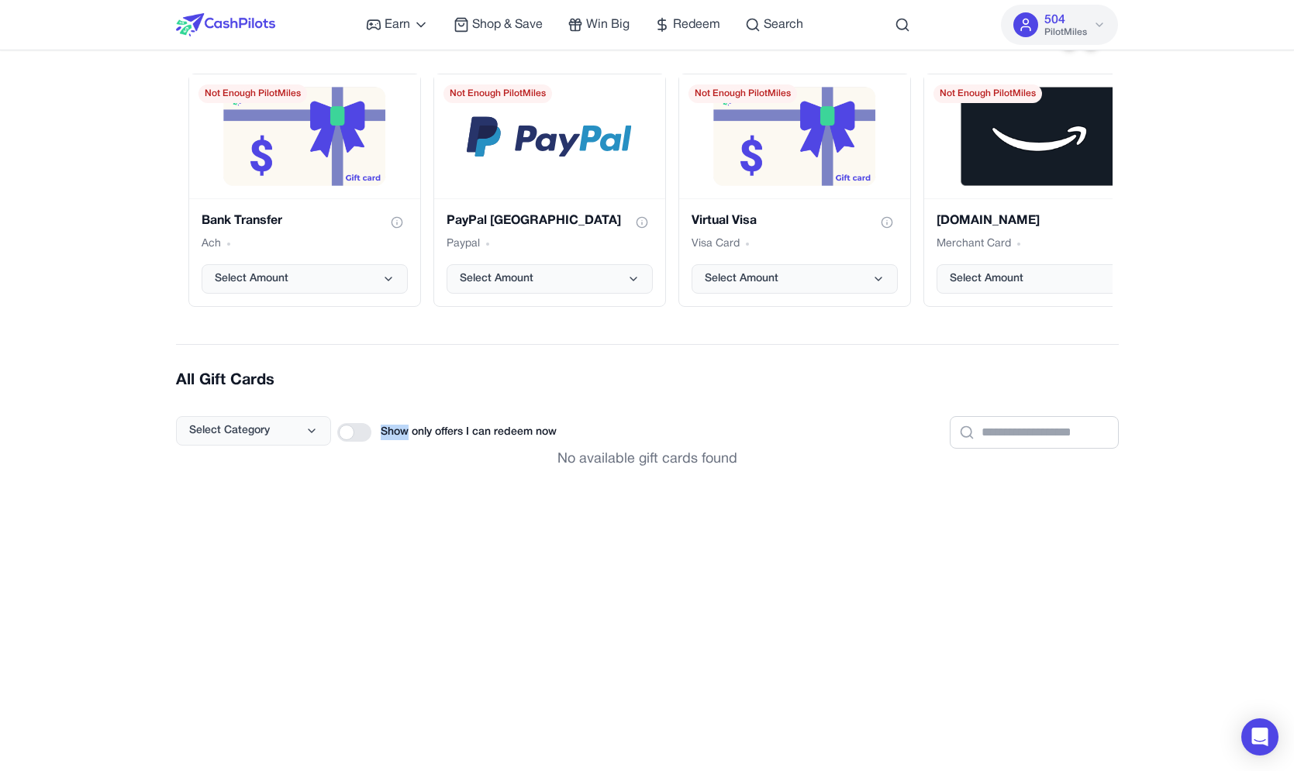
click at [365, 425] on div at bounding box center [354, 432] width 34 height 19
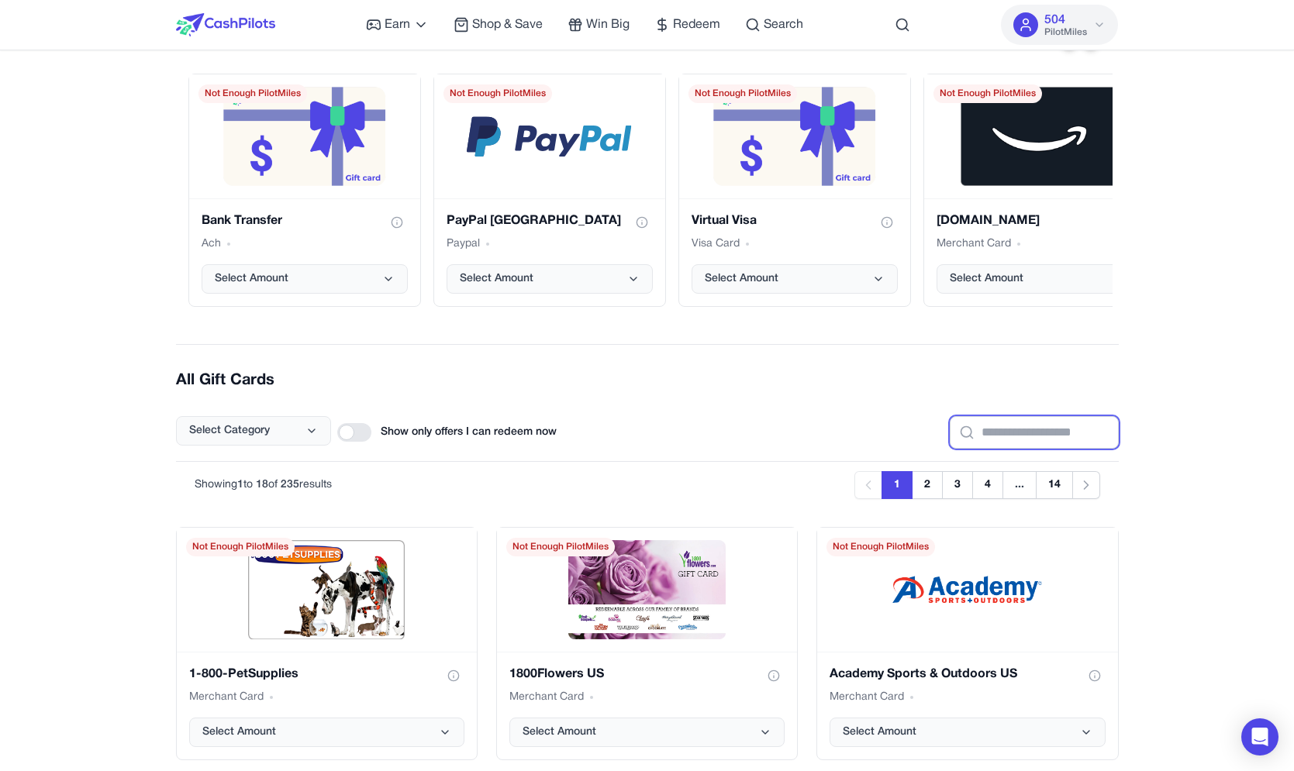
click at [1045, 426] on input "text" at bounding box center [1034, 432] width 169 height 33
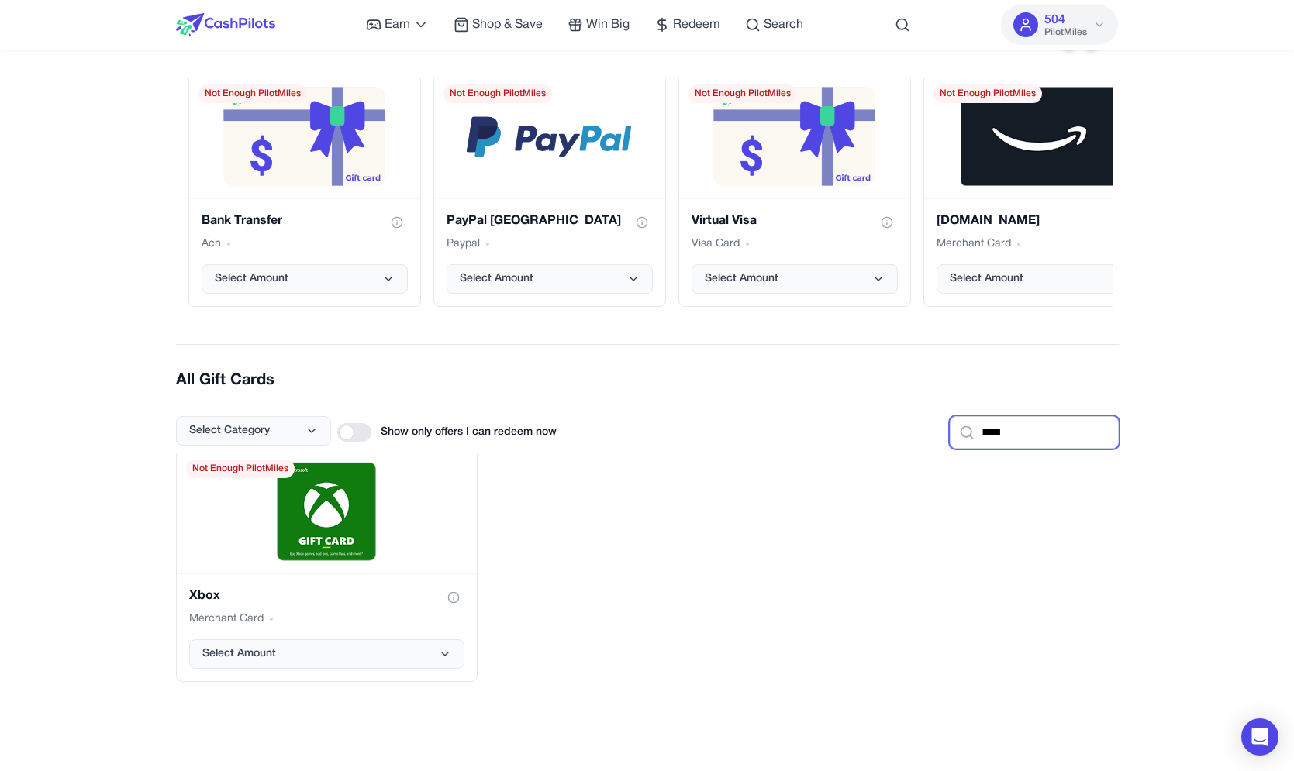
type input "****"
click at [354, 650] on button "Select Amount" at bounding box center [326, 654] width 275 height 29
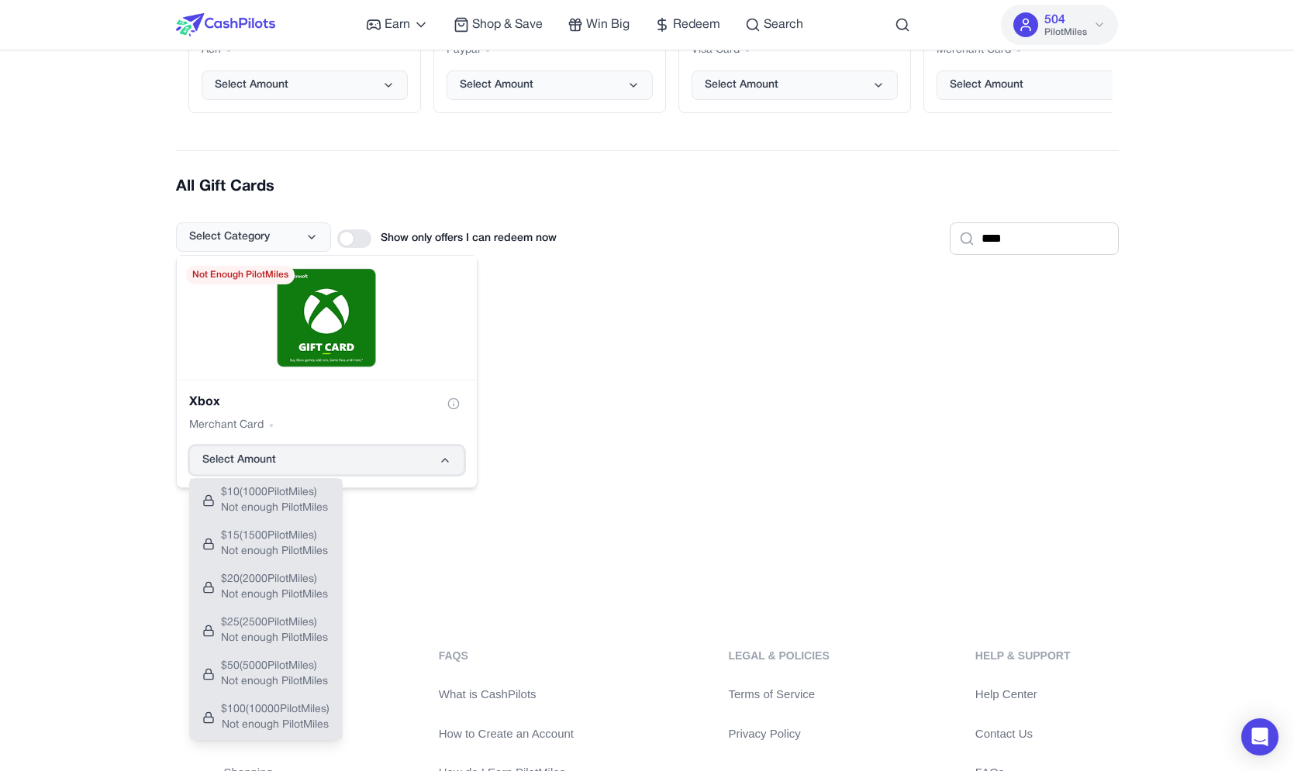
scroll to position [426, 0]
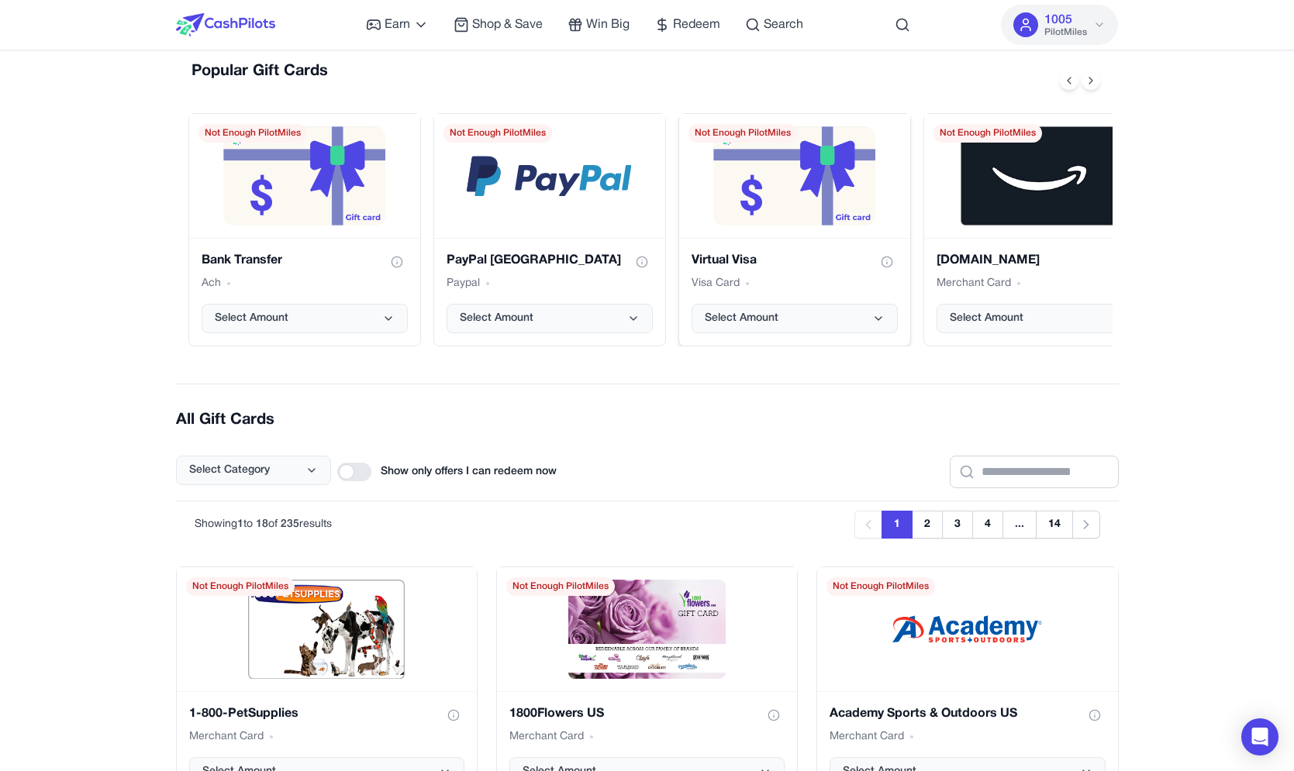
scroll to position [549, 0]
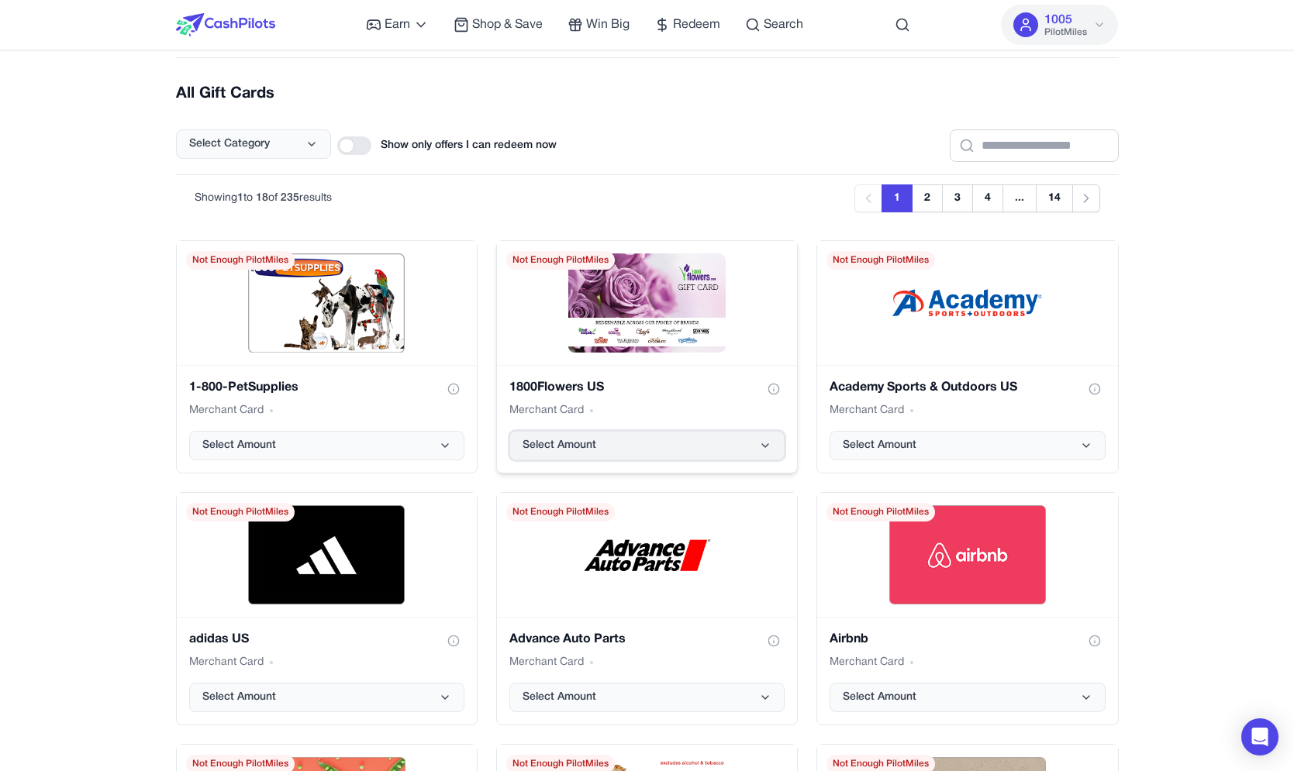
click at [630, 457] on button "Select Amount" at bounding box center [646, 445] width 275 height 29
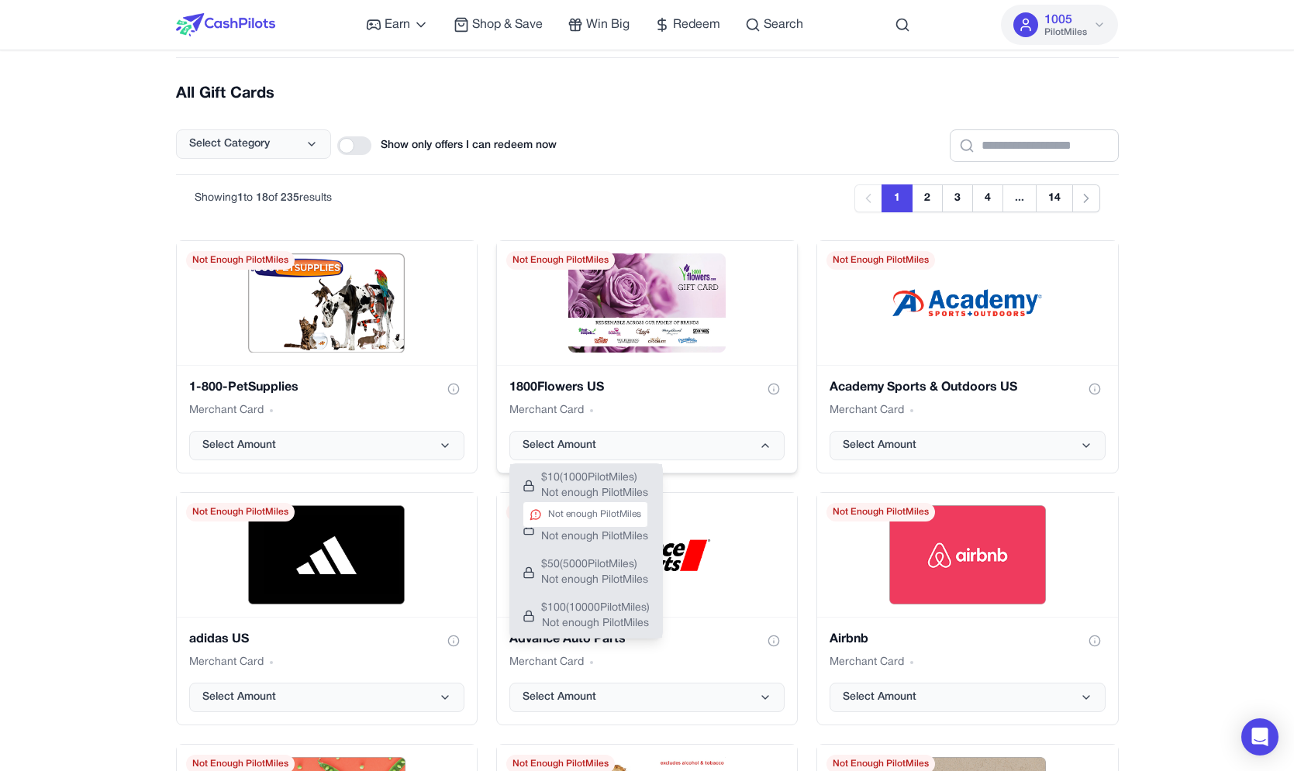
click at [614, 489] on span "Not enough PilotMiles" at bounding box center [594, 494] width 107 height 16
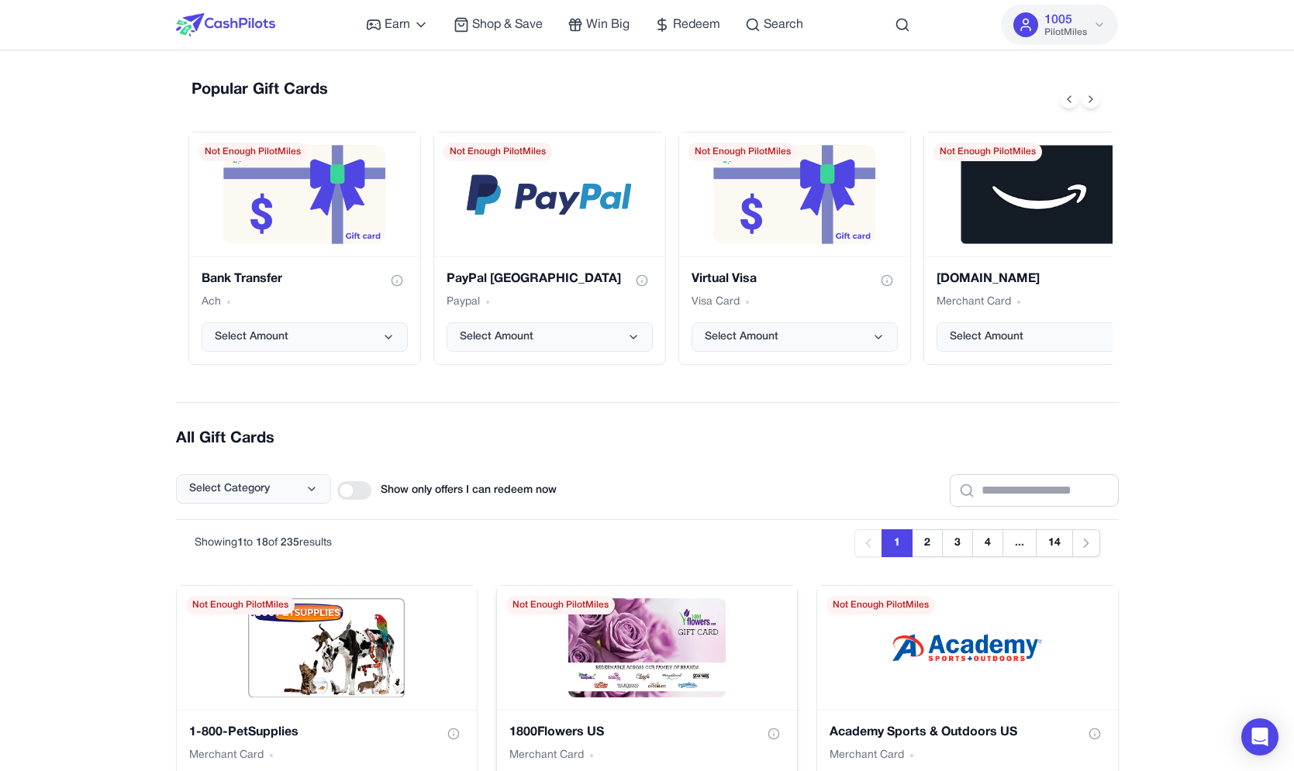
scroll to position [0, 0]
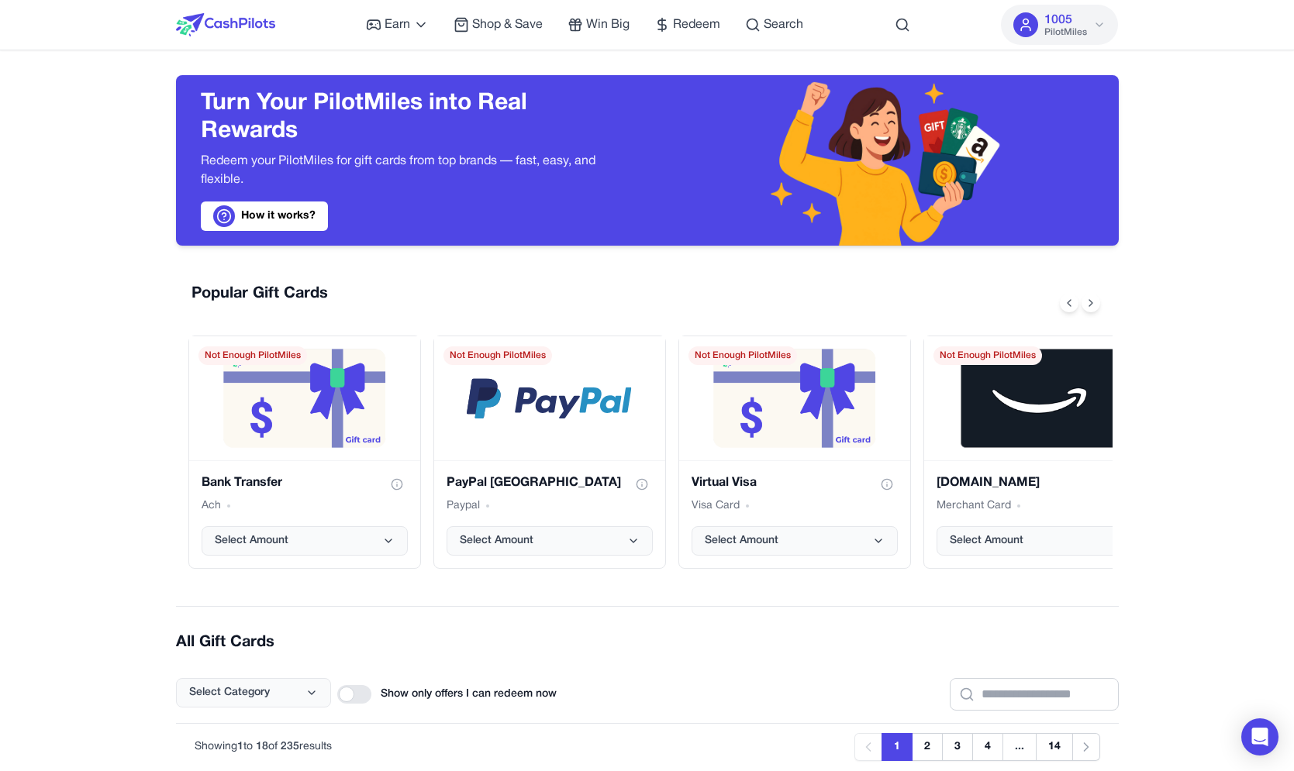
click at [919, 138] on img at bounding box center [883, 160] width 239 height 171
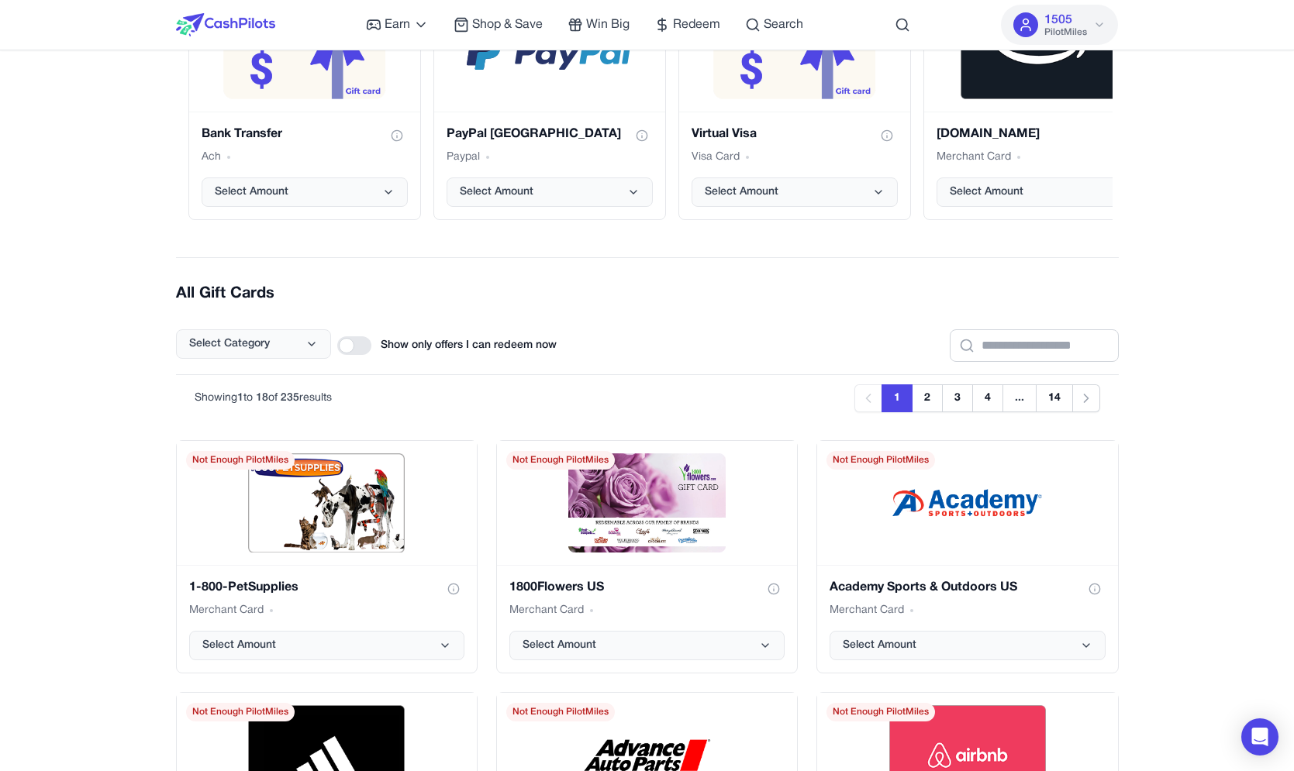
scroll to position [153, 0]
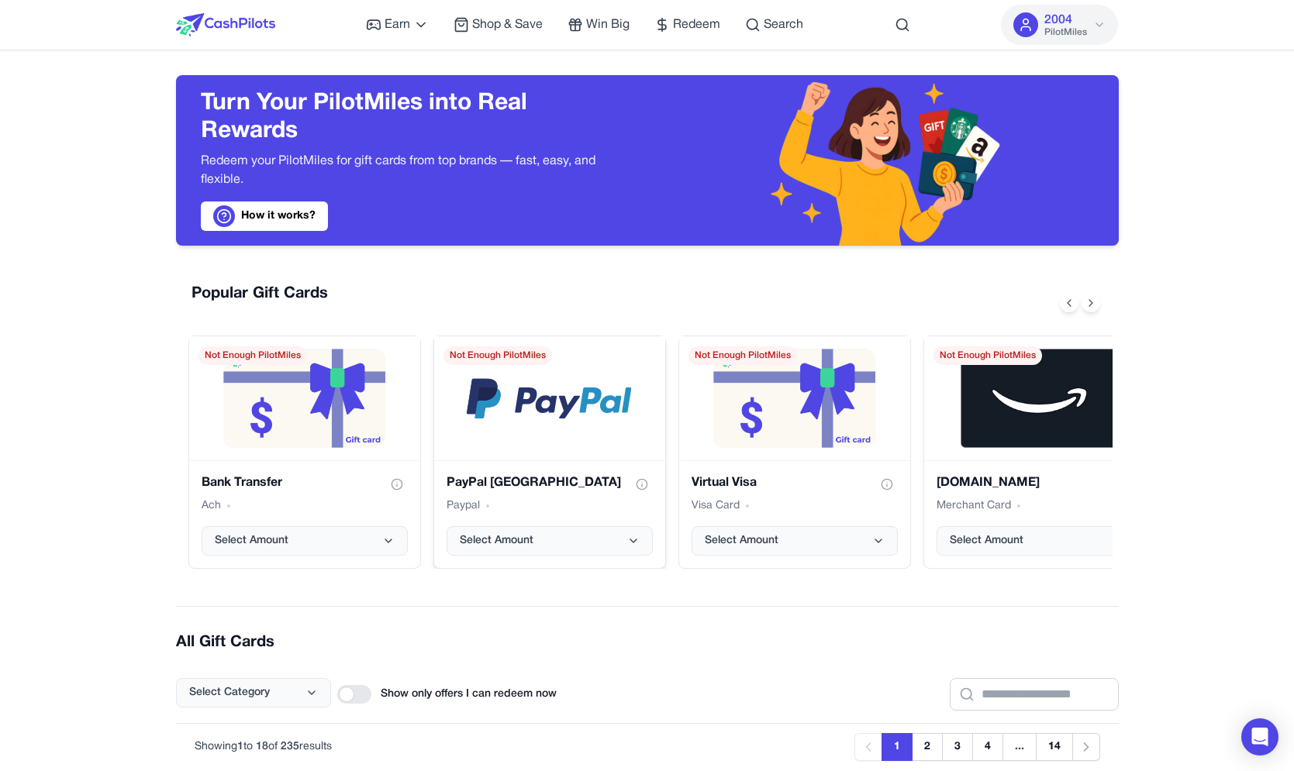
scroll to position [494, 0]
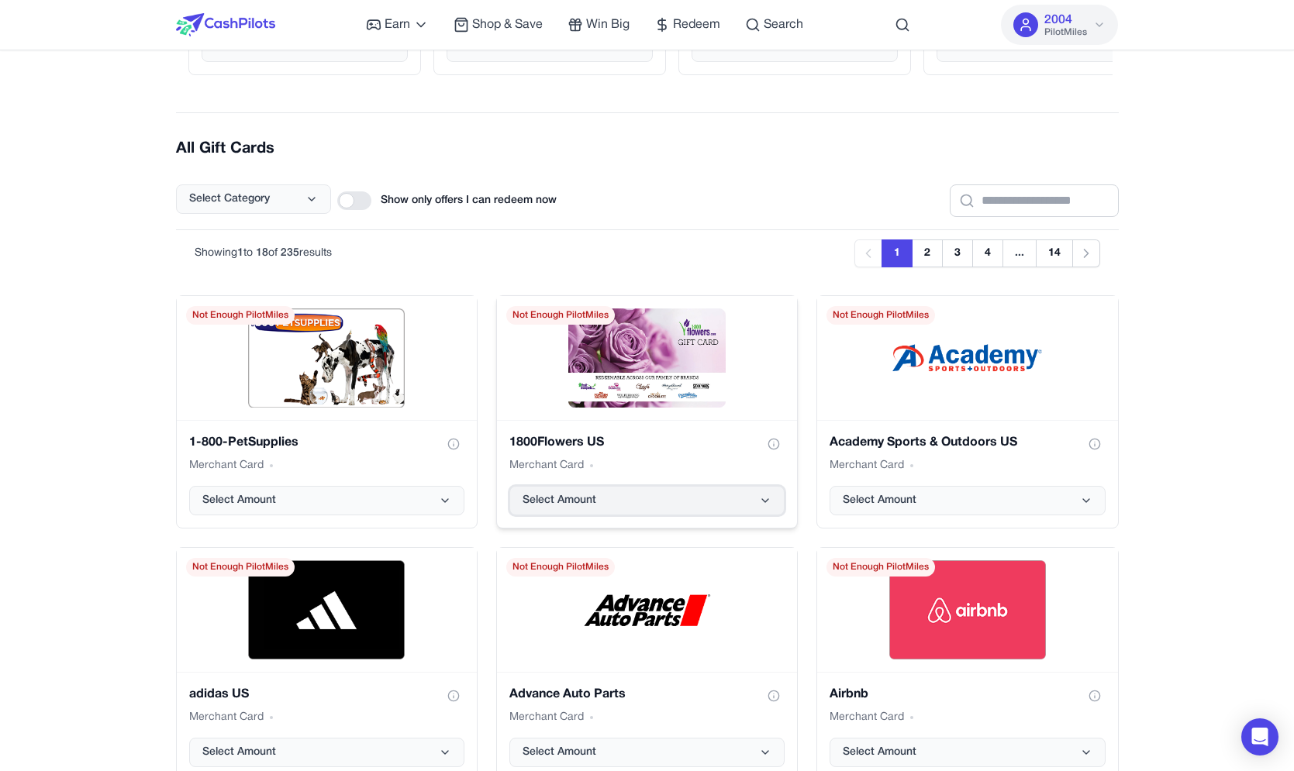
click at [639, 492] on button "Select Amount" at bounding box center [646, 500] width 275 height 29
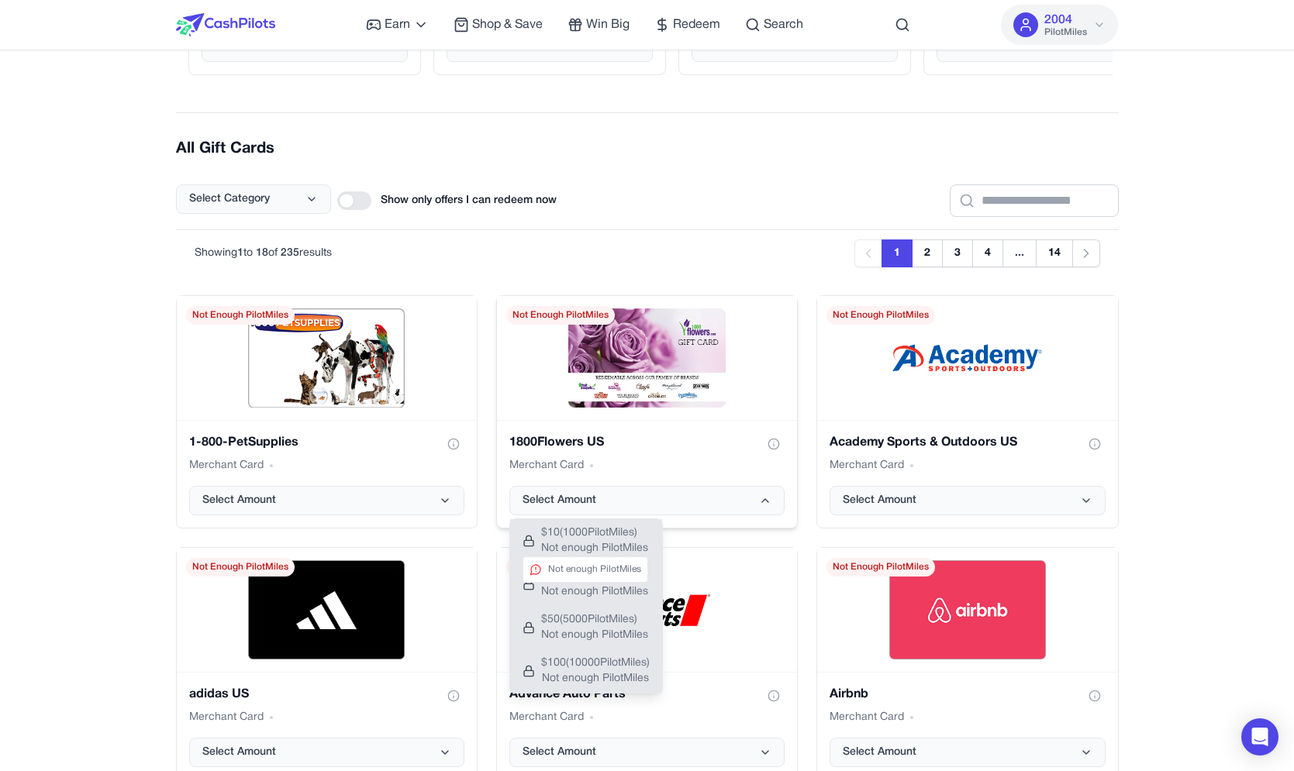
click at [611, 541] on span "Not enough PilotMiles" at bounding box center [594, 549] width 107 height 16
click at [637, 529] on span "$ 10 ( 1000 PilotMiles)" at bounding box center [594, 534] width 107 height 16
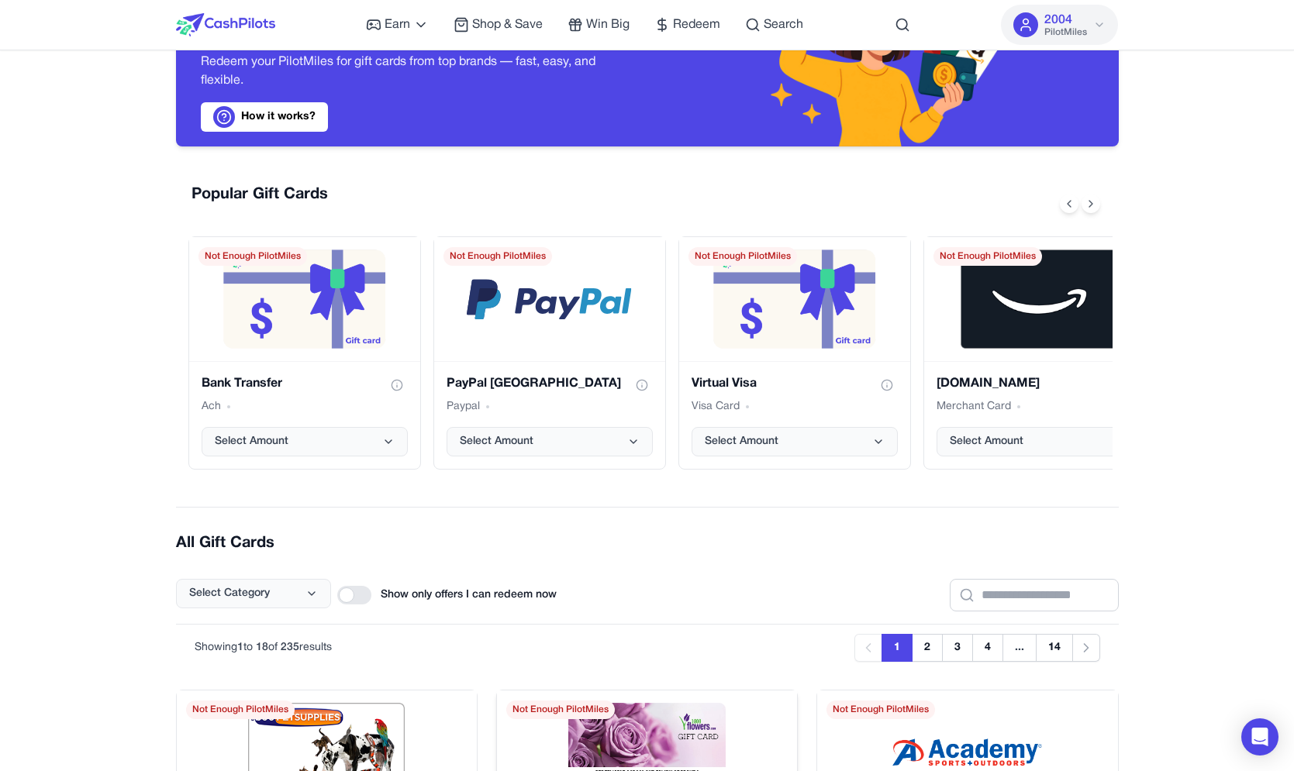
scroll to position [0, 0]
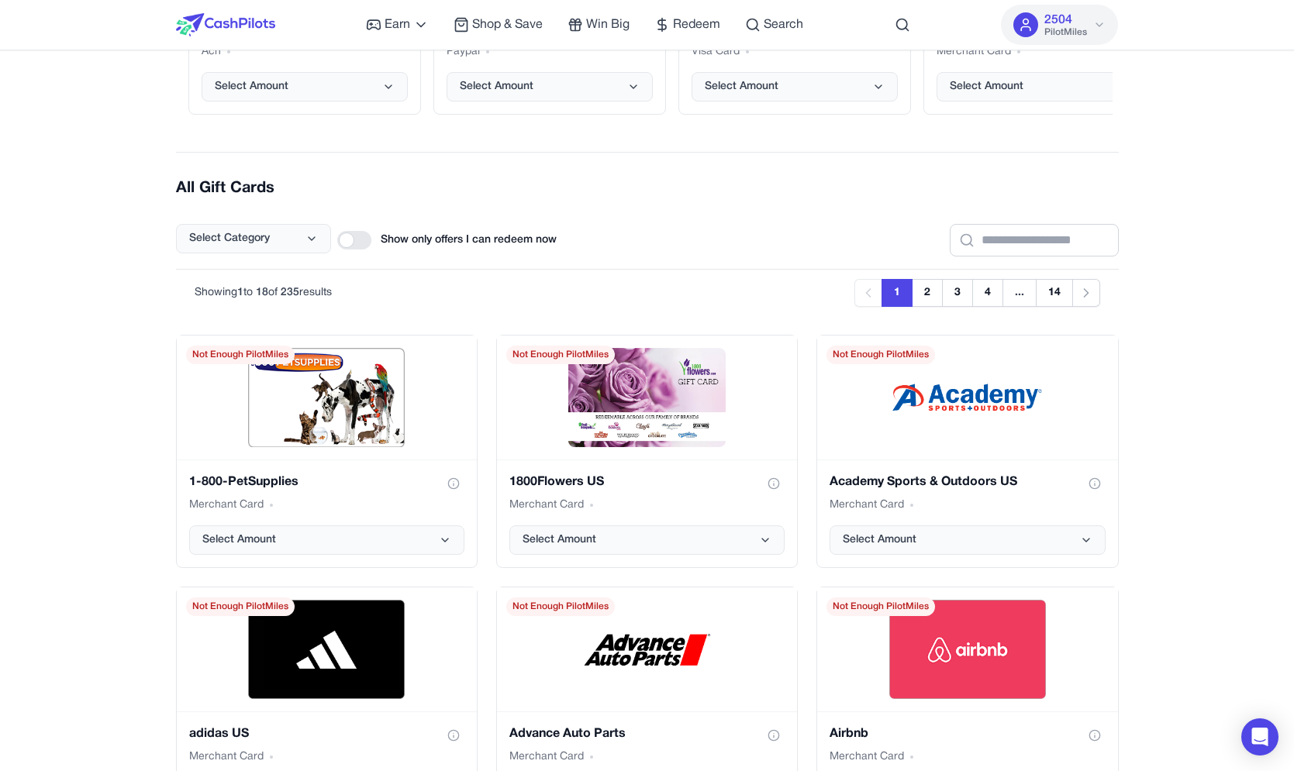
scroll to position [467, 0]
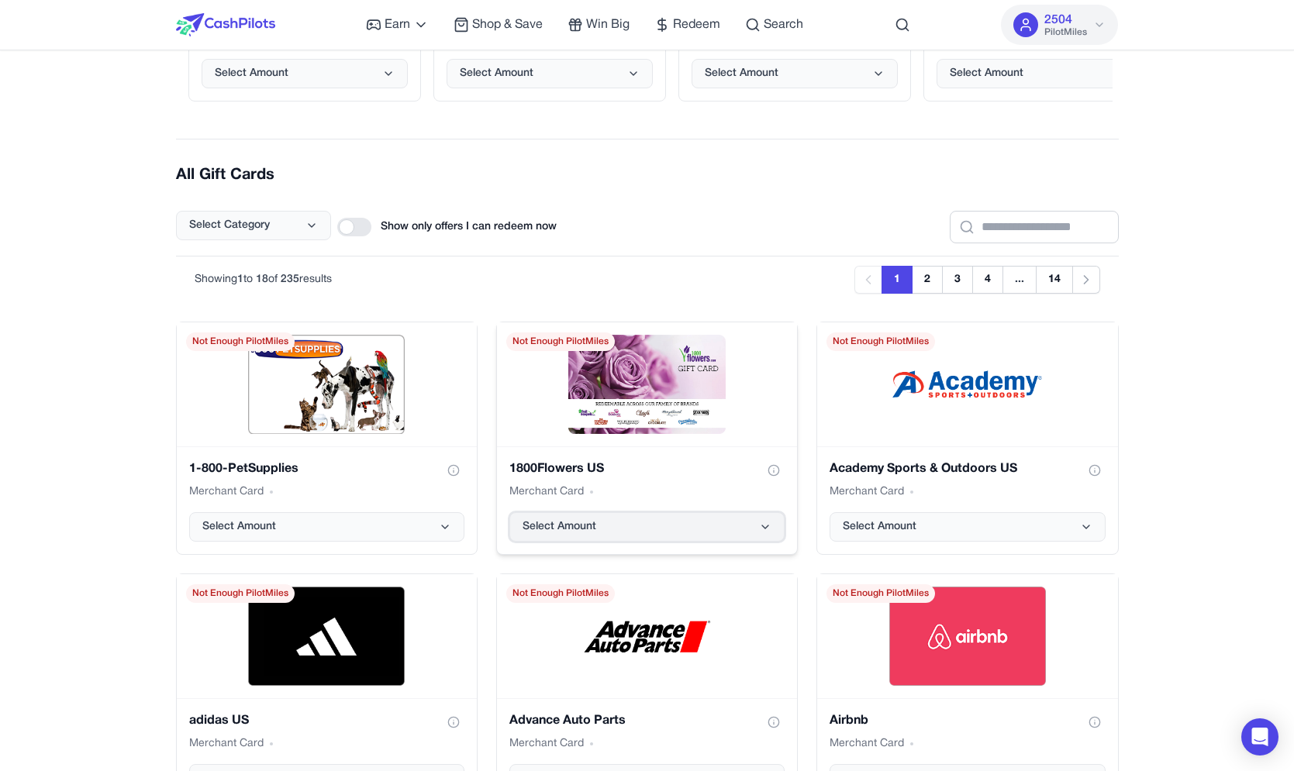
click at [595, 534] on span "Select Amount" at bounding box center [560, 527] width 74 height 16
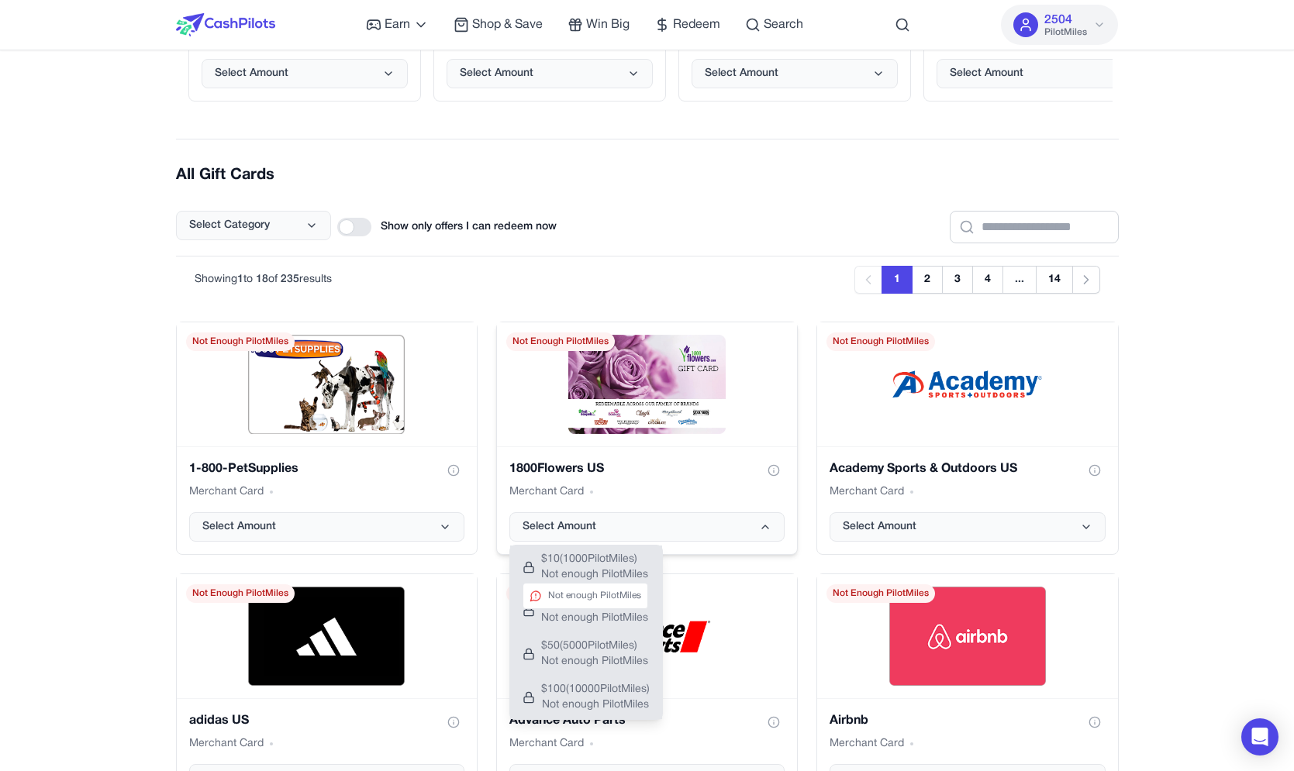
click at [582, 584] on div "Not enough PilotMiles" at bounding box center [586, 596] width 126 height 26
drag, startPoint x: 582, startPoint y: 623, endPoint x: 582, endPoint y: 593, distance: 29.5
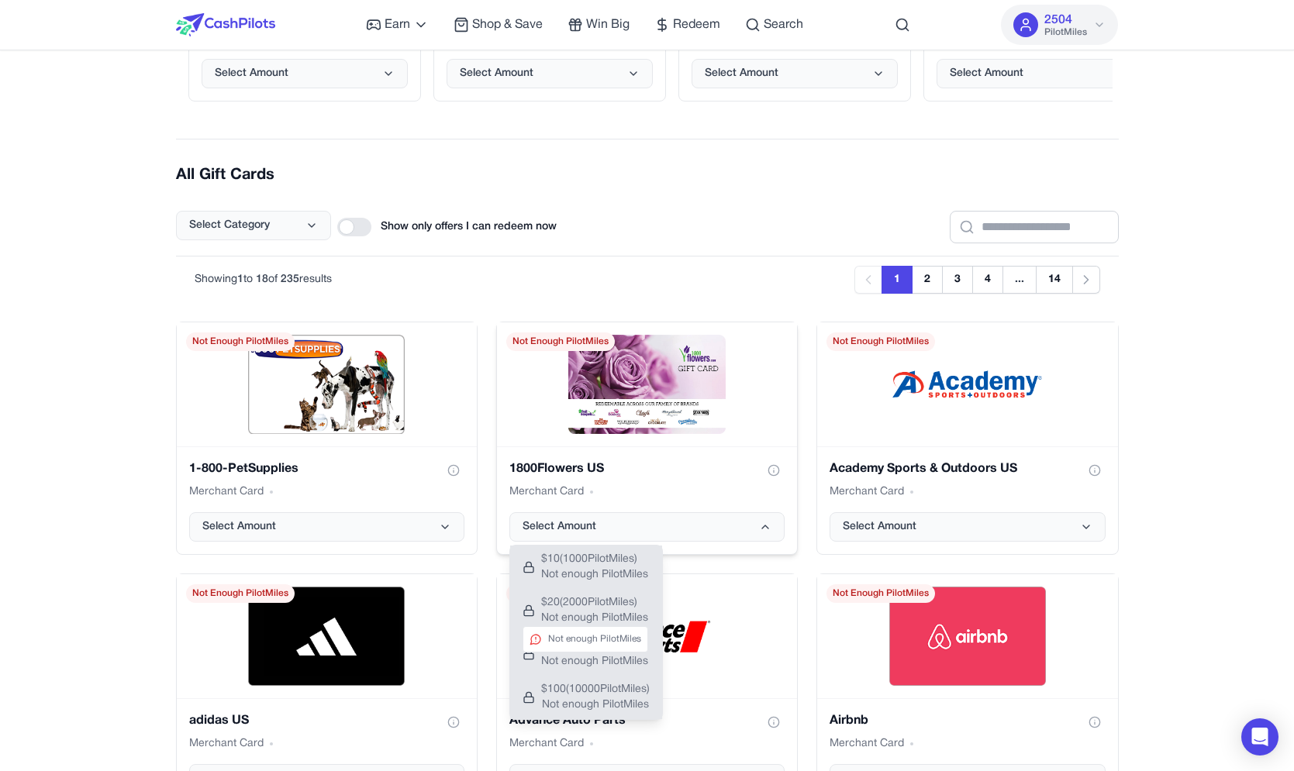
click at [582, 637] on div "Not enough PilotMiles" at bounding box center [586, 639] width 126 height 26
click at [582, 569] on span "Not enough PilotMiles" at bounding box center [594, 576] width 107 height 16
drag, startPoint x: 582, startPoint y: 569, endPoint x: 582, endPoint y: 593, distance: 24.0
click at [582, 569] on span "Not enough PilotMiles" at bounding box center [594, 576] width 107 height 16
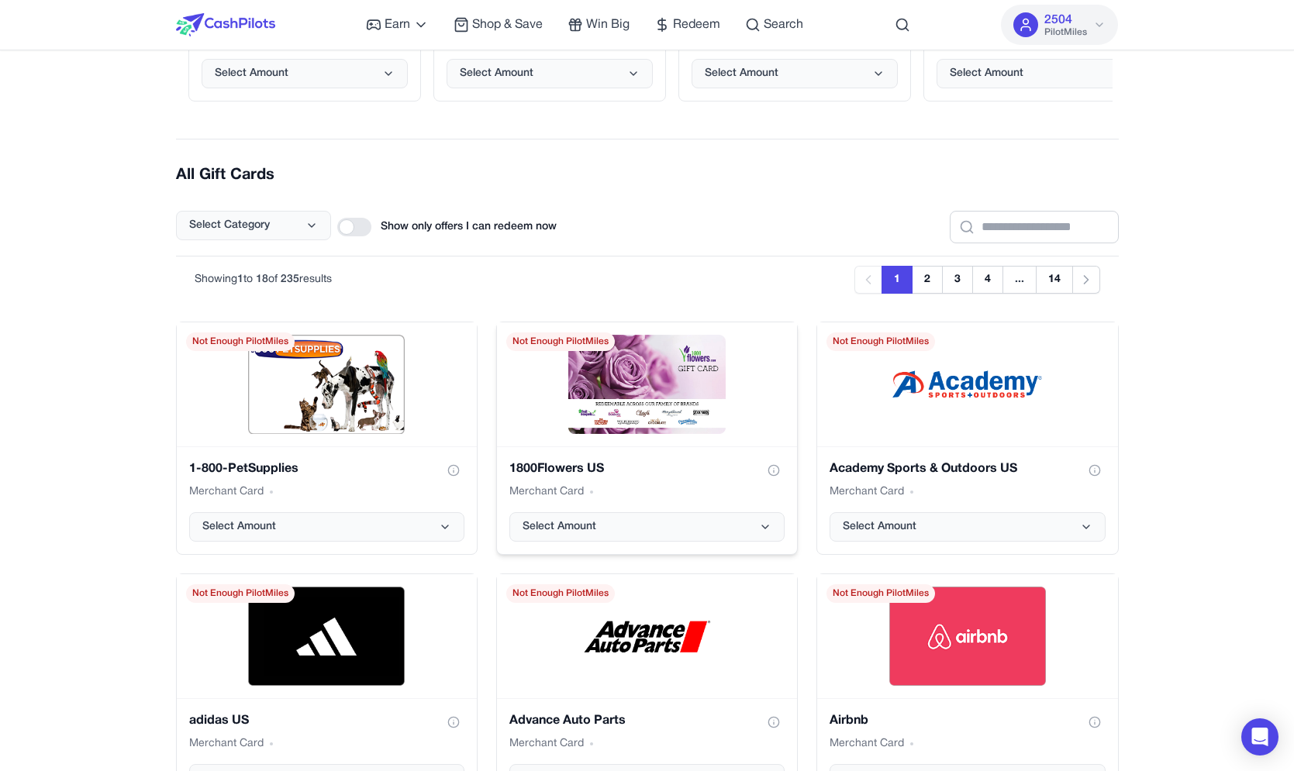
click at [677, 270] on div "Showing 1 to 18 of 235 results Previous 1 2 3 4 ... 14 Next" at bounding box center [648, 280] width 906 height 28
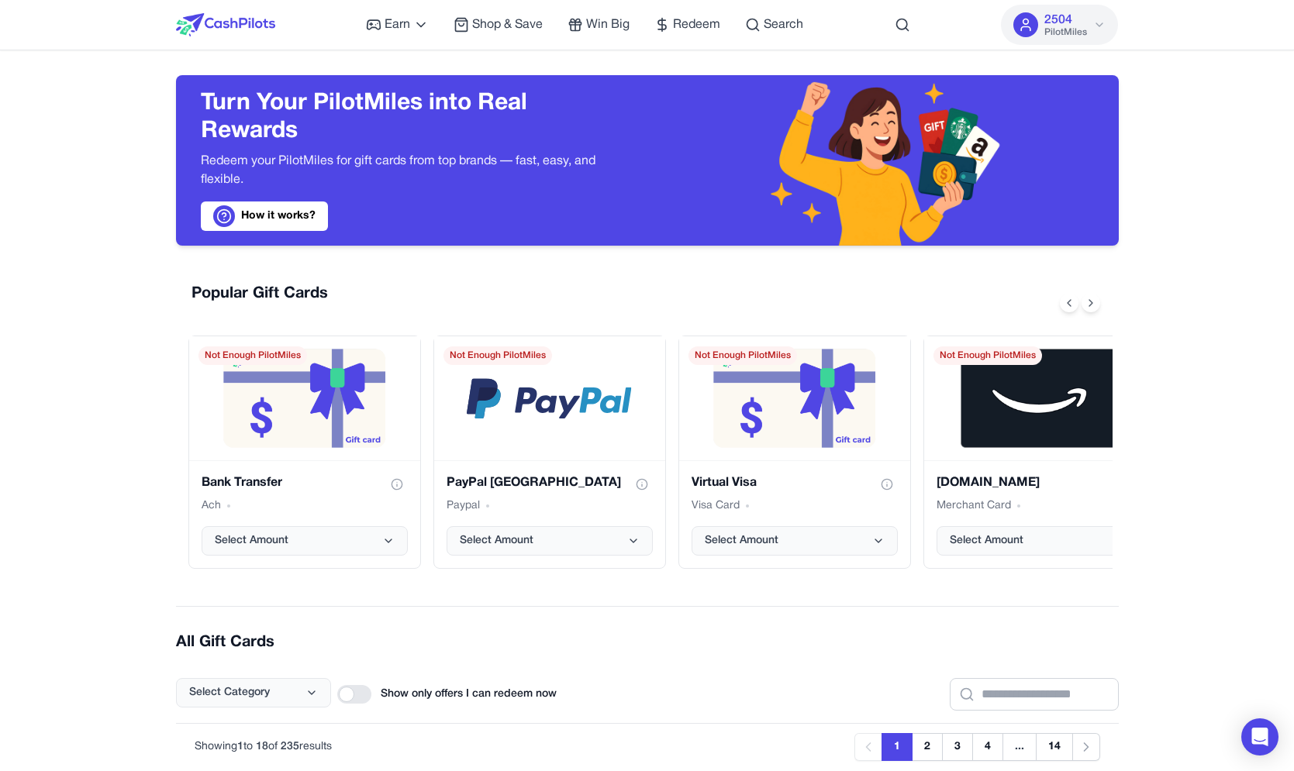
click at [367, 698] on div at bounding box center [354, 694] width 34 height 19
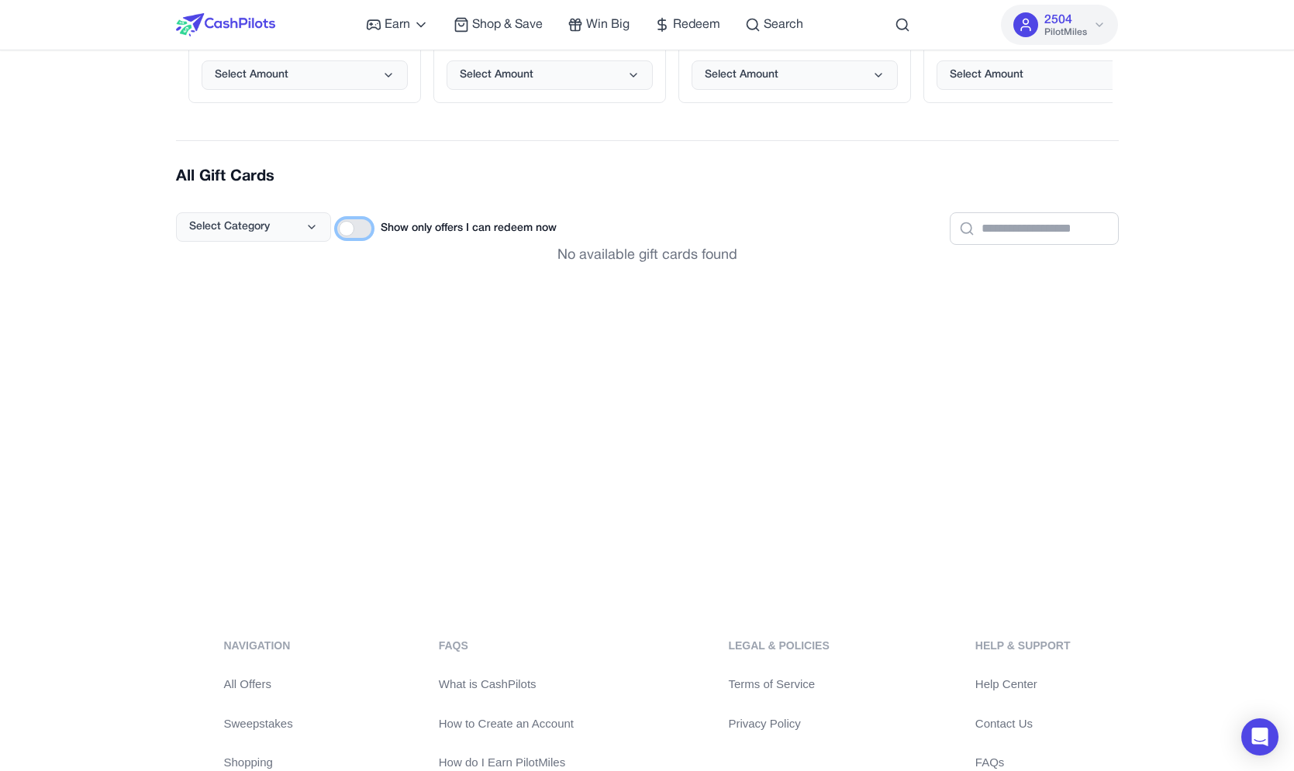
scroll to position [226, 0]
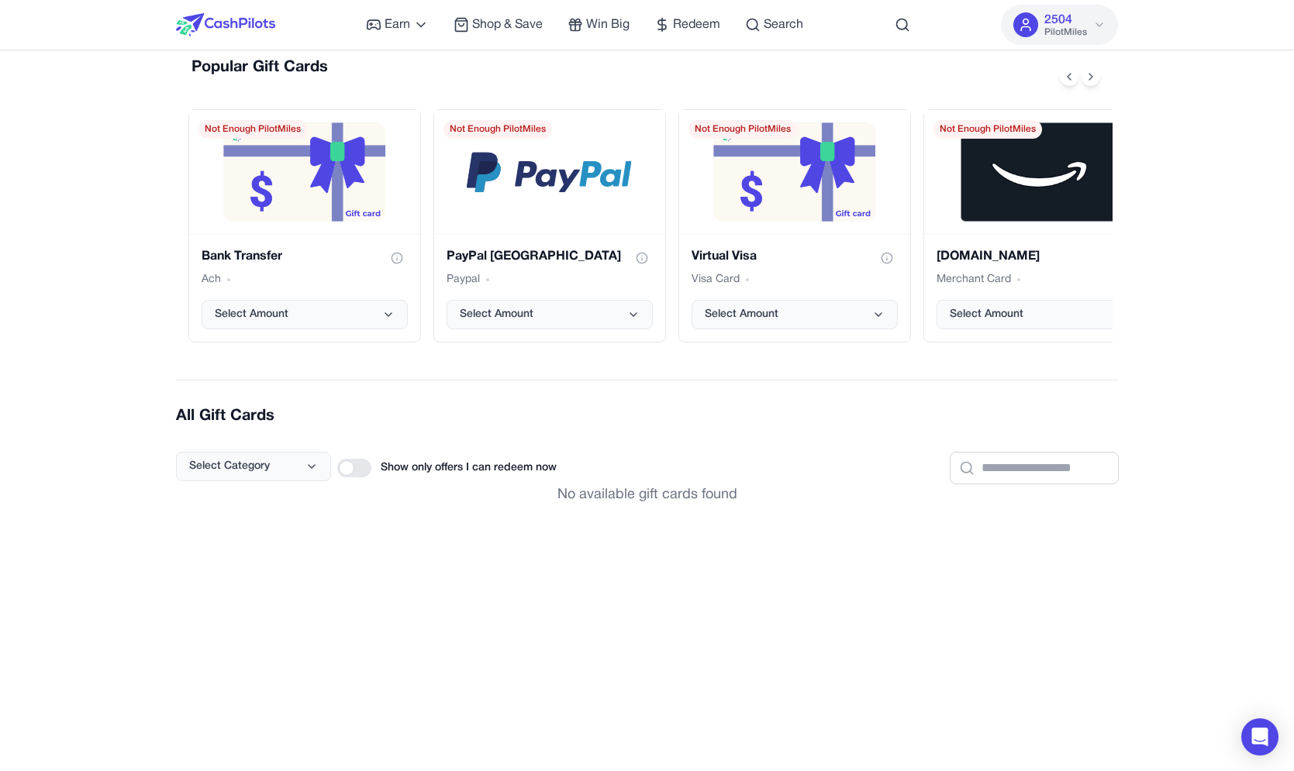
click at [385, 474] on span "Show only offers I can redeem now" at bounding box center [469, 469] width 176 height 16
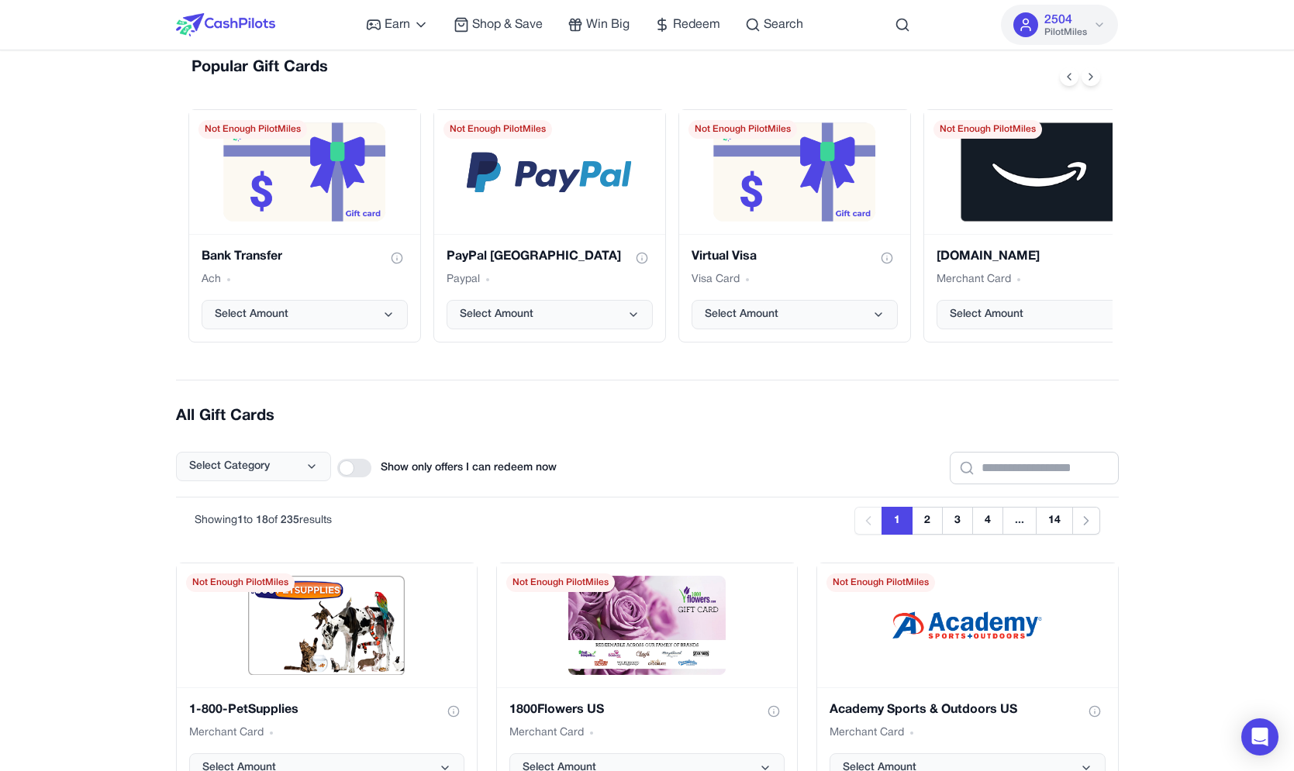
click at [402, 474] on span "Show only offers I can redeem now" at bounding box center [469, 469] width 176 height 16
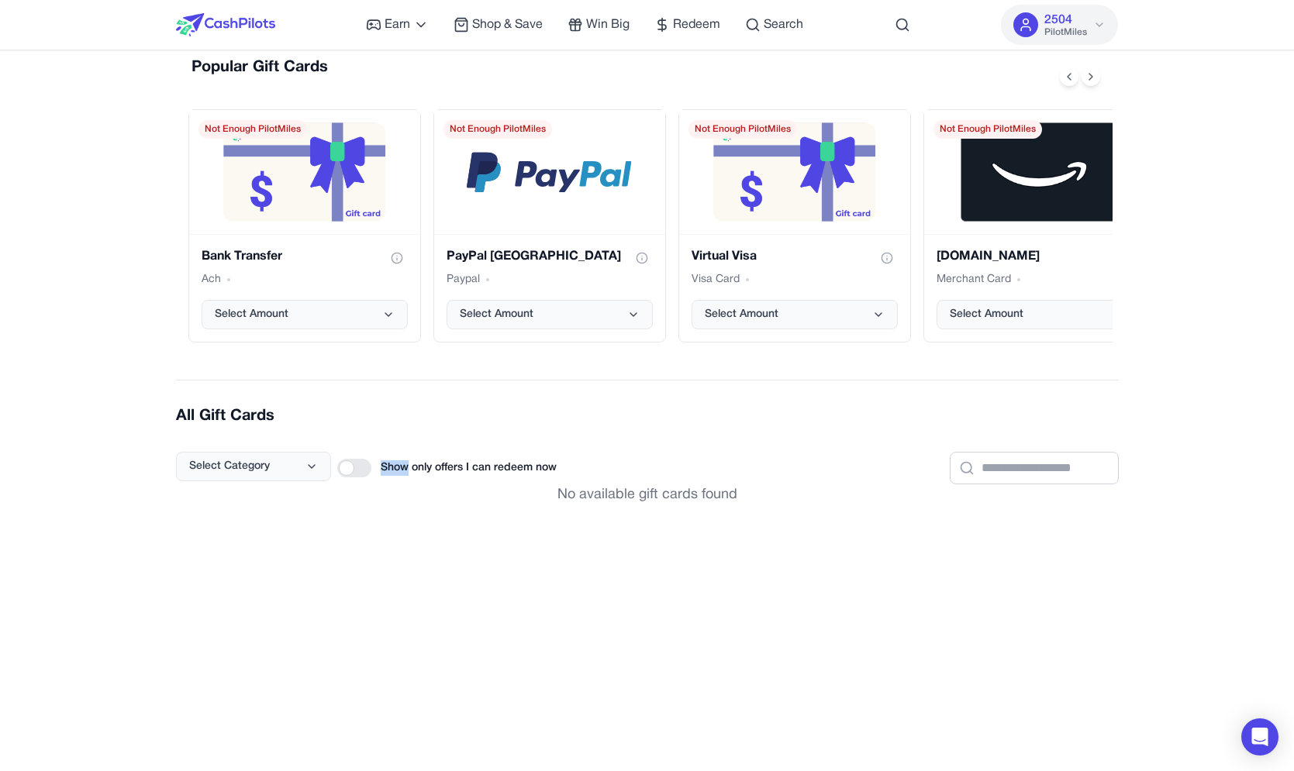
click at [402, 474] on span "Show only offers I can redeem now" at bounding box center [469, 469] width 176 height 16
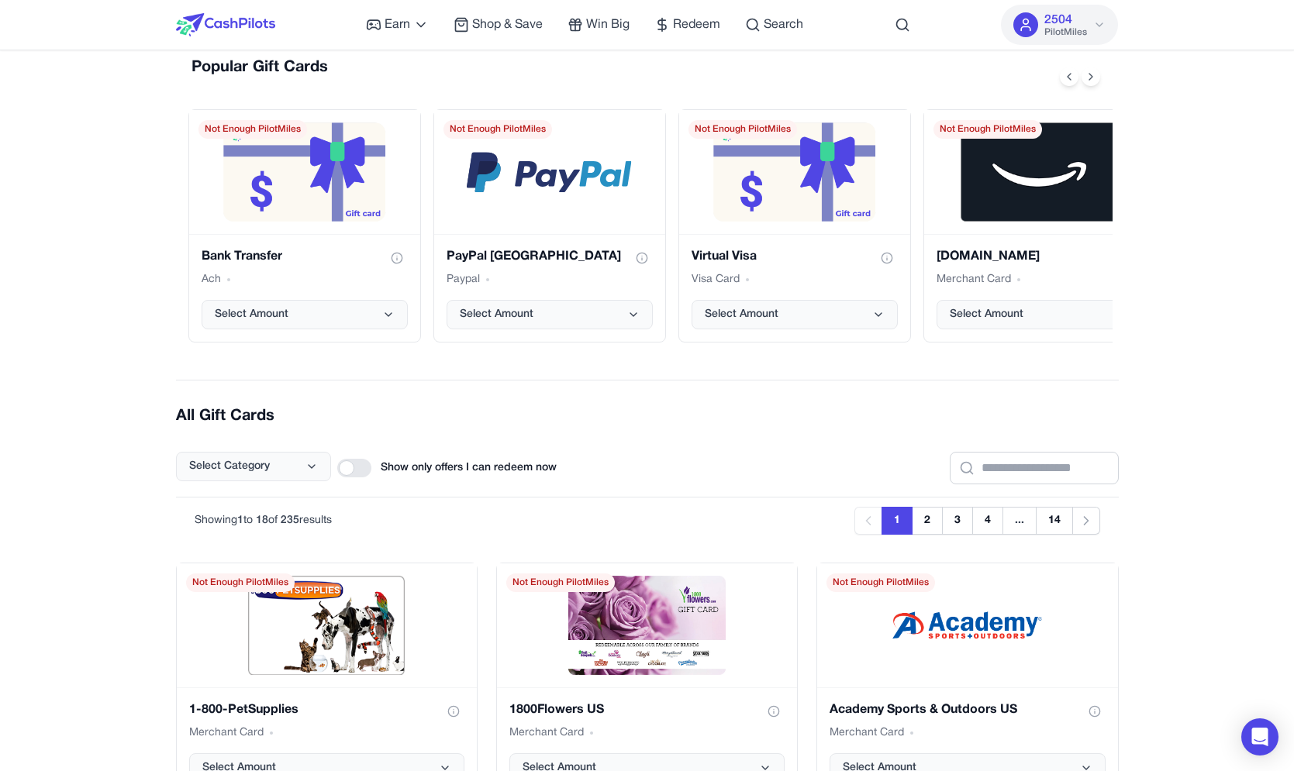
click at [402, 474] on span "Show only offers I can redeem now" at bounding box center [469, 469] width 176 height 16
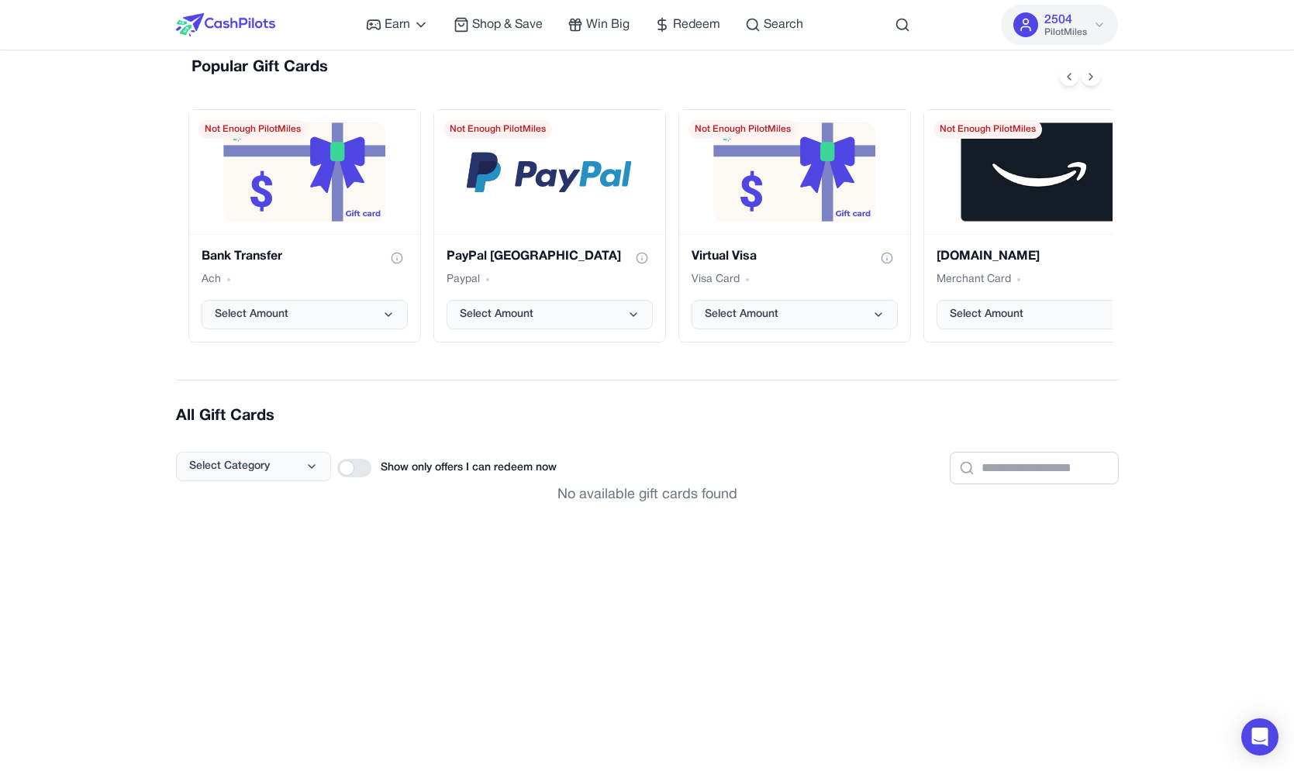
click at [494, 371] on div "Popular Gift Cards Bank Transfer Ach Select Amount Not Enough PilotMiles PayPal…" at bounding box center [647, 429] width 943 height 771
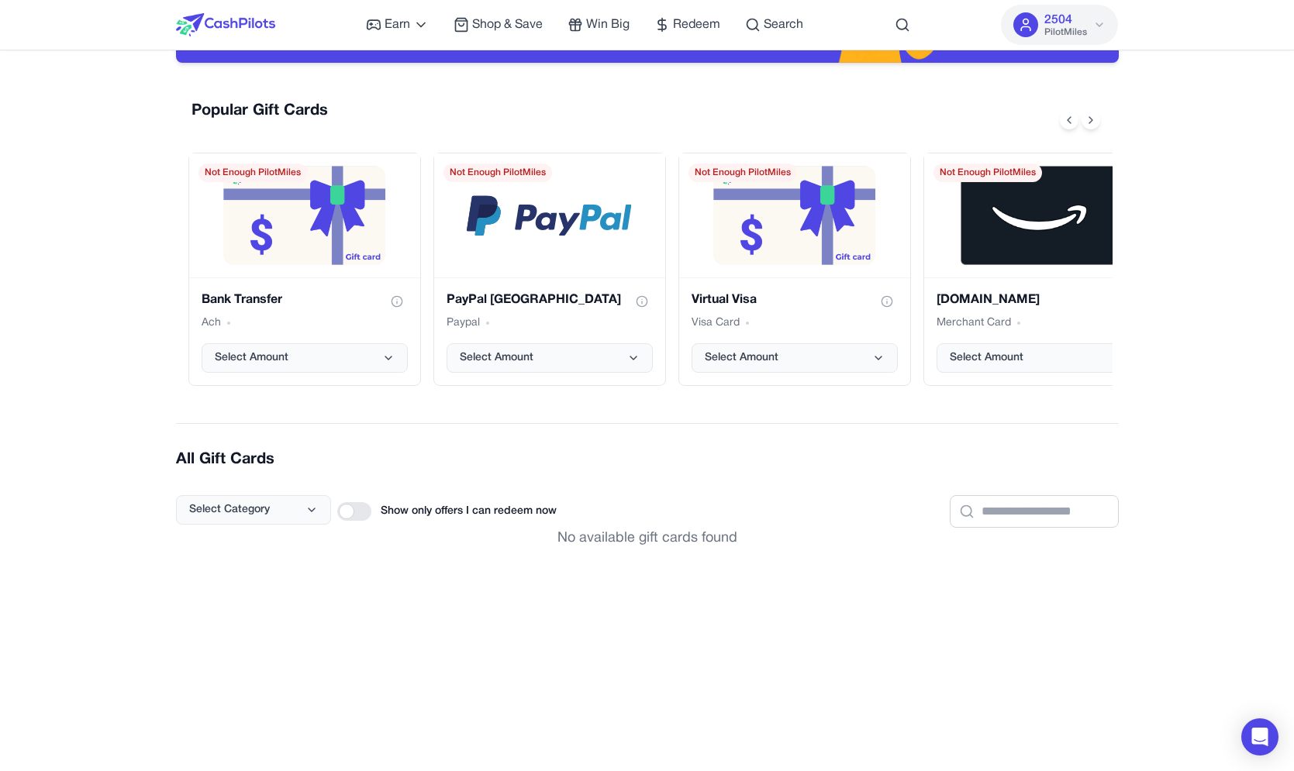
scroll to position [172, 0]
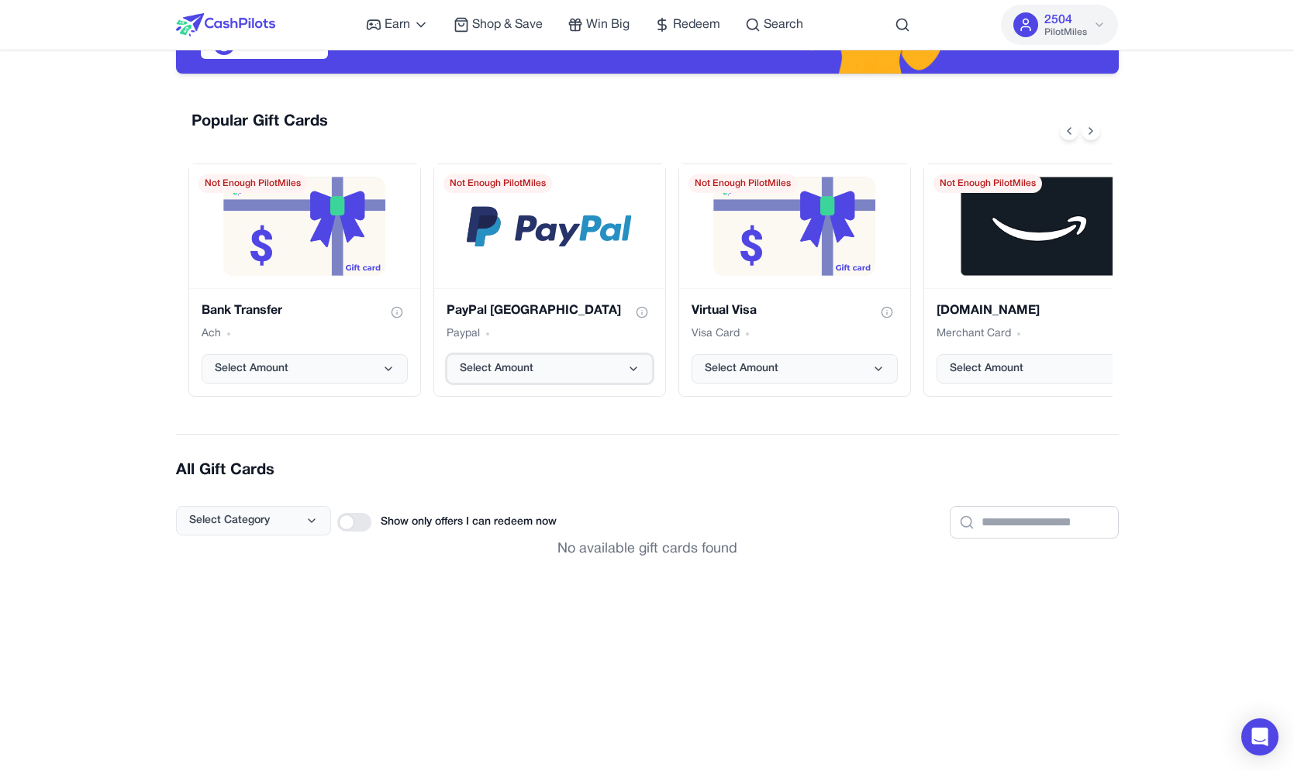
click at [494, 371] on span "Select Amount" at bounding box center [497, 369] width 74 height 16
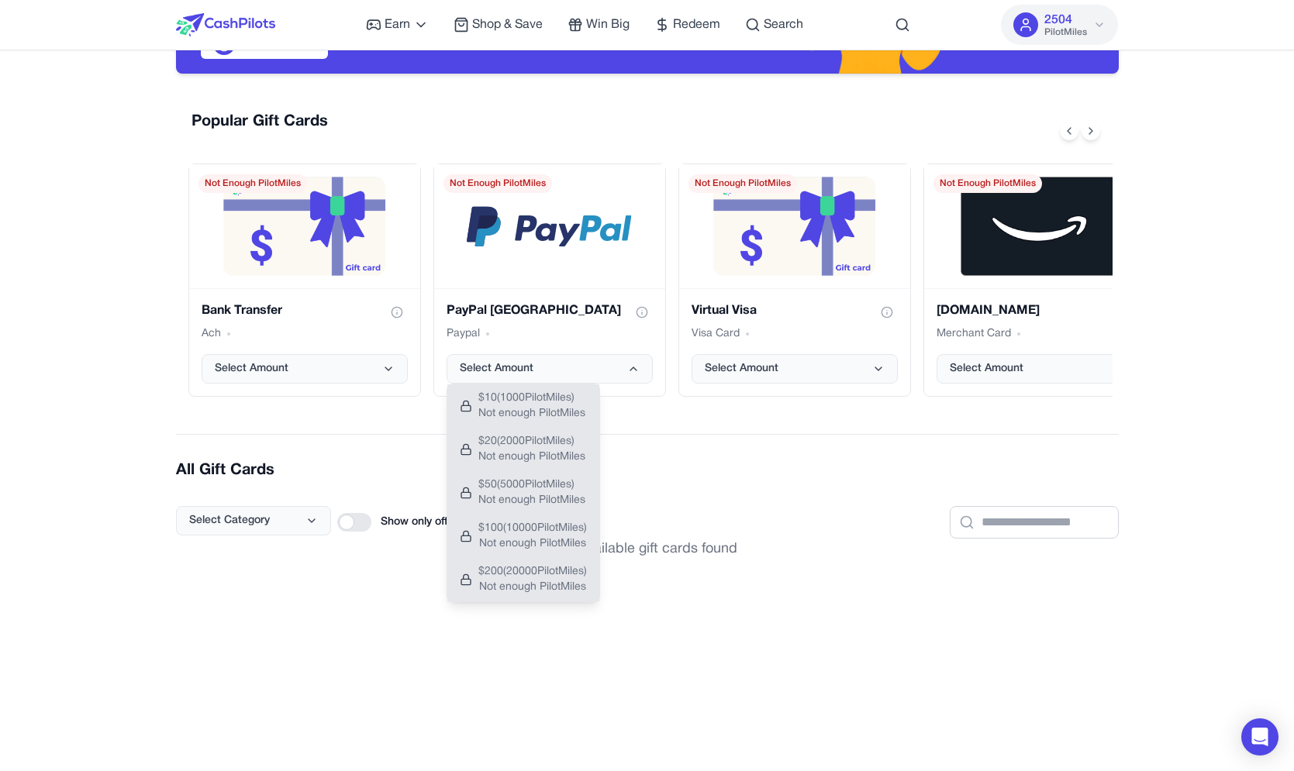
click at [501, 413] on span "Not enough PilotMiles" at bounding box center [531, 414] width 107 height 16
click at [619, 440] on div "Popular Gift Cards Bank Transfer Ach Select Amount Not Enough PilotMiles PayPal…" at bounding box center [647, 483] width 943 height 771
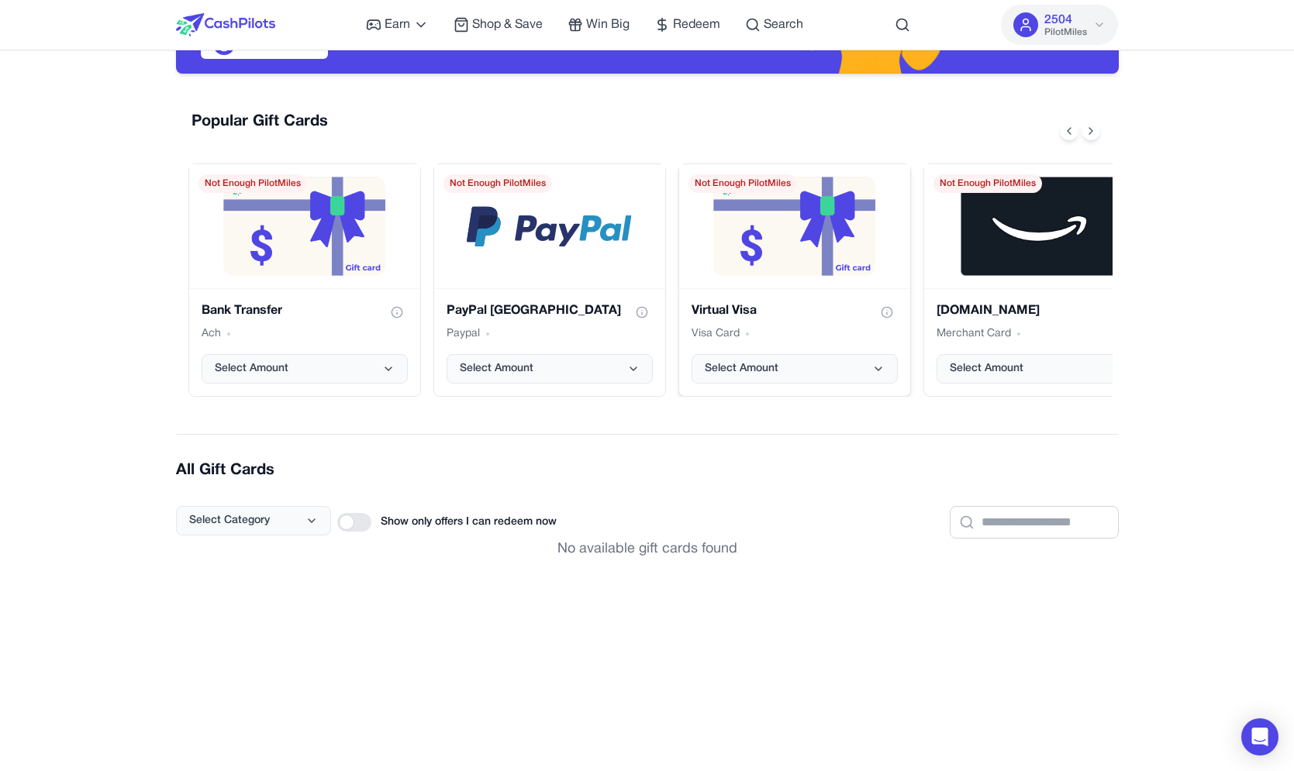
click at [681, 275] on div "Virtual Visa gift card" at bounding box center [794, 226] width 231 height 124
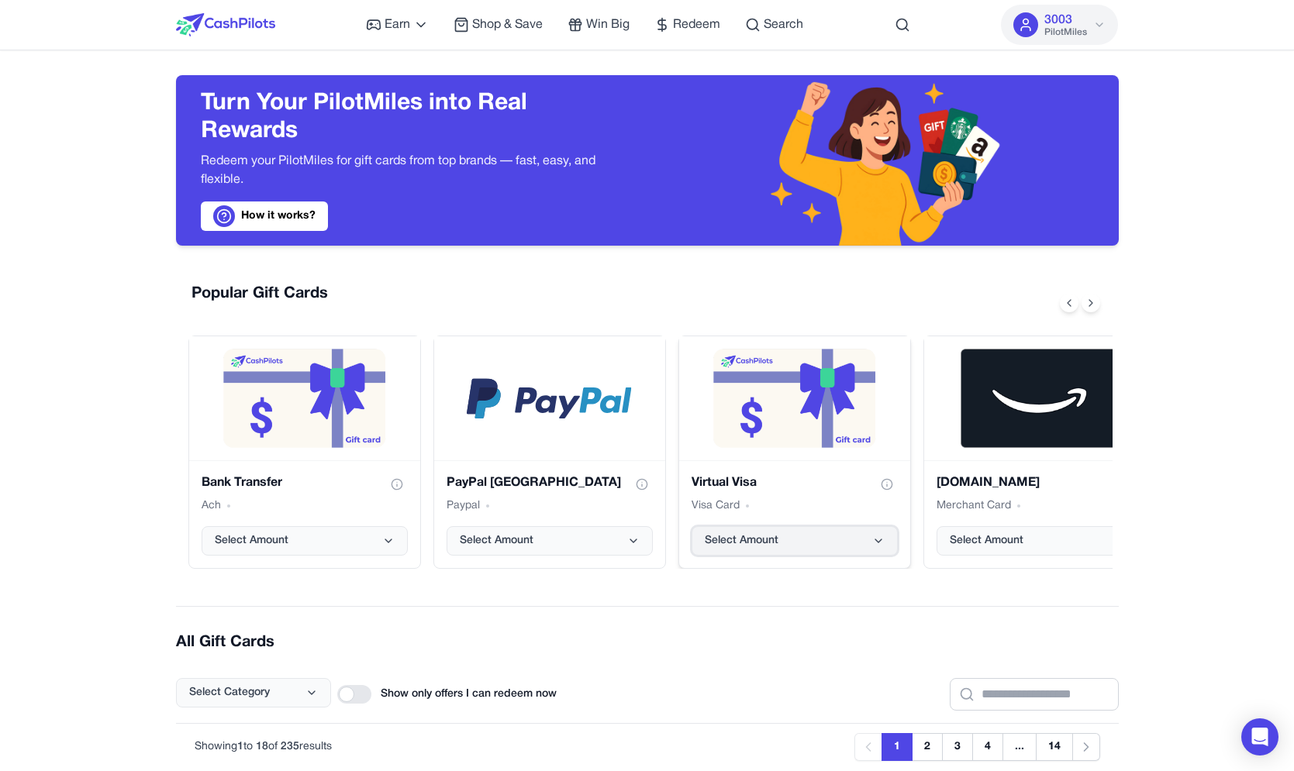
click at [726, 549] on span "Select Amount" at bounding box center [742, 541] width 74 height 16
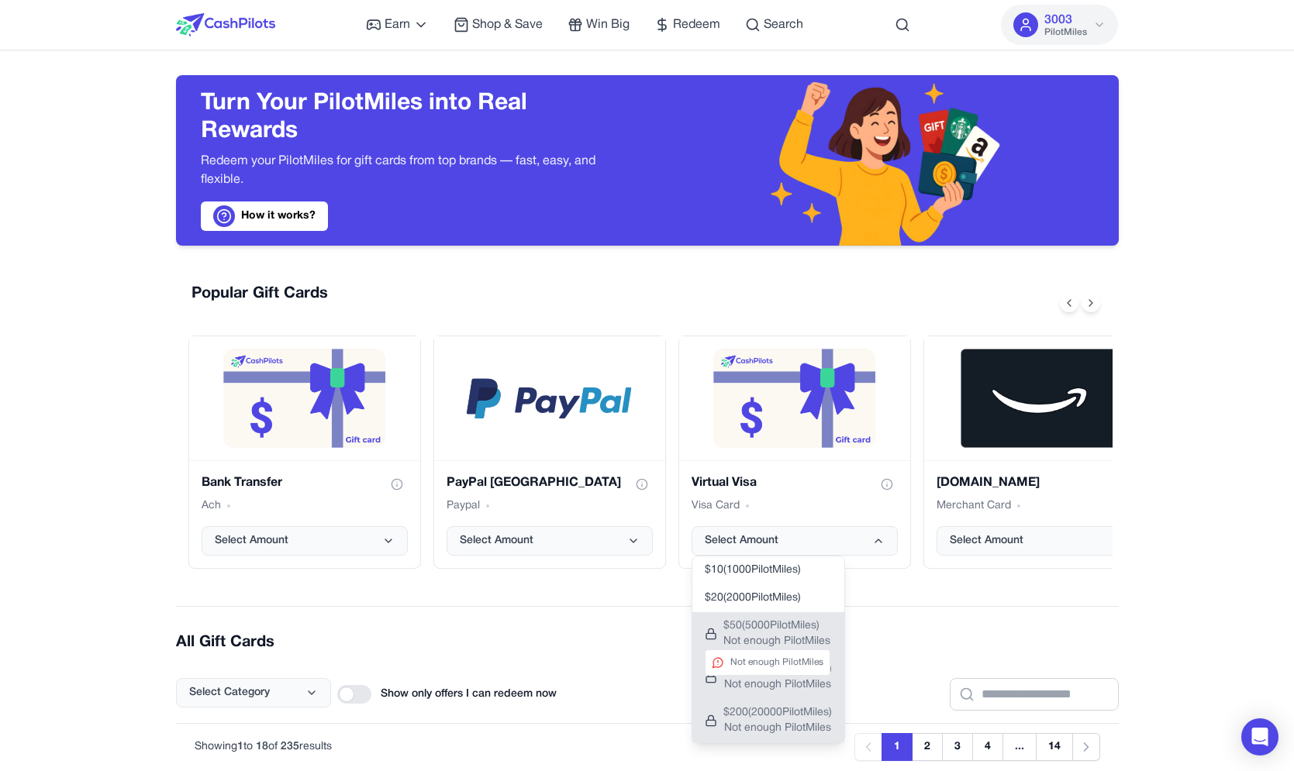
click at [725, 621] on span "$ 50 ( 5000 PilotMiles)" at bounding box center [776, 627] width 107 height 16
click at [738, 605] on span "$ 20 ( 2000 PilotMiles)" at bounding box center [753, 599] width 96 height 16
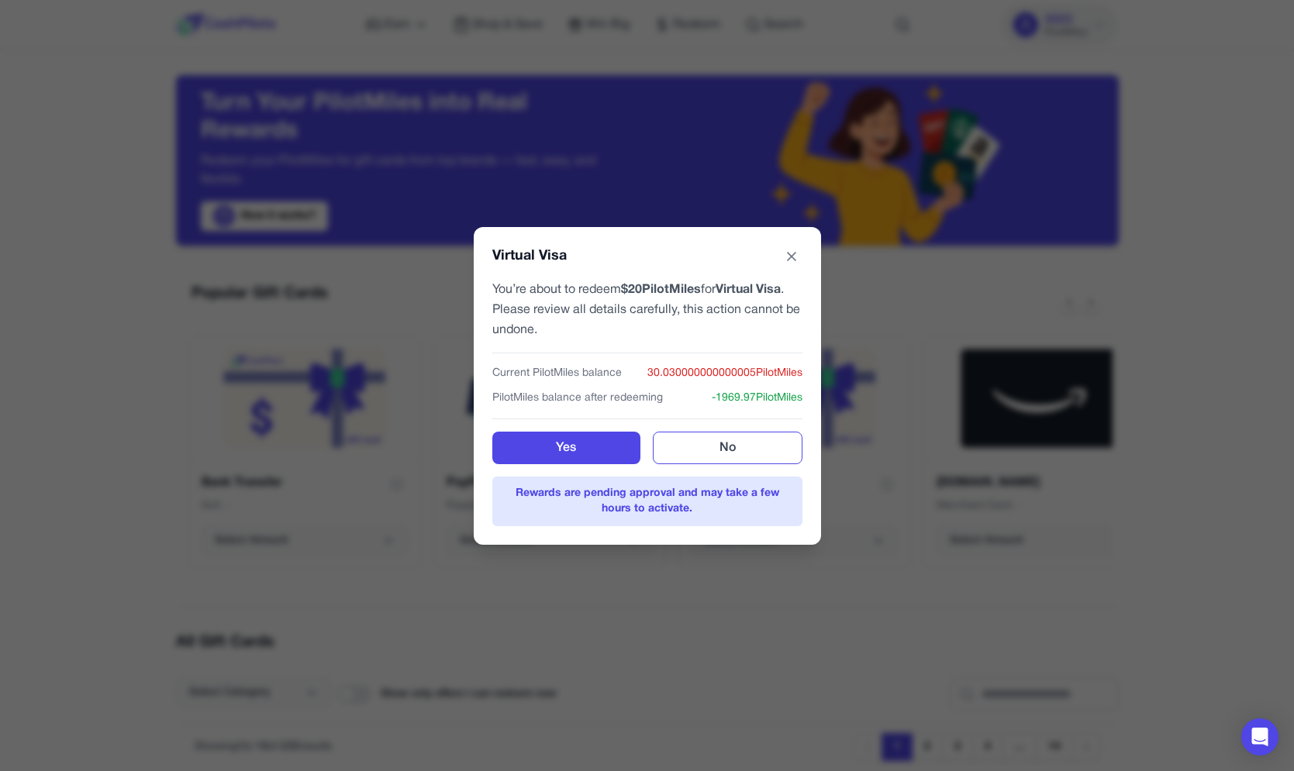
click at [614, 383] on div "Current PilotMiles balance 30.030000000000005 PilotMiles PilotMiles balance aft…" at bounding box center [647, 379] width 310 height 53
click at [602, 368] on span "Current PilotMiles balance" at bounding box center [556, 374] width 129 height 16
drag, startPoint x: 602, startPoint y: 368, endPoint x: 511, endPoint y: 368, distance: 90.7
click at [511, 368] on span "Current PilotMiles balance" at bounding box center [556, 374] width 129 height 16
copy span "Current PilotMiles balance"
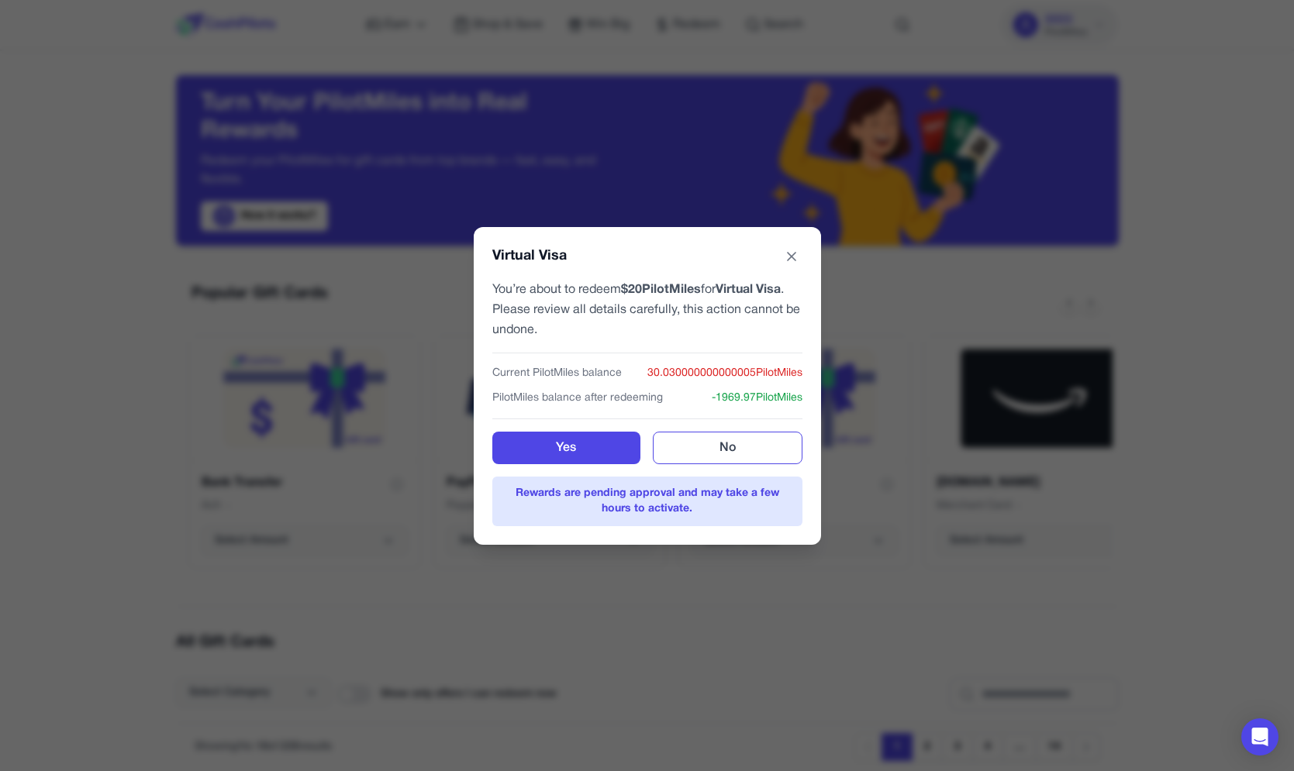
click at [698, 377] on span "30.030000000000005 PilotMiles" at bounding box center [724, 374] width 155 height 16
drag, startPoint x: 698, startPoint y: 377, endPoint x: 631, endPoint y: 374, distance: 66.7
click at [631, 374] on div "Current PilotMiles balance 30.030000000000005 PilotMiles" at bounding box center [647, 374] width 310 height 16
click at [632, 373] on div "Current PilotMiles balance 30.030000000000005 PilotMiles" at bounding box center [647, 374] width 310 height 16
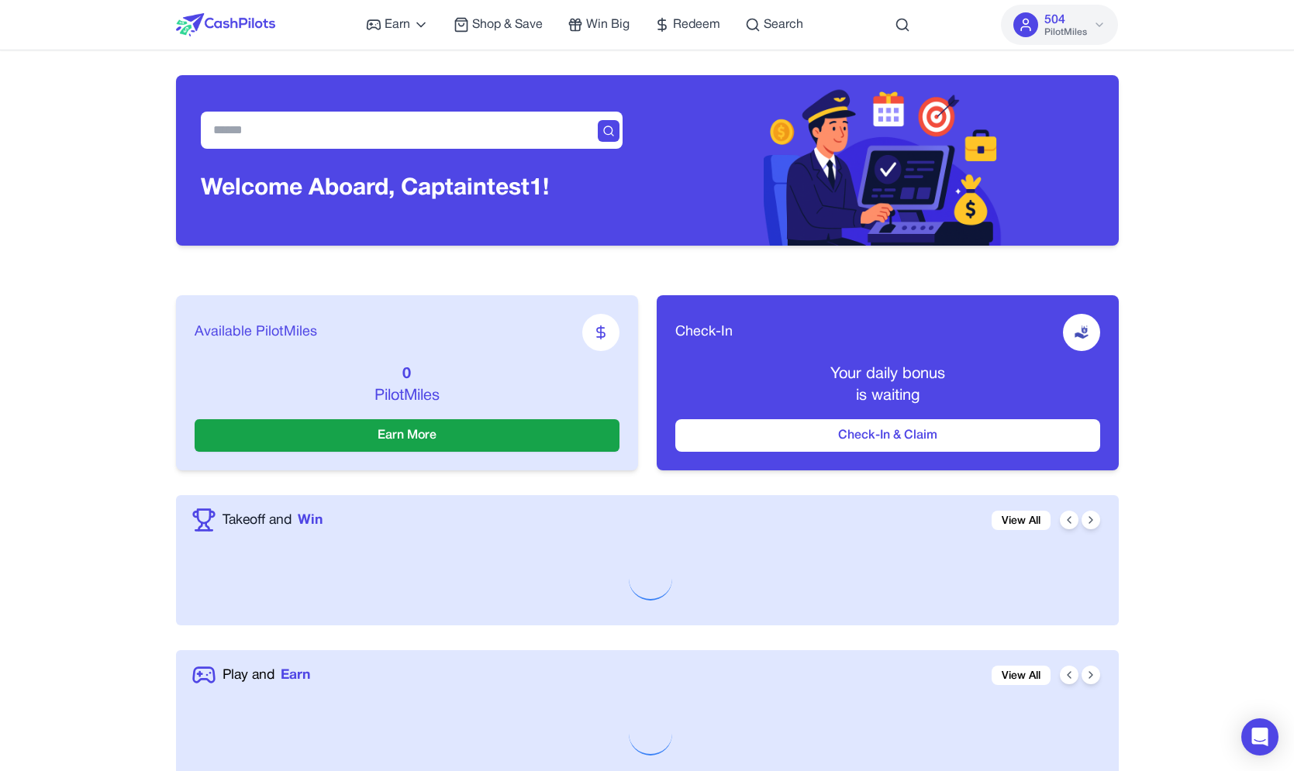
click at [889, 283] on div "Available PilotMiles 0 PilotMiles Earn More Check-In Your daily bonus is waitin…" at bounding box center [647, 383] width 943 height 225
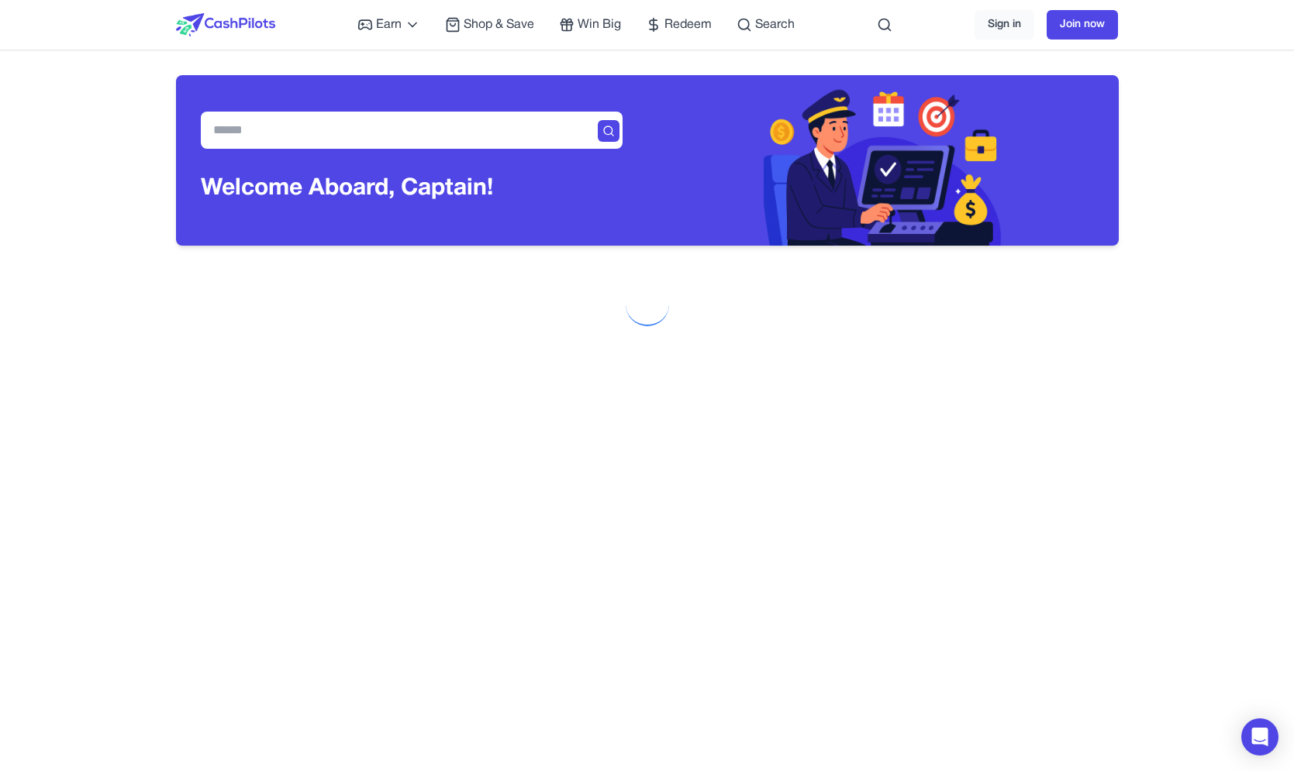
click at [694, 36] on div "Earn Play Games Enjoy fun games and earn Try New App Test new app for rewards T…" at bounding box center [575, 25] width 437 height 50
click at [692, 19] on span "Redeem" at bounding box center [687, 25] width 47 height 19
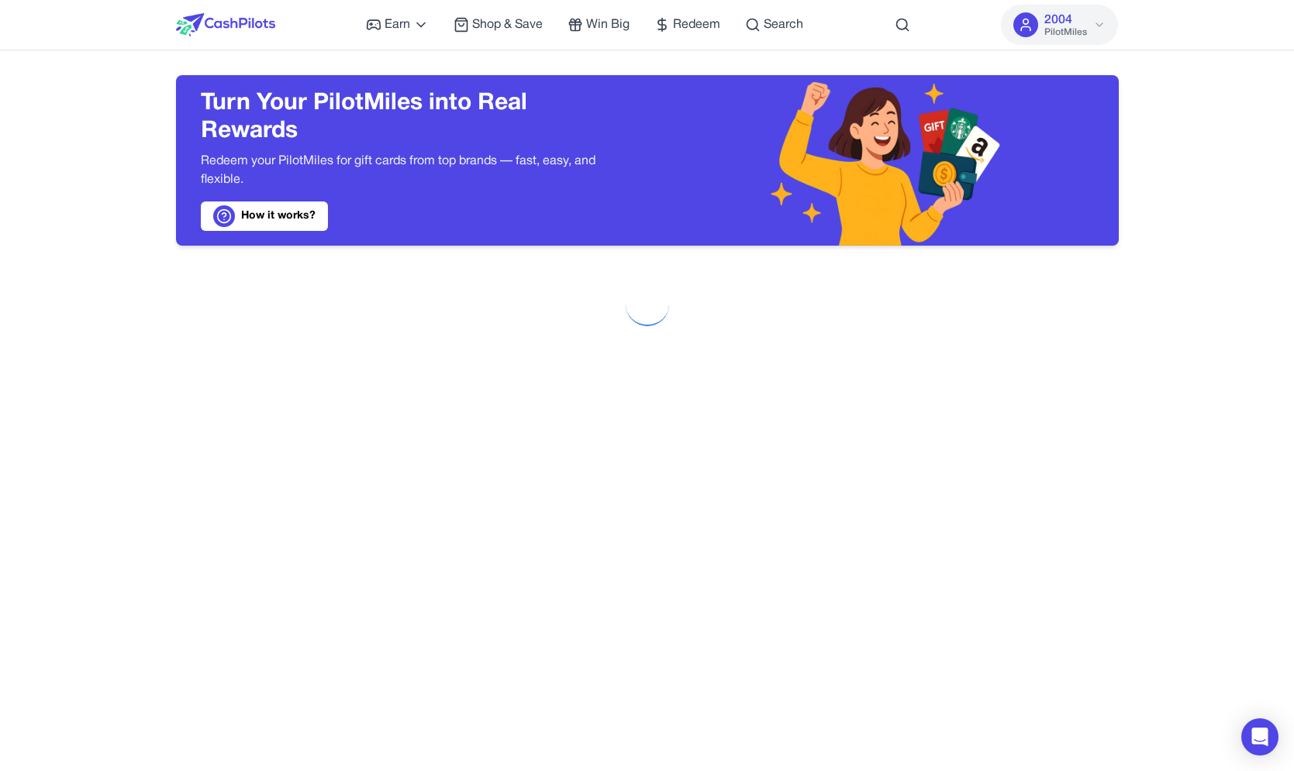
click at [1049, 36] on span "PilotMiles" at bounding box center [1065, 32] width 43 height 12
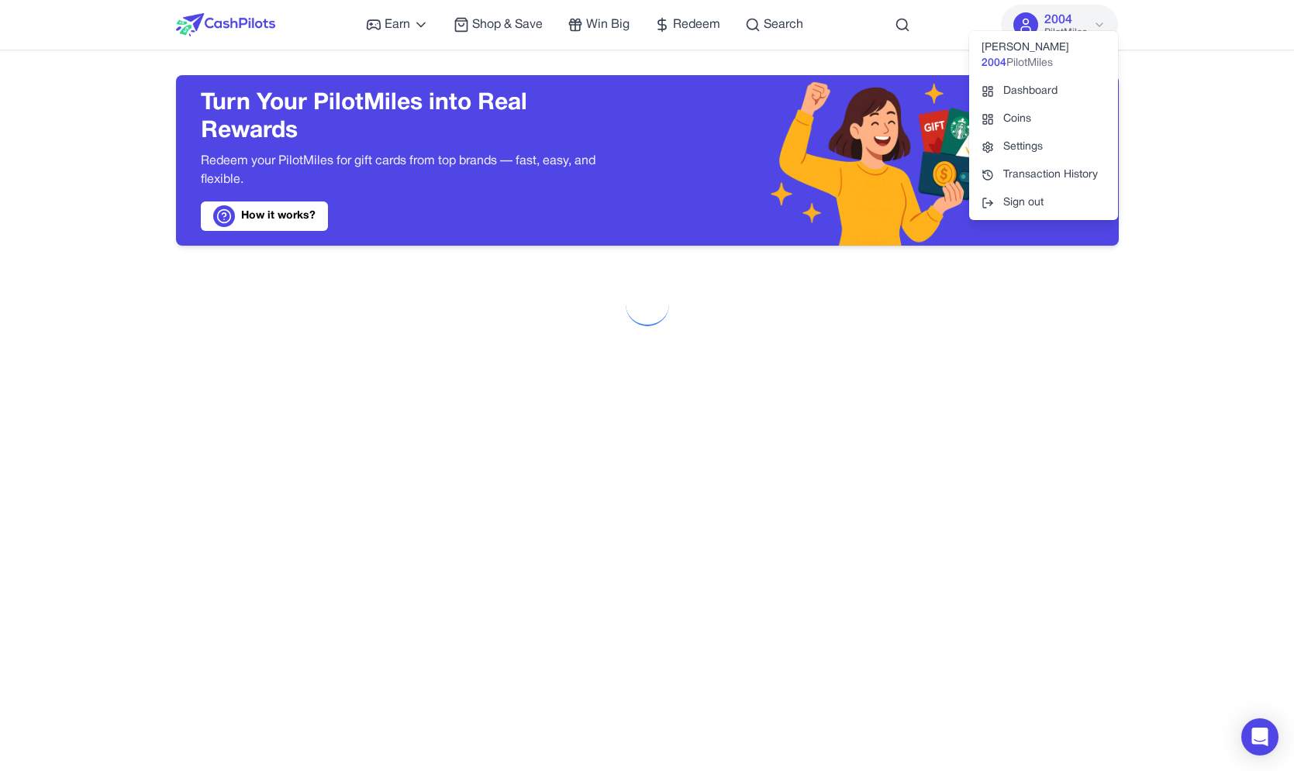
click at [812, 150] on img at bounding box center [883, 160] width 239 height 171
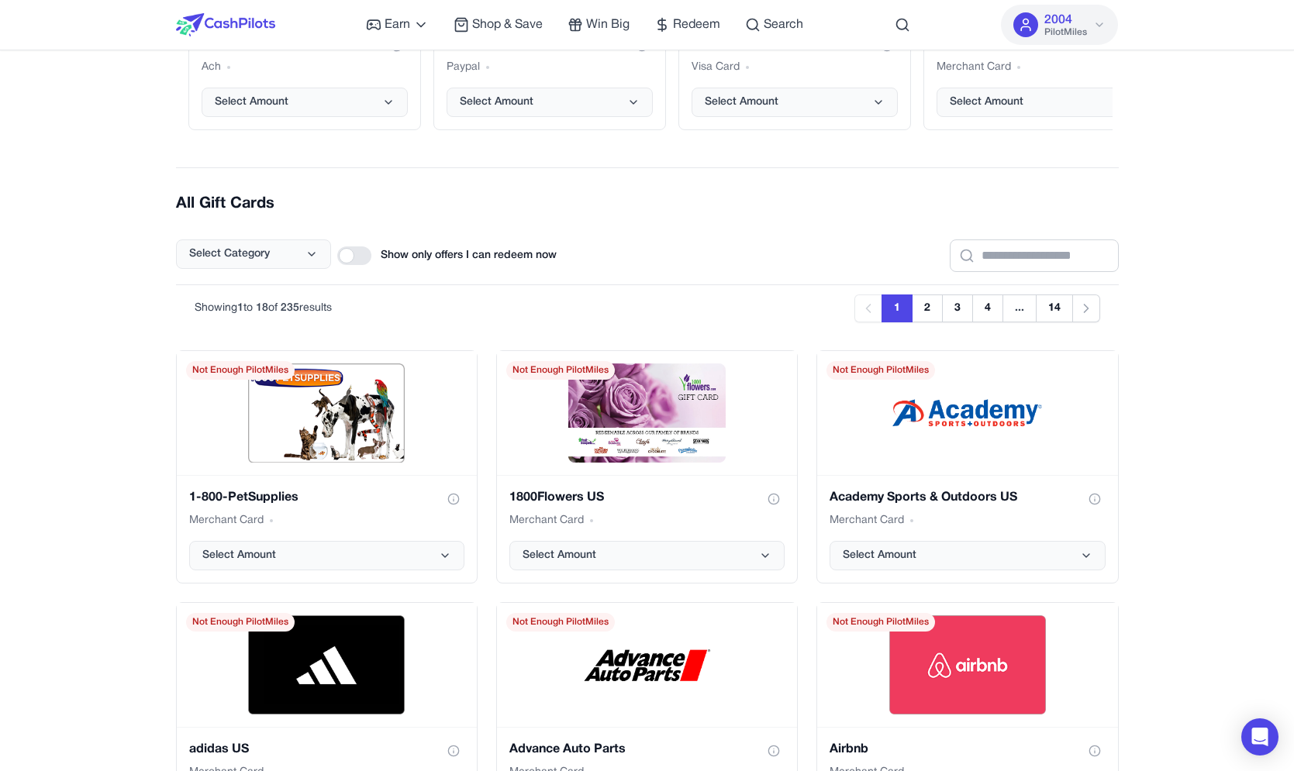
scroll to position [205, 0]
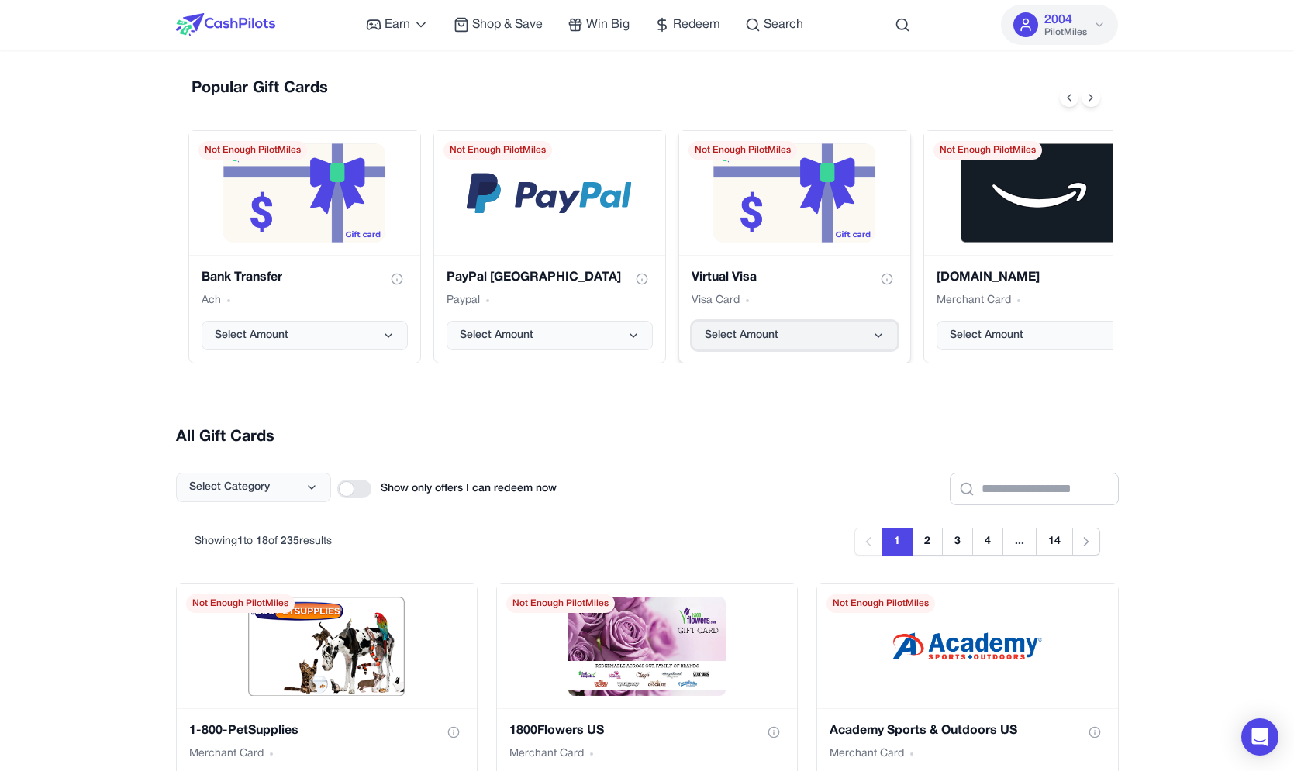
click at [761, 332] on span "Select Amount" at bounding box center [742, 336] width 74 height 16
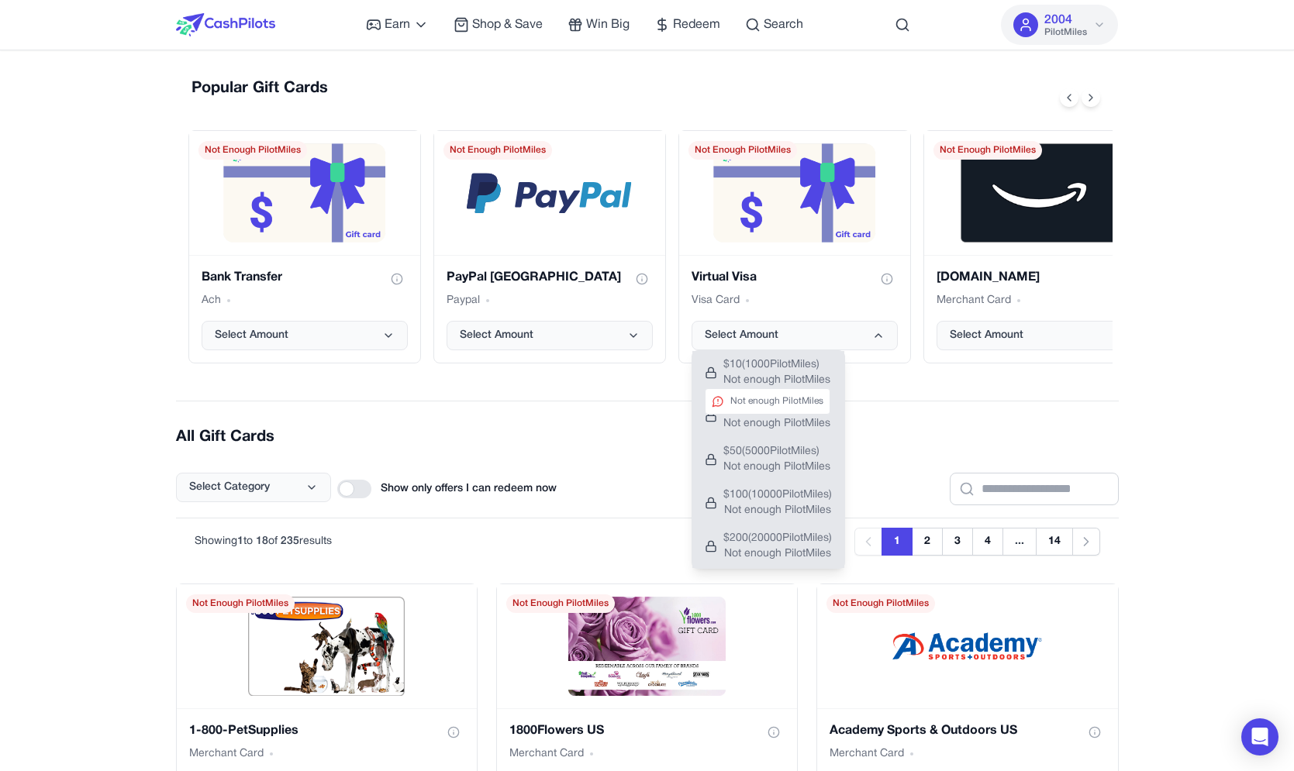
click at [762, 378] on span "Not enough PilotMiles" at bounding box center [776, 381] width 107 height 16
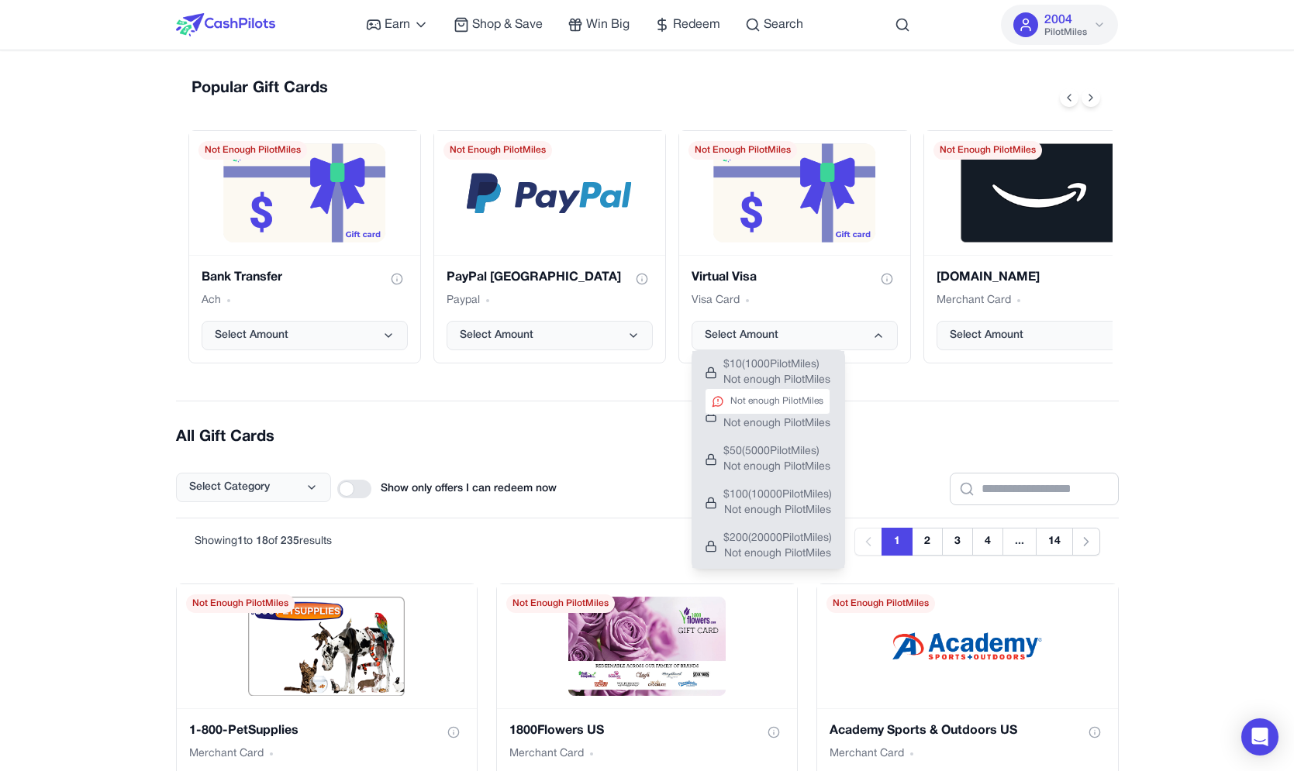
click at [762, 378] on span "Not enough PilotMiles" at bounding box center [776, 381] width 107 height 16
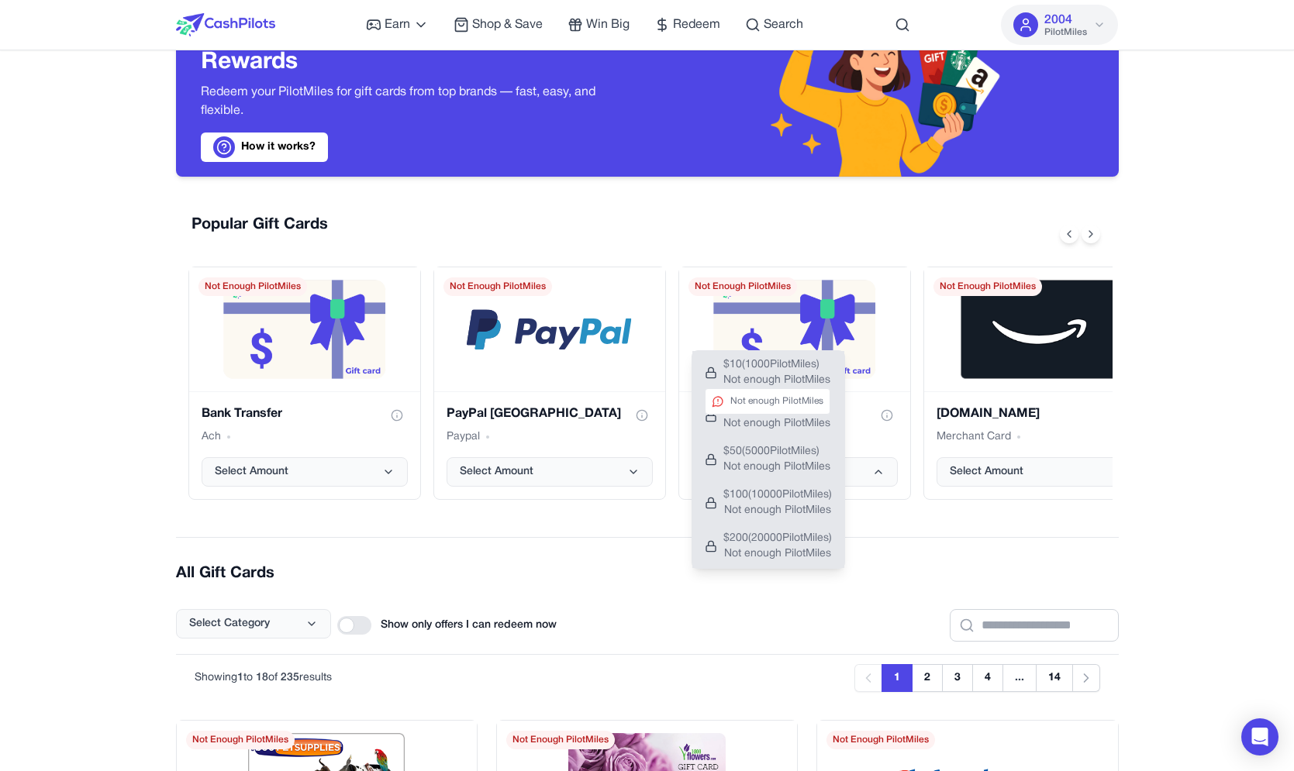
scroll to position [0, 0]
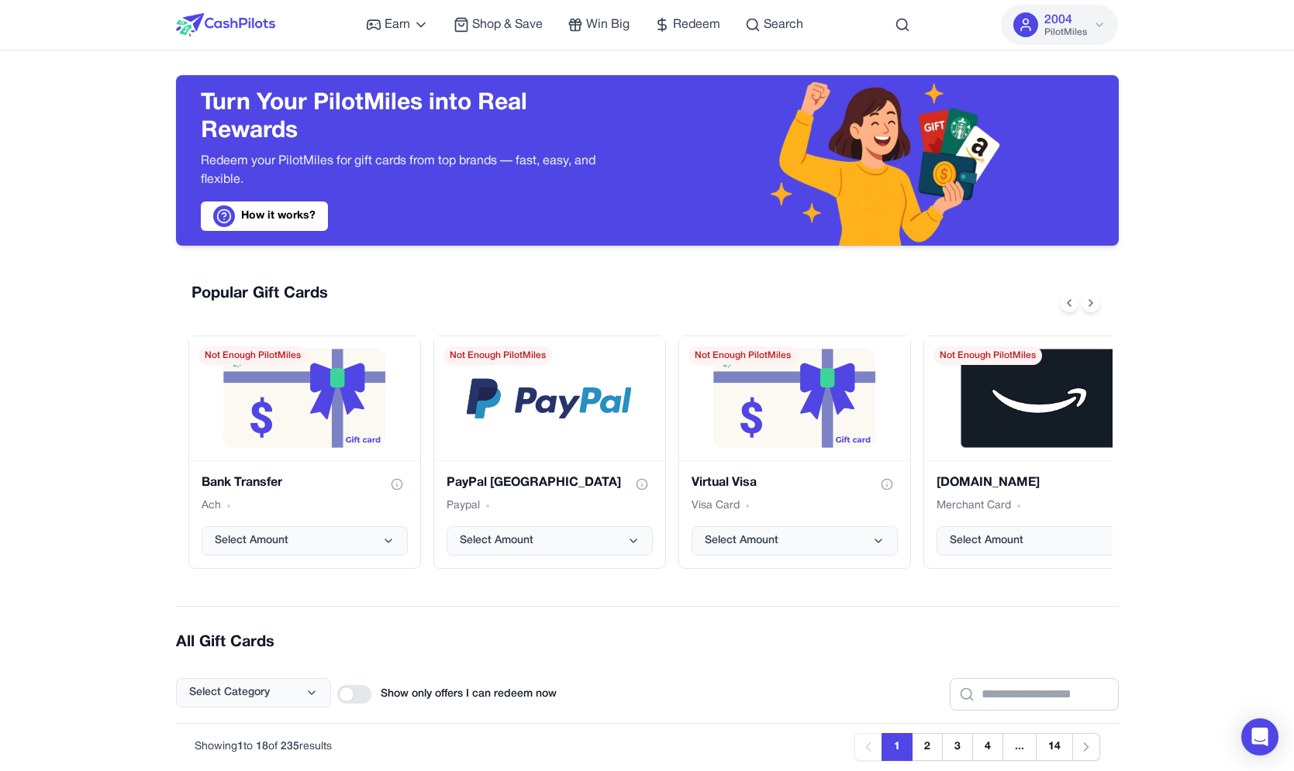
click at [737, 204] on div at bounding box center [882, 160] width 471 height 171
drag, startPoint x: 768, startPoint y: 353, endPoint x: 702, endPoint y: 353, distance: 65.1
click at [702, 353] on span "Not Enough PilotMiles" at bounding box center [742, 356] width 109 height 19
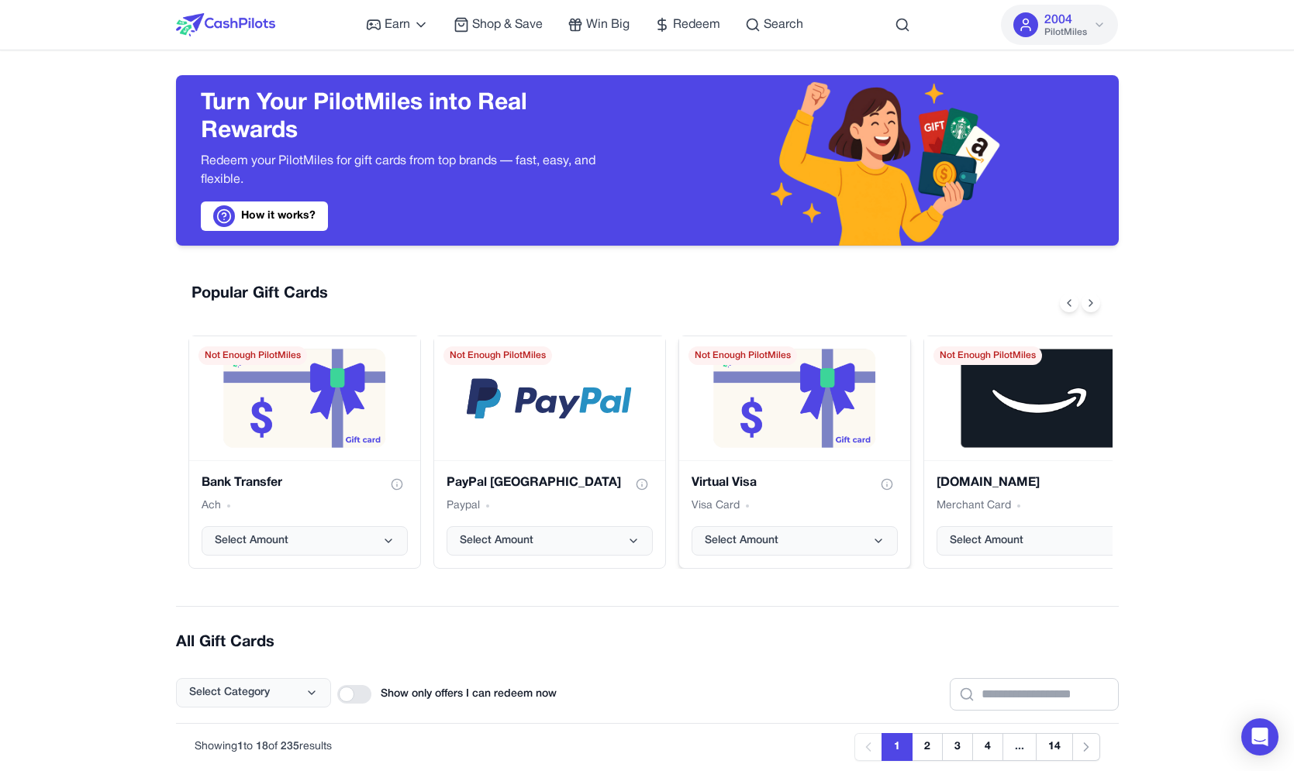
click at [702, 353] on span "Not Enough PilotMiles" at bounding box center [742, 356] width 109 height 19
click at [625, 541] on button "Select Amount" at bounding box center [550, 540] width 206 height 29
click at [774, 348] on span "Not Enough PilotMiles" at bounding box center [742, 356] width 109 height 19
click at [771, 354] on span "Not Enough PilotMiles" at bounding box center [742, 356] width 109 height 19
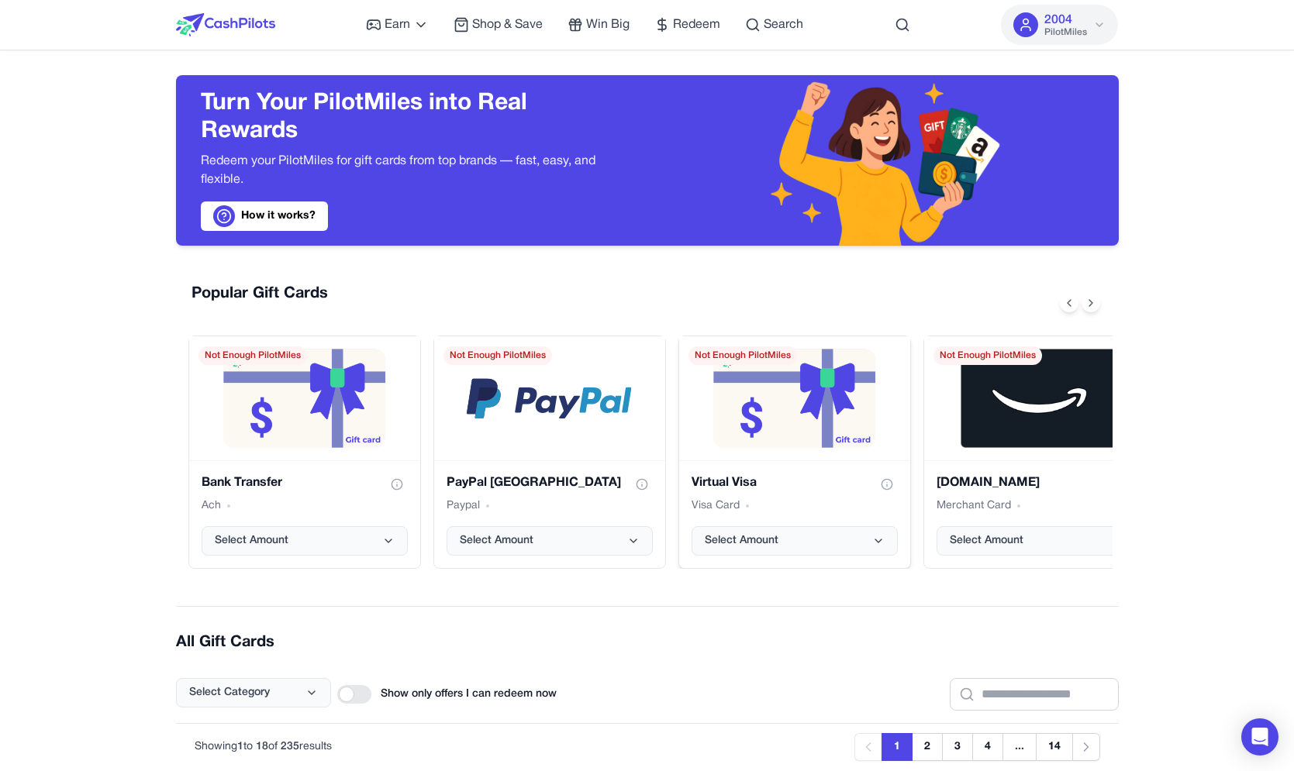
click at [771, 354] on span "Not Enough PilotMiles" at bounding box center [742, 356] width 109 height 19
click at [750, 357] on span "Not Enough PilotMiles" at bounding box center [742, 356] width 109 height 19
click at [731, 355] on span "Not Enough PilotMiles" at bounding box center [742, 356] width 109 height 19
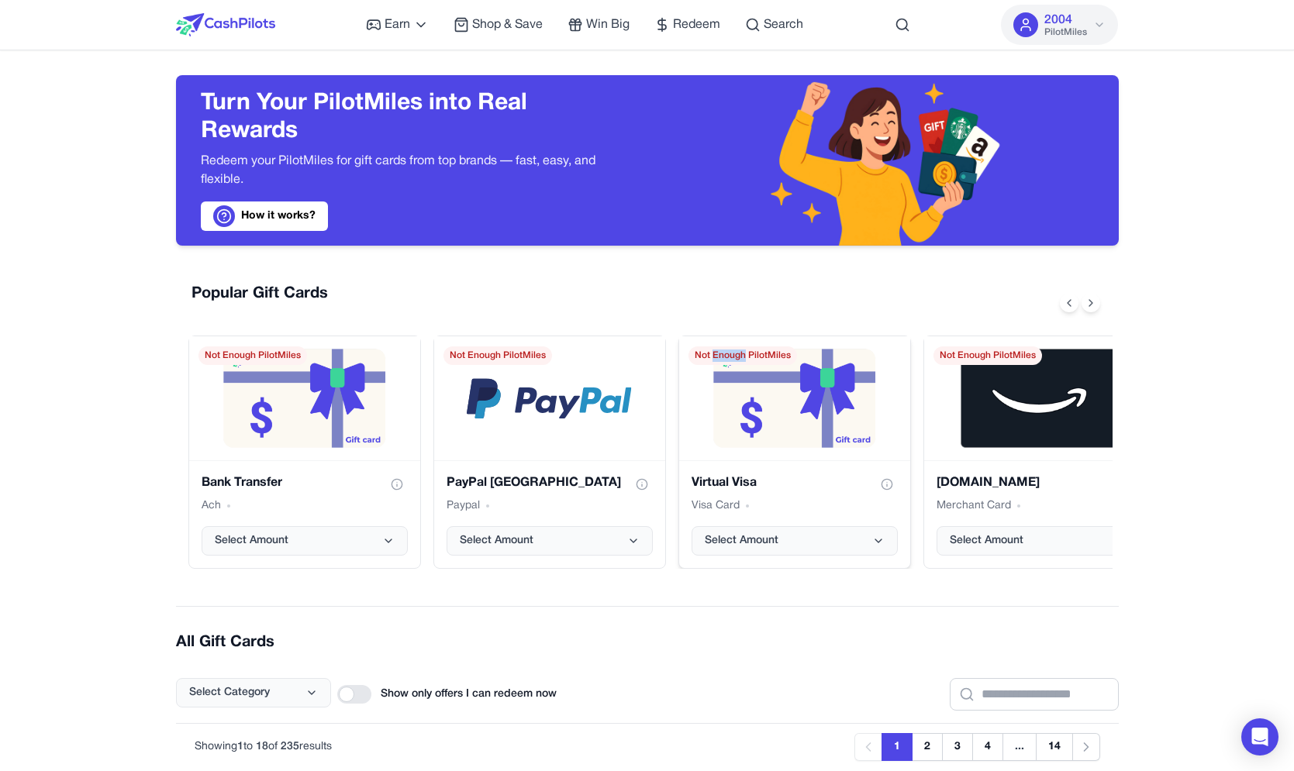
click at [731, 355] on span "Not Enough PilotMiles" at bounding box center [742, 356] width 109 height 19
click at [735, 353] on span "Not Enough PilotMiles" at bounding box center [742, 356] width 109 height 19
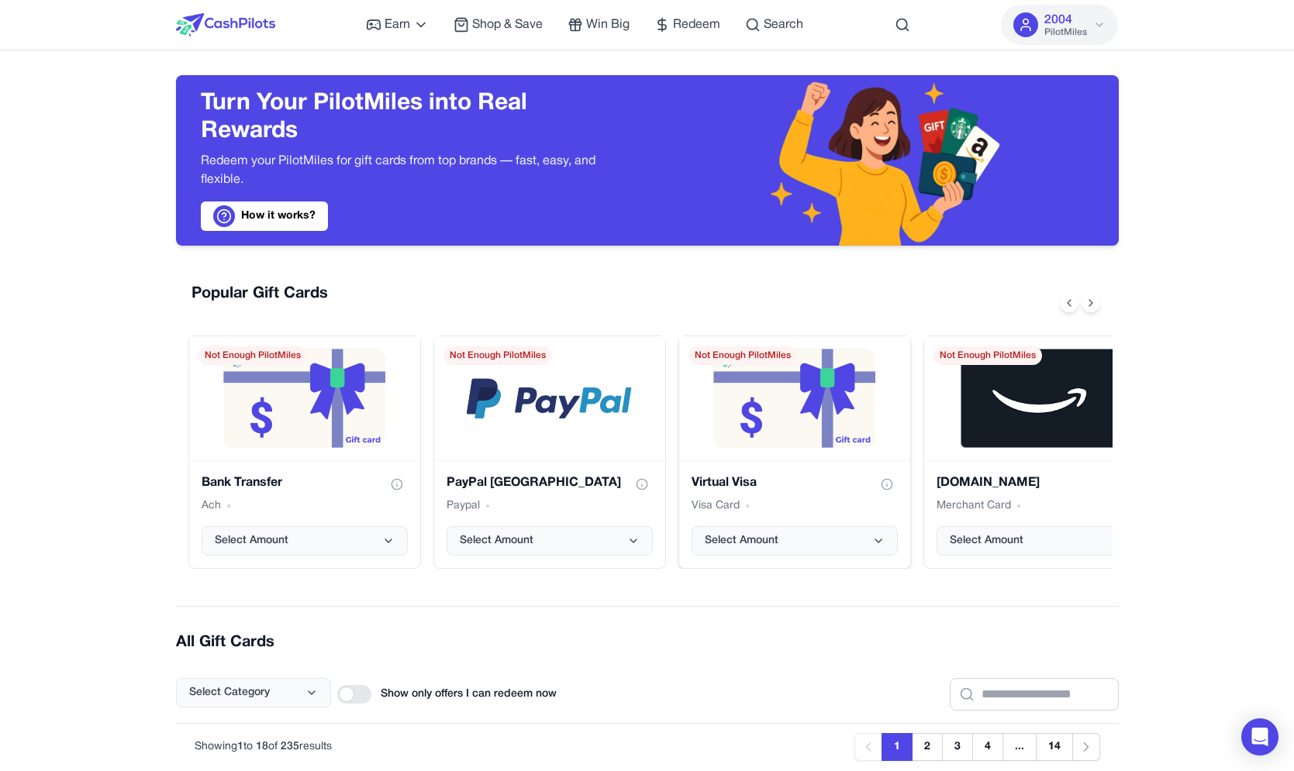
click at [735, 353] on span "Not Enough PilotMiles" at bounding box center [742, 356] width 109 height 19
